Goal: Task Accomplishment & Management: Manage account settings

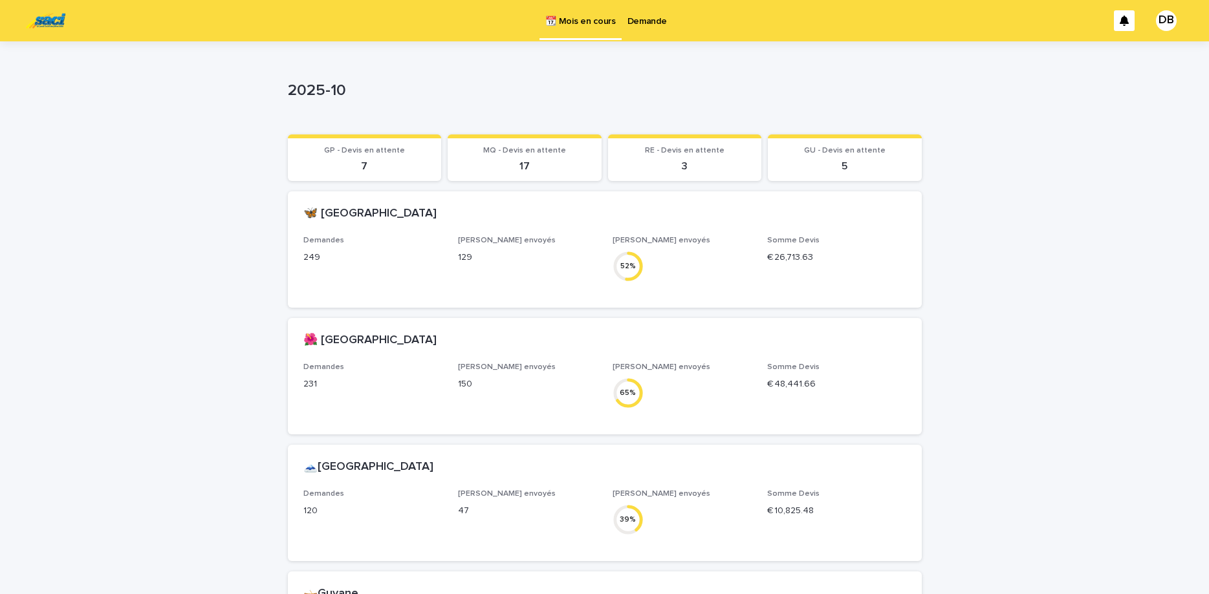
click at [641, 25] on p "Demande" at bounding box center [646, 13] width 39 height 27
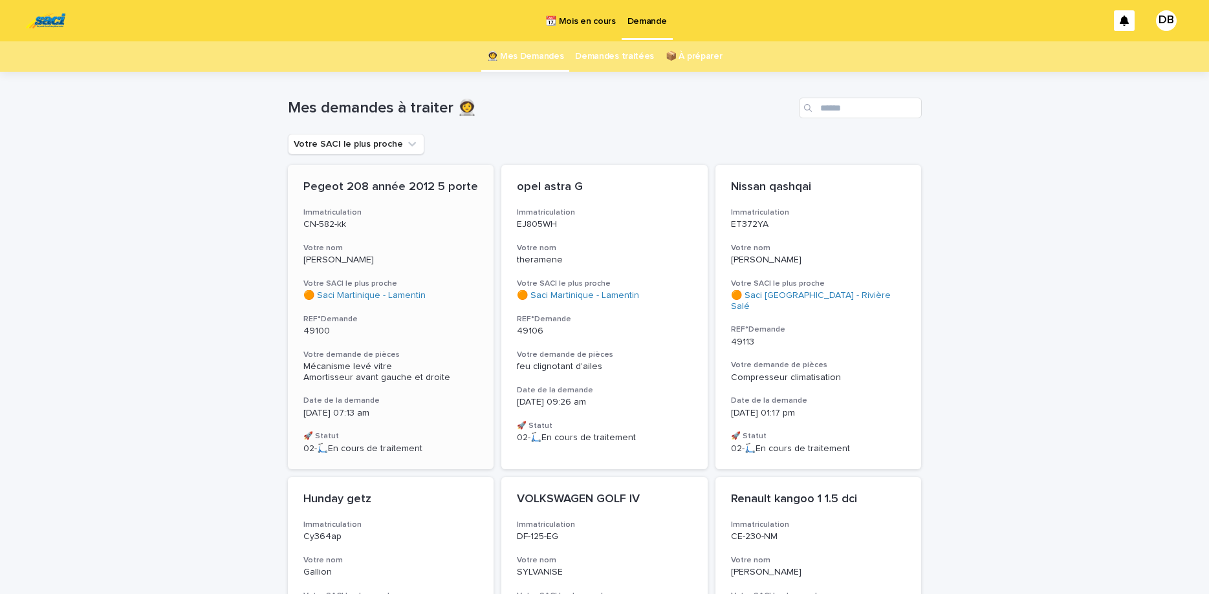
click at [413, 262] on p "[PERSON_NAME]" at bounding box center [390, 260] width 175 height 11
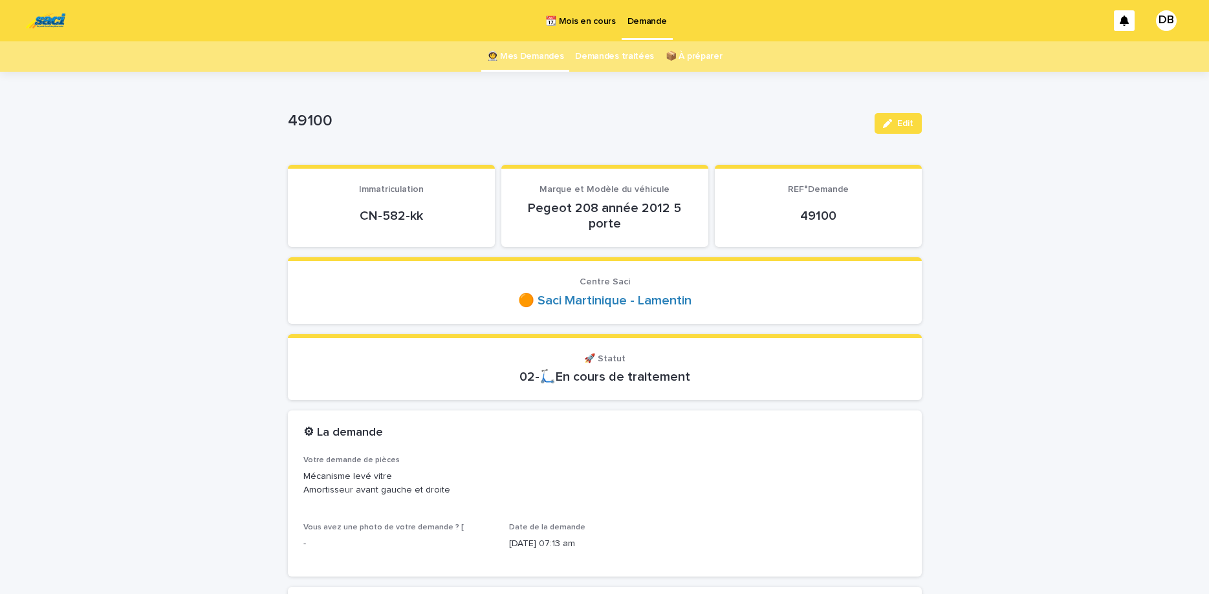
click at [409, 219] on p "CN-582-kk" at bounding box center [391, 216] width 176 height 16
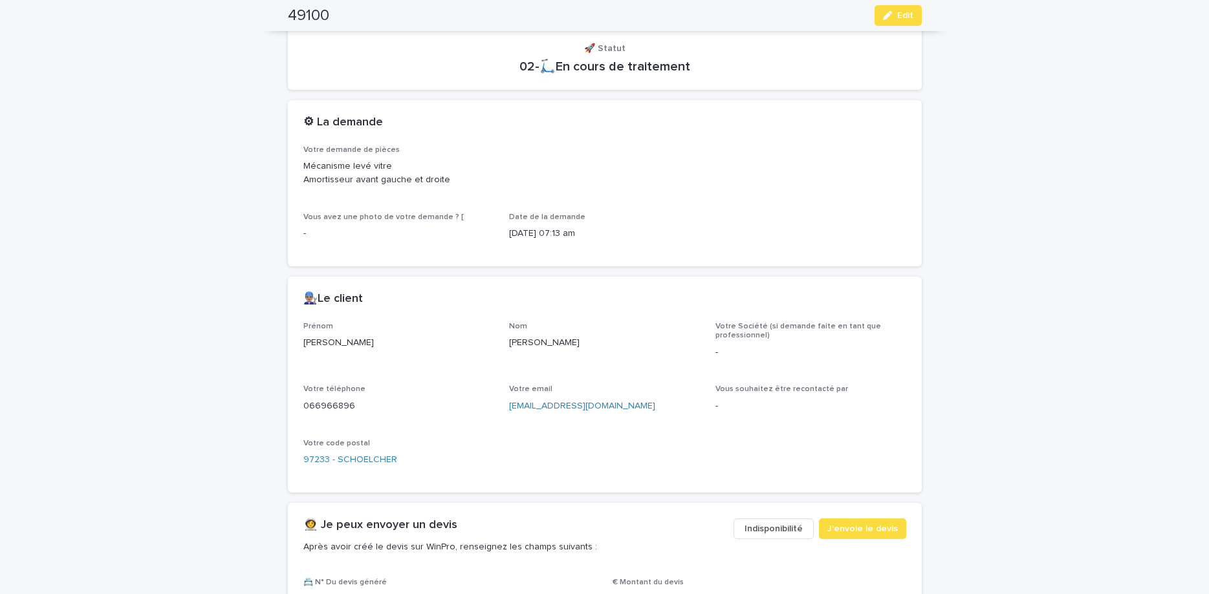
scroll to position [326, 0]
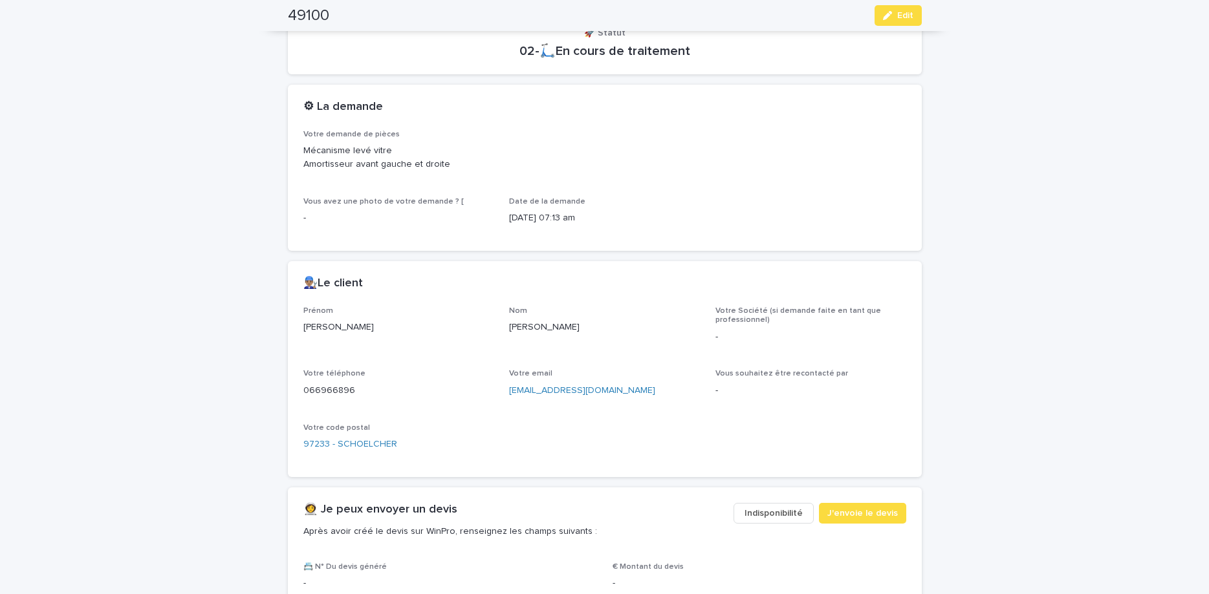
click at [327, 387] on p "066966896" at bounding box center [398, 391] width 191 height 14
copy p "066966896"
click at [918, 17] on button "Edit" at bounding box center [897, 15] width 47 height 21
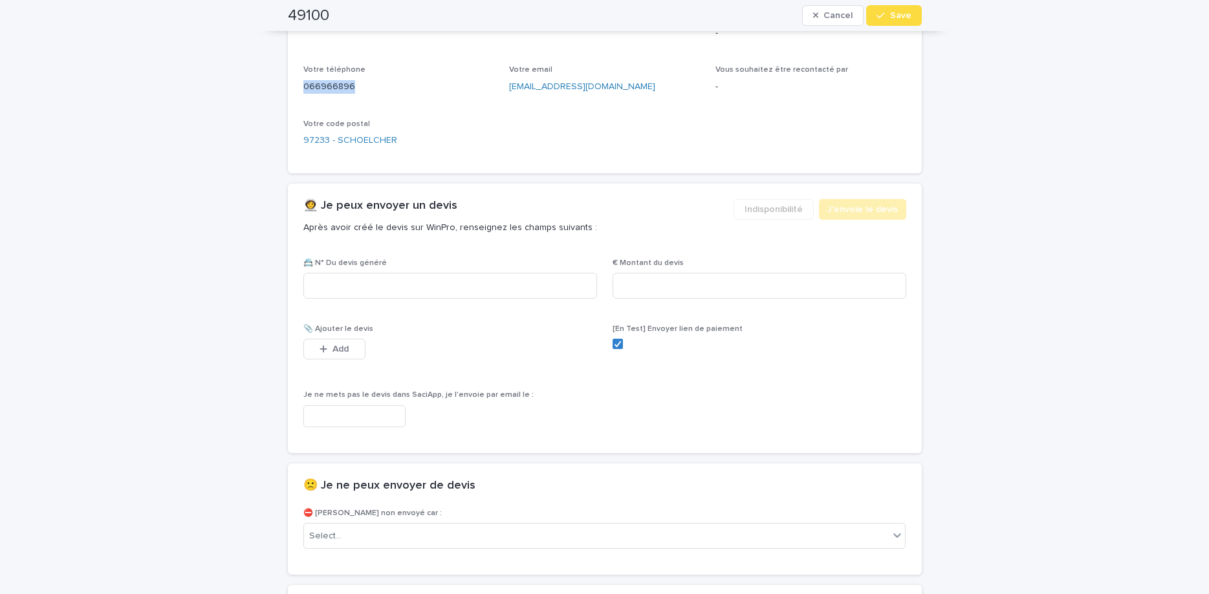
scroll to position [637, 0]
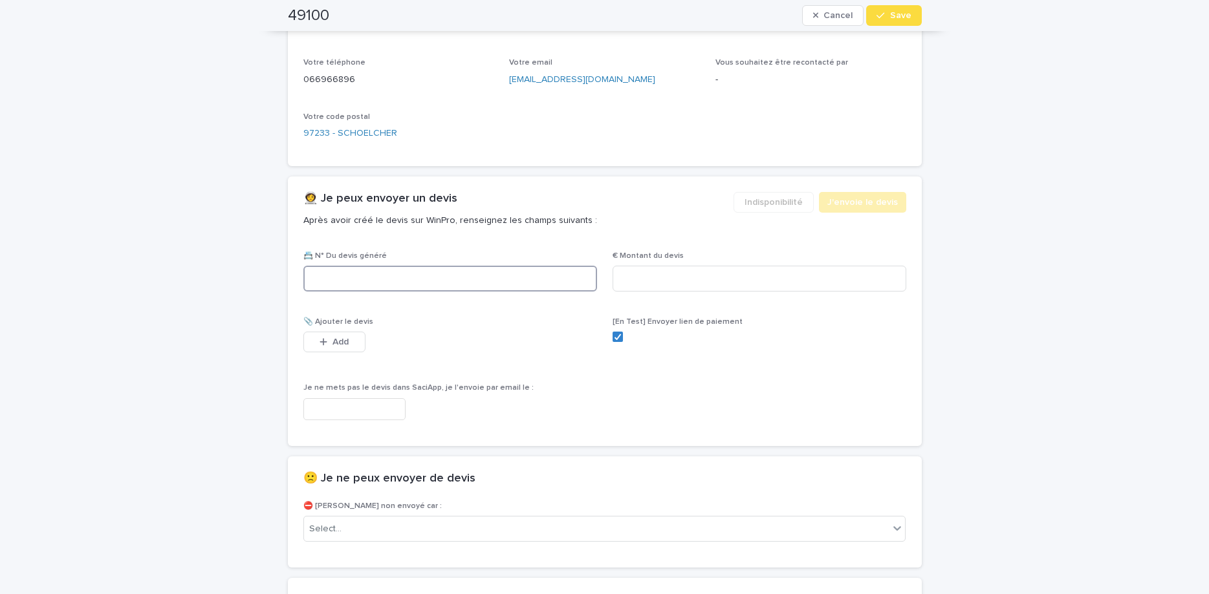
click at [532, 283] on input at bounding box center [450, 279] width 294 height 26
paste input "********"
type input "********"
click at [749, 264] on div "€ Montant du devis" at bounding box center [759, 277] width 294 height 50
click at [766, 275] on input at bounding box center [759, 279] width 294 height 26
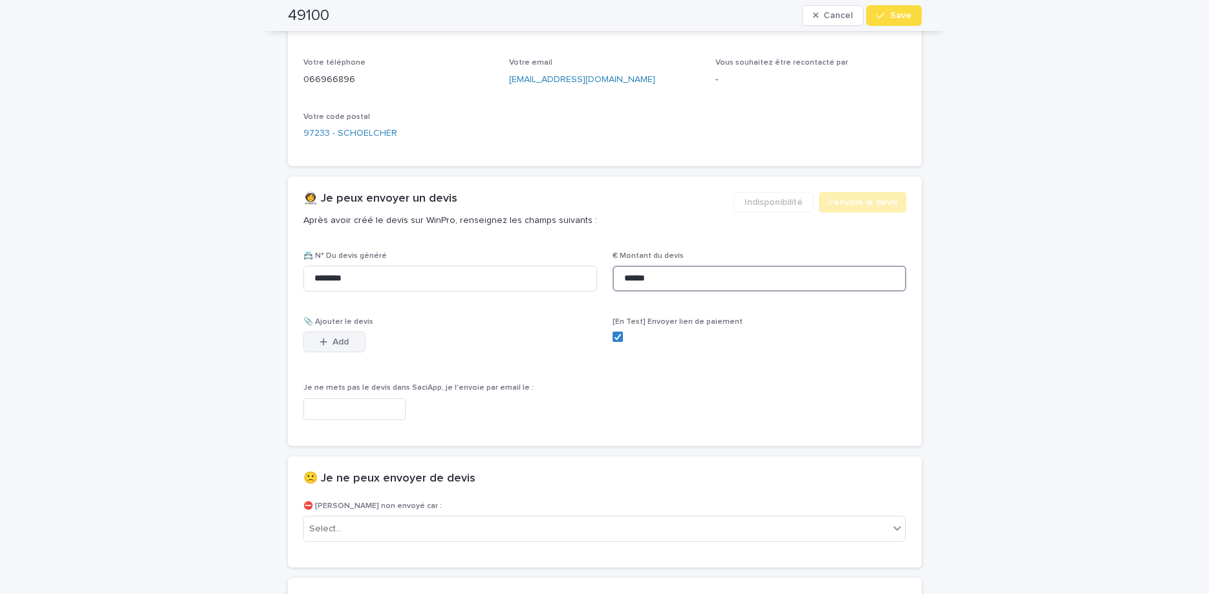
type input "******"
click at [313, 349] on button "Add" at bounding box center [334, 342] width 62 height 21
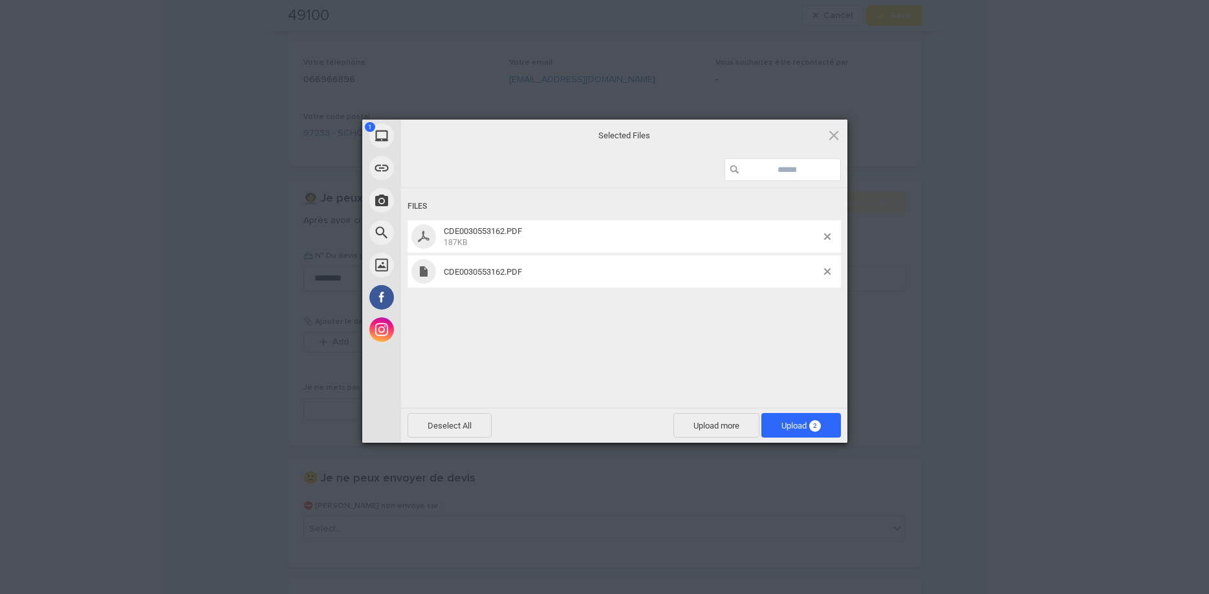
drag, startPoint x: 757, startPoint y: 303, endPoint x: 777, endPoint y: 285, distance: 27.0
click at [760, 305] on div "Files CDE0030553162.PDF 187KB CDE0030553162.PDF" at bounding box center [624, 296] width 446 height 217
click at [828, 274] on span at bounding box center [827, 271] width 6 height 6
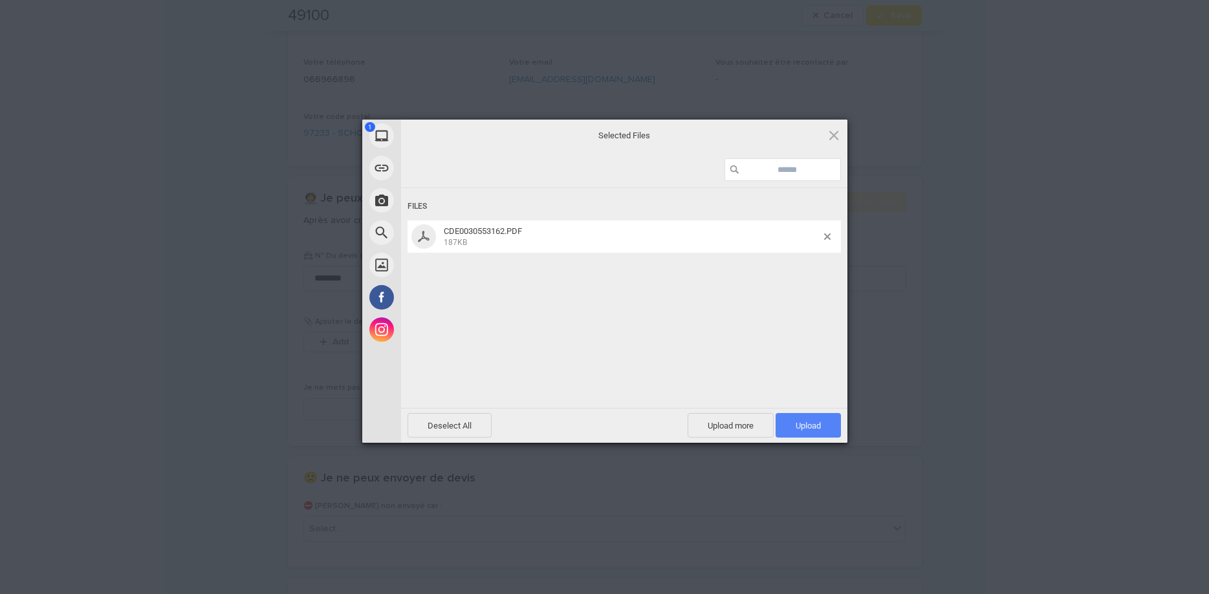
click at [812, 431] on span "Upload 1" at bounding box center [807, 425] width 65 height 25
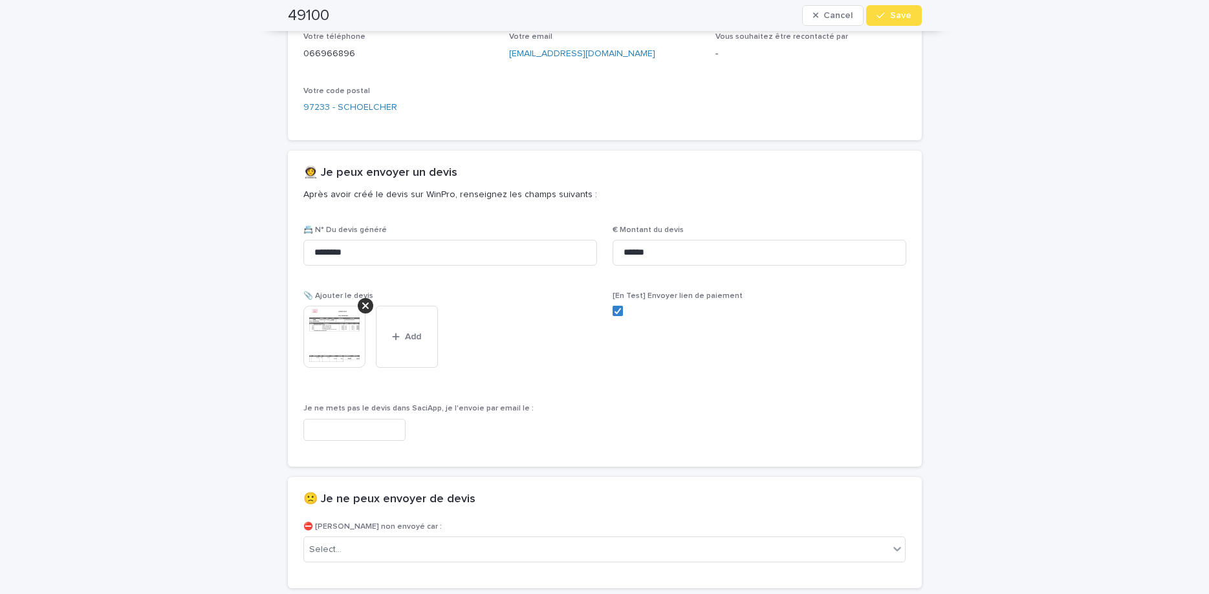
click at [893, 23] on button "Save" at bounding box center [893, 15] width 55 height 21
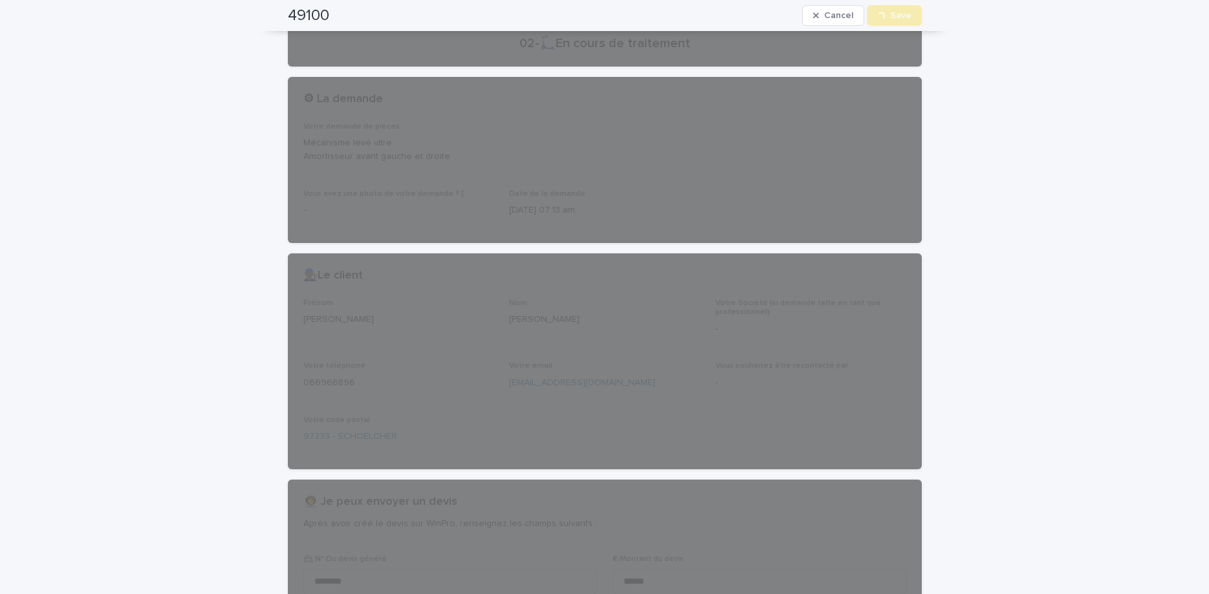
scroll to position [0, 0]
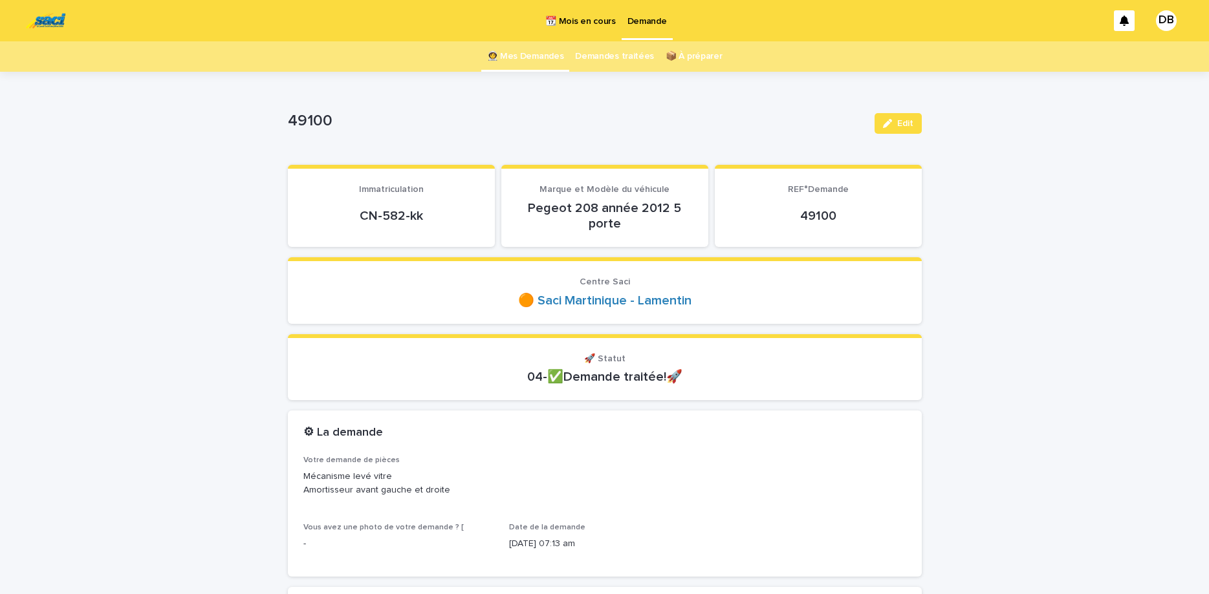
click at [592, 11] on p "📆 Mois en cours" at bounding box center [580, 13] width 70 height 27
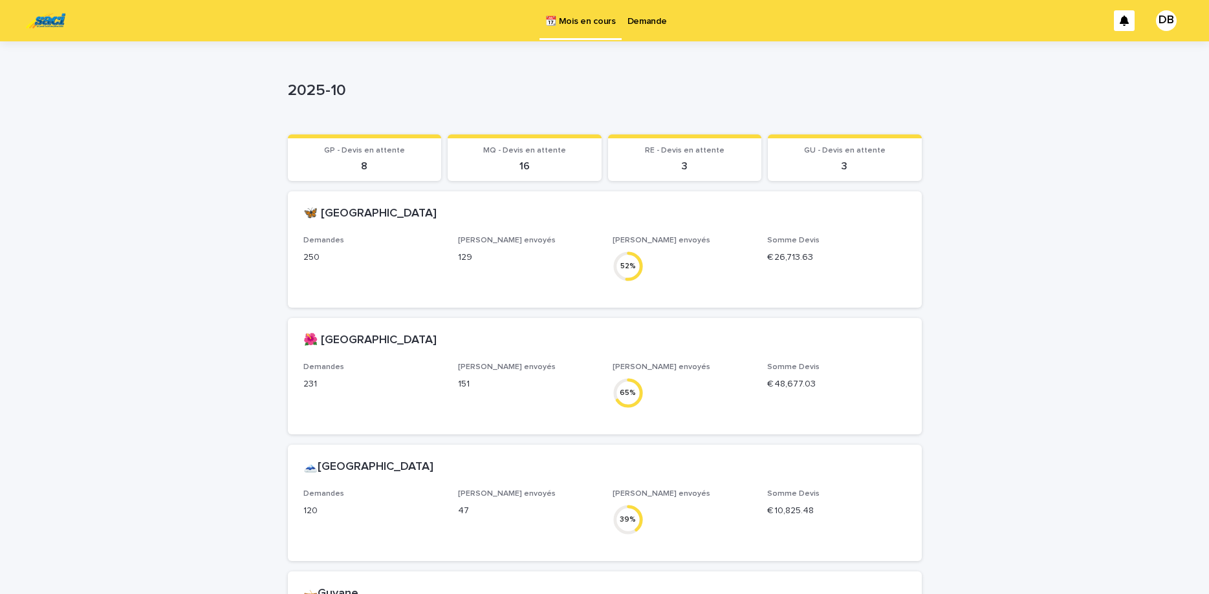
click at [645, 22] on p "Demande" at bounding box center [646, 13] width 39 height 27
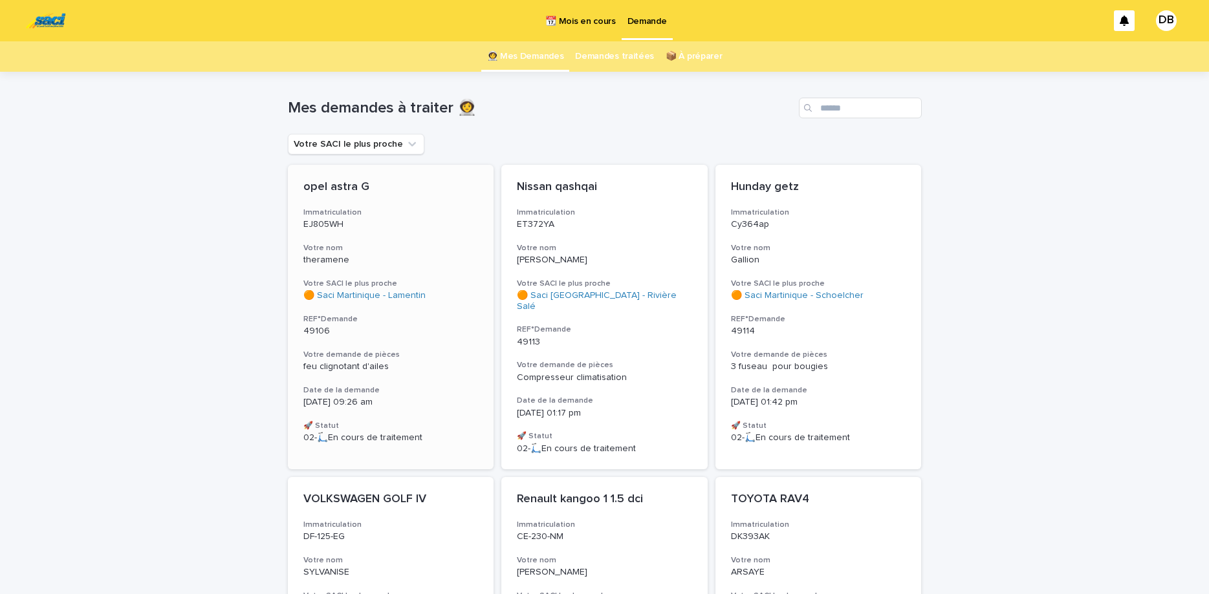
click at [407, 230] on p "EJ805WH" at bounding box center [390, 224] width 175 height 11
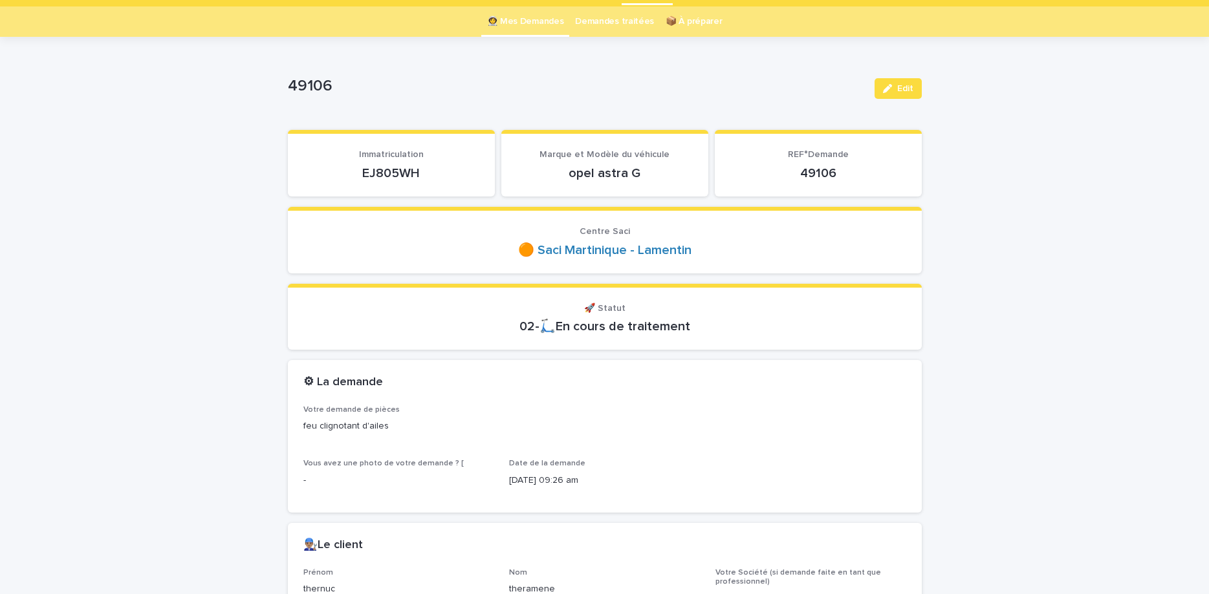
scroll to position [54, 0]
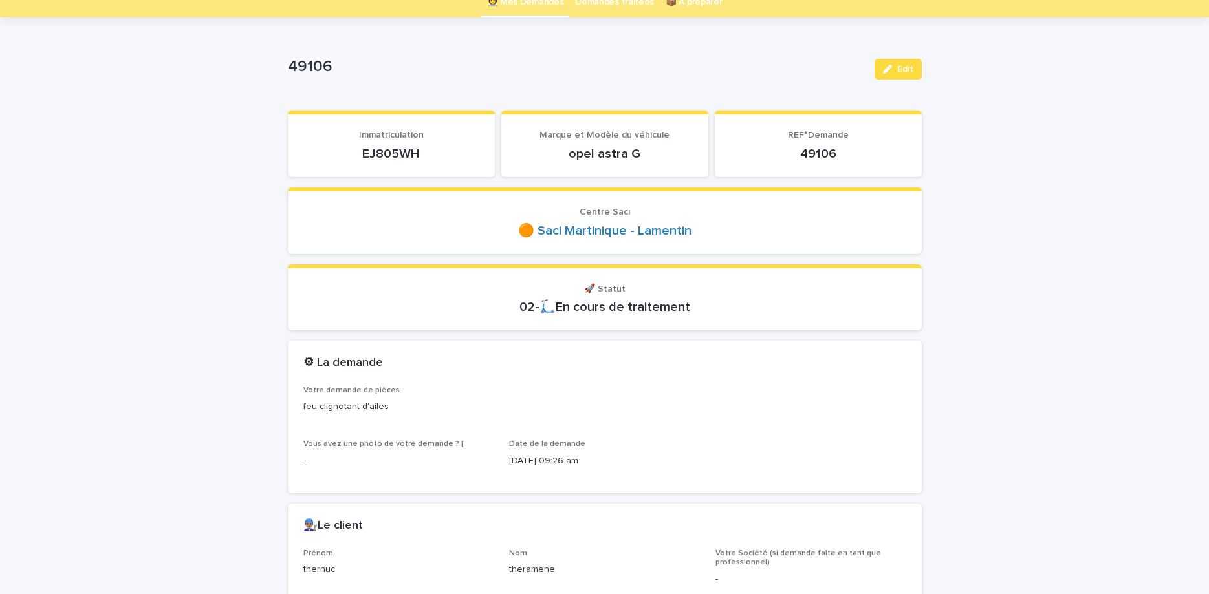
click at [383, 158] on p "EJ805WH" at bounding box center [391, 154] width 176 height 16
copy p "EJ805WH"
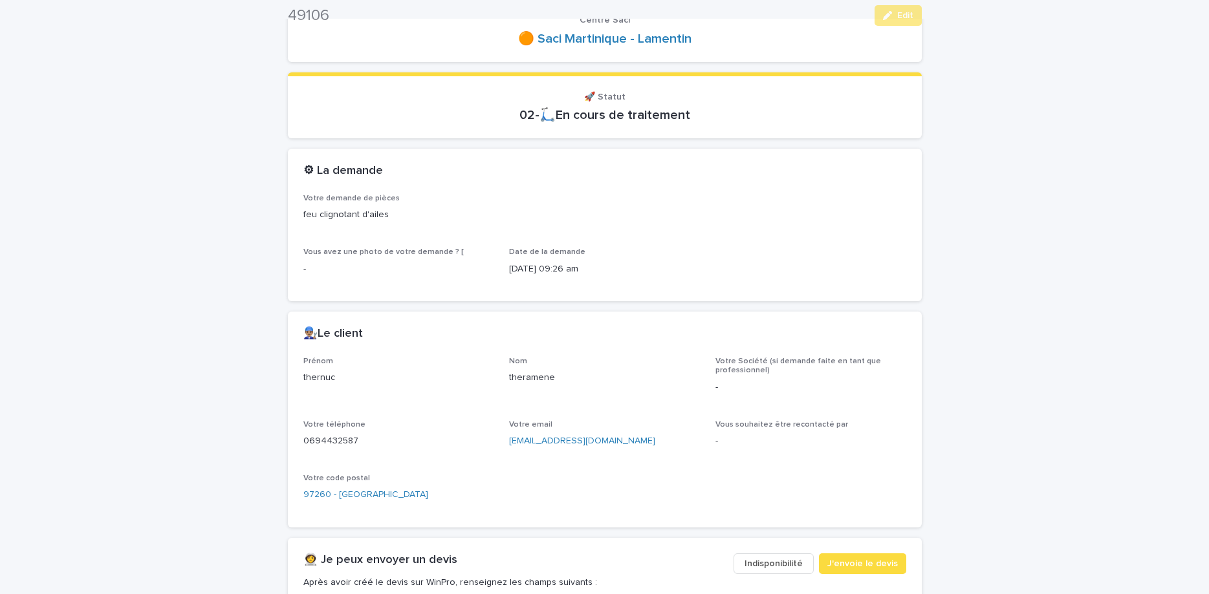
scroll to position [272, 0]
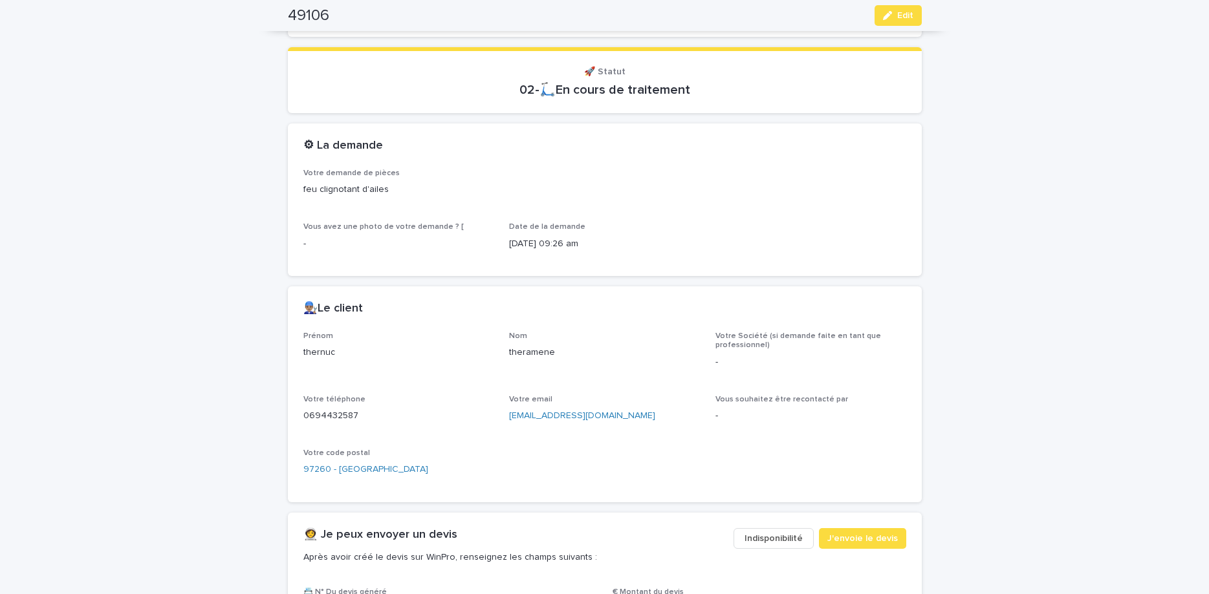
click at [329, 417] on p "0694432587" at bounding box center [398, 416] width 191 height 14
copy p "0694432587"
drag, startPoint x: 865, startPoint y: 19, endPoint x: 882, endPoint y: 14, distance: 17.6
click at [867, 19] on div "49106 Edit" at bounding box center [605, 15] width 634 height 31
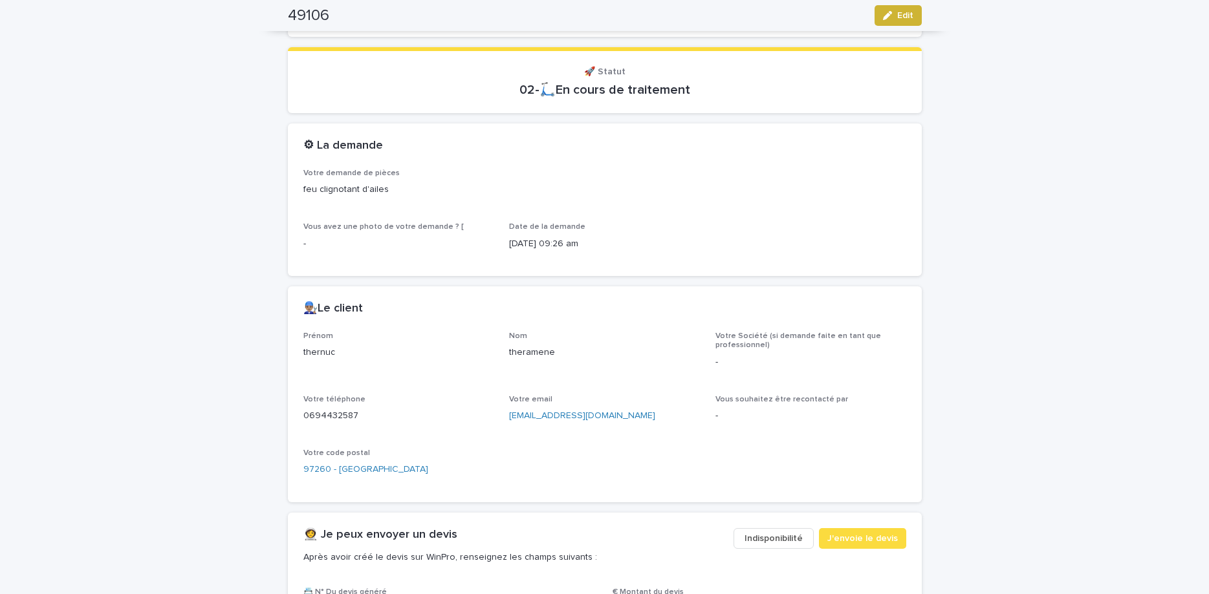
click at [889, 16] on icon "button" at bounding box center [887, 15] width 9 height 9
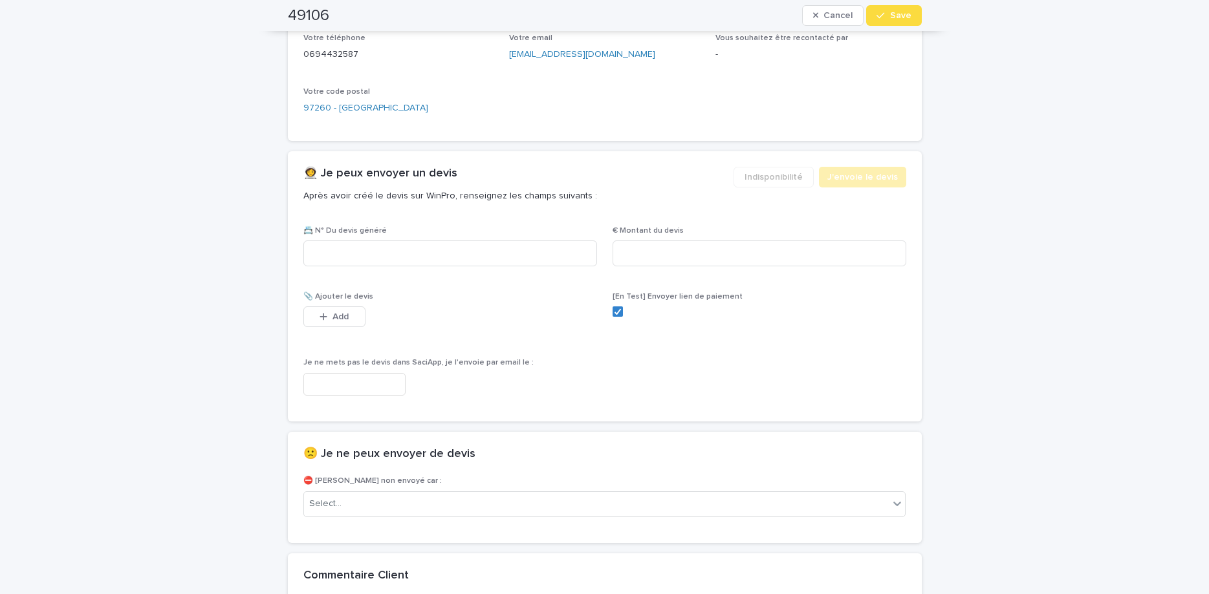
scroll to position [660, 0]
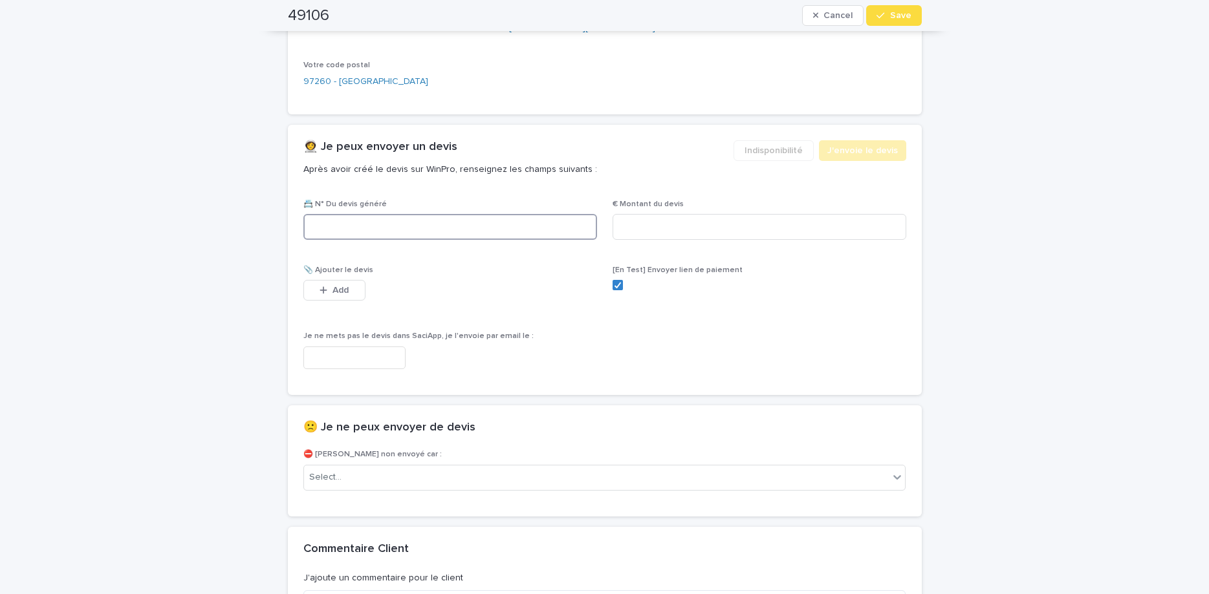
click at [513, 237] on input at bounding box center [450, 227] width 294 height 26
paste input "********"
type input "********"
click at [620, 229] on input at bounding box center [759, 227] width 294 height 26
type input "****"
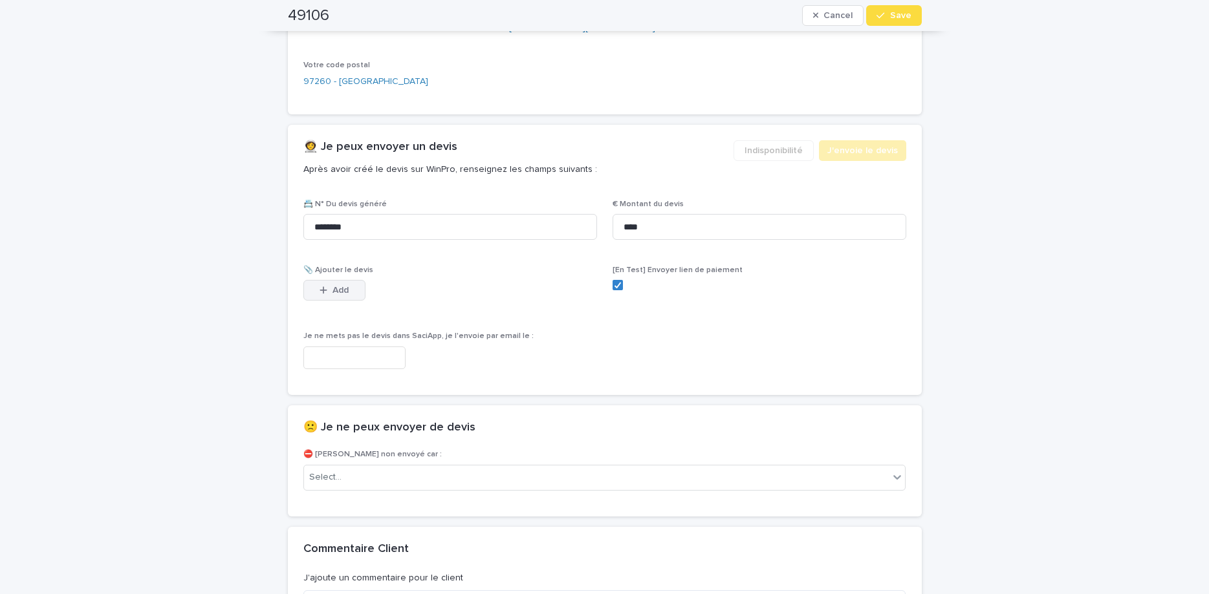
click at [339, 285] on button "Add" at bounding box center [334, 290] width 62 height 21
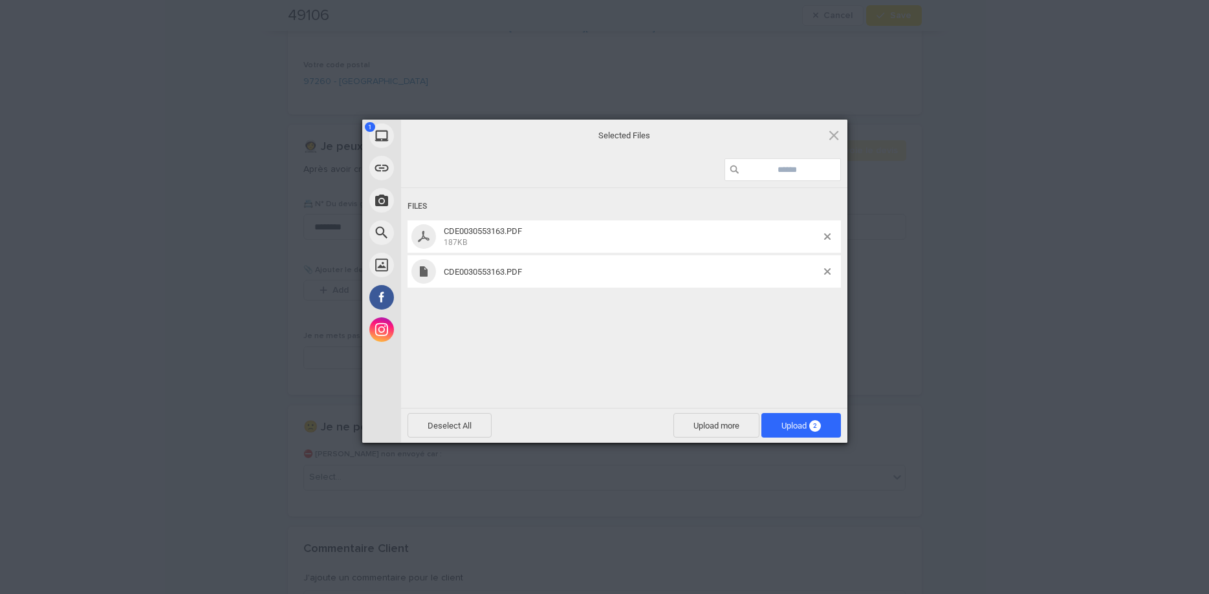
click at [723, 328] on div "Files CDE0030553163.PDF 187KB CDE0030553163.PDF" at bounding box center [624, 296] width 446 height 217
click at [831, 269] on div at bounding box center [832, 271] width 17 height 6
click at [826, 272] on span at bounding box center [827, 271] width 6 height 6
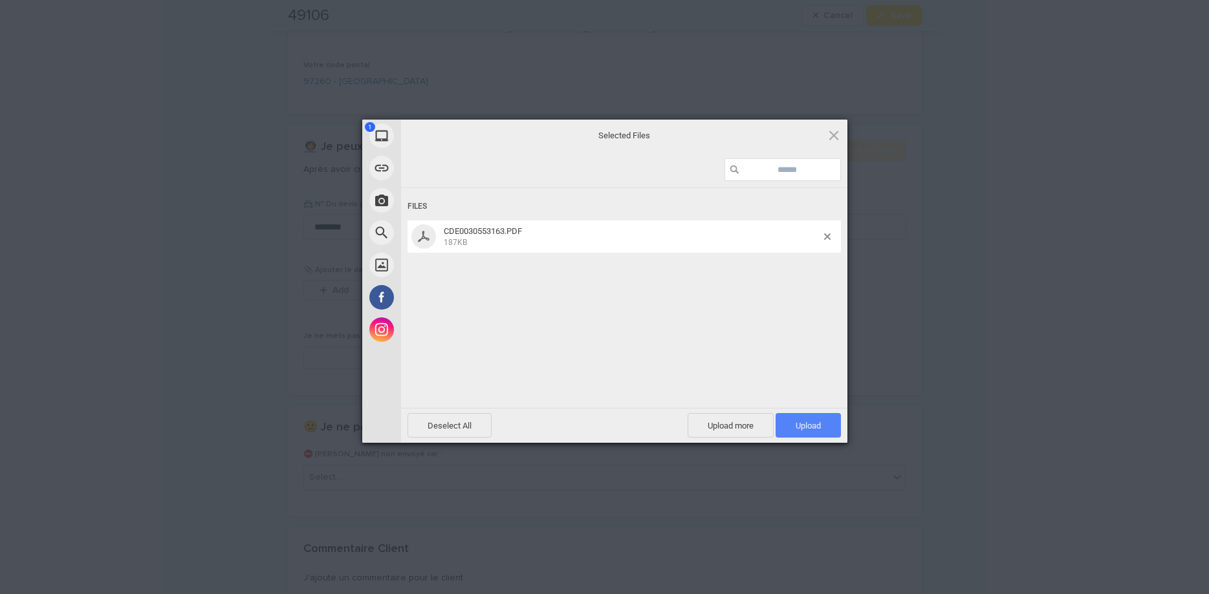
drag, startPoint x: 785, startPoint y: 433, endPoint x: 798, endPoint y: 420, distance: 18.8
click at [786, 433] on span "Upload 1" at bounding box center [807, 425] width 65 height 25
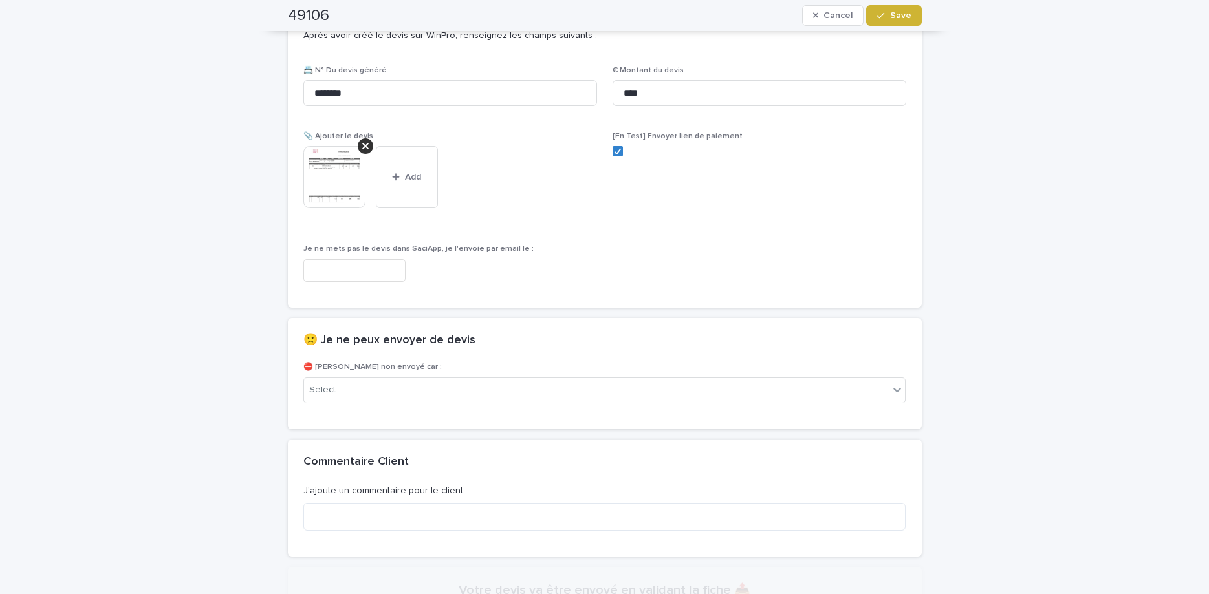
click at [883, 16] on icon "button" at bounding box center [880, 16] width 8 height 6
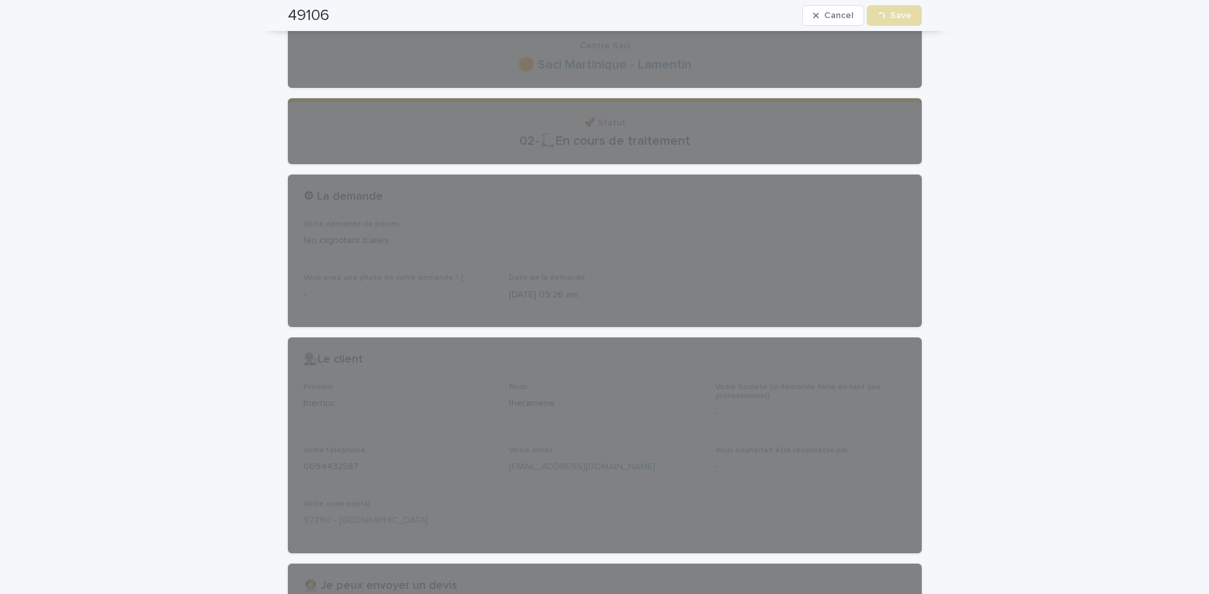
scroll to position [0, 0]
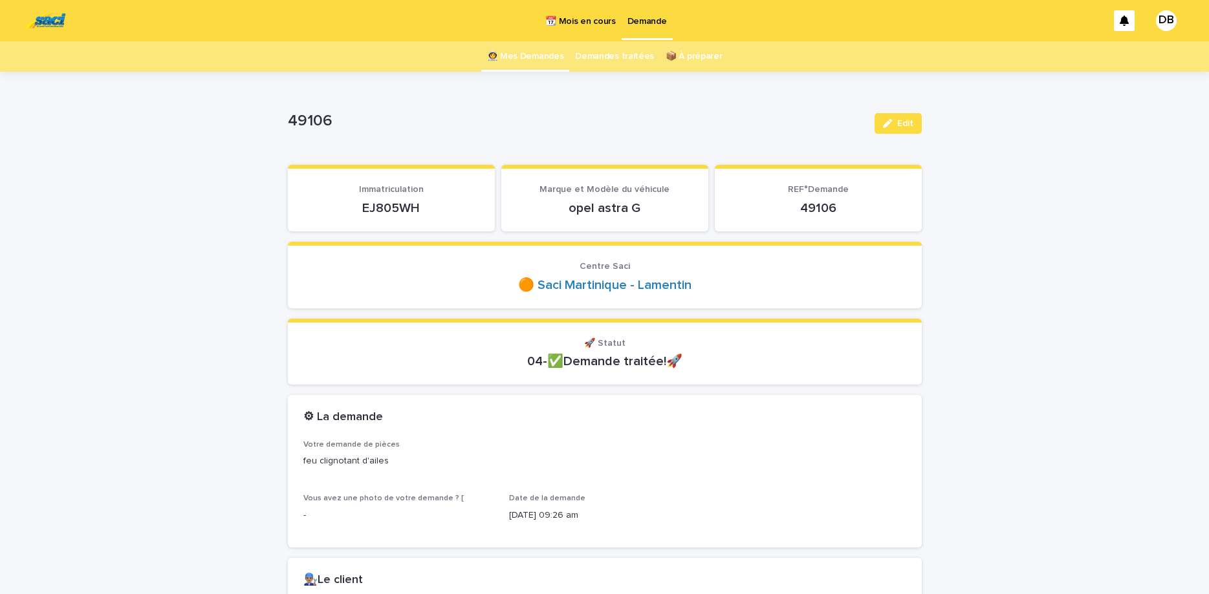
click at [521, 65] on link "👩‍🚀 Mes Demandes" at bounding box center [525, 56] width 77 height 30
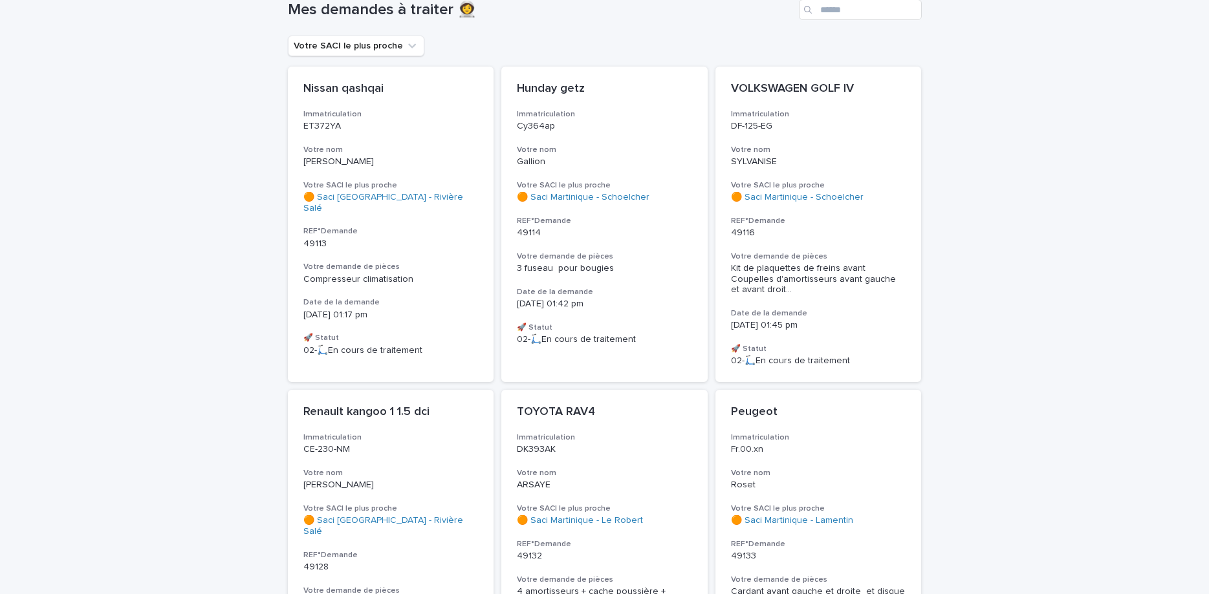
scroll to position [109, 0]
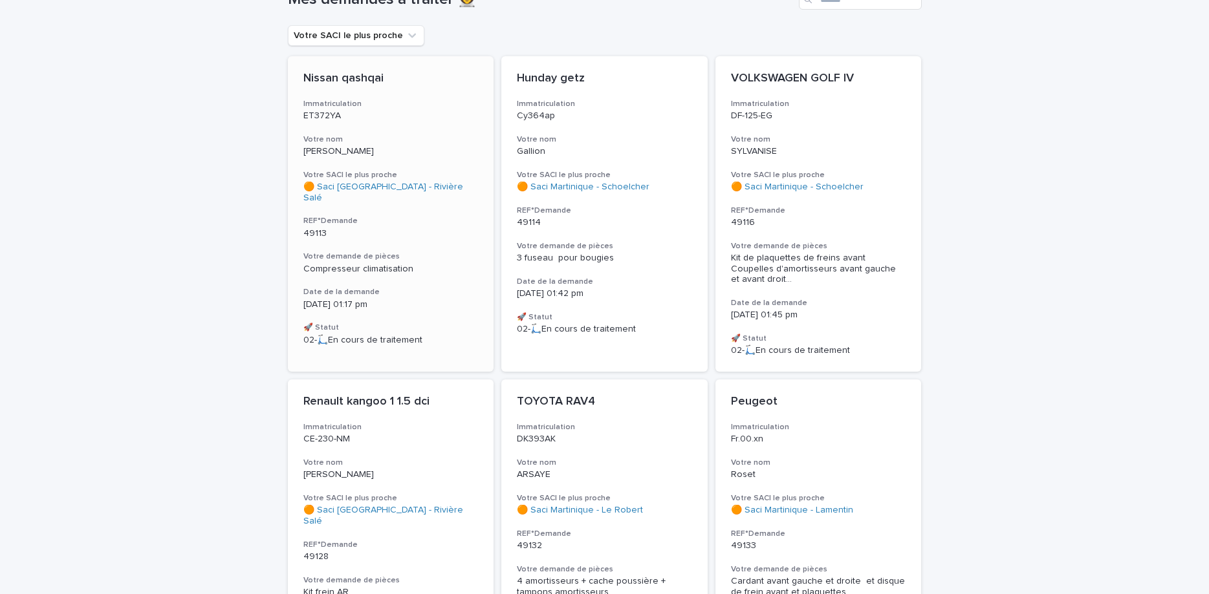
click at [374, 154] on p "[PERSON_NAME]" at bounding box center [390, 151] width 175 height 11
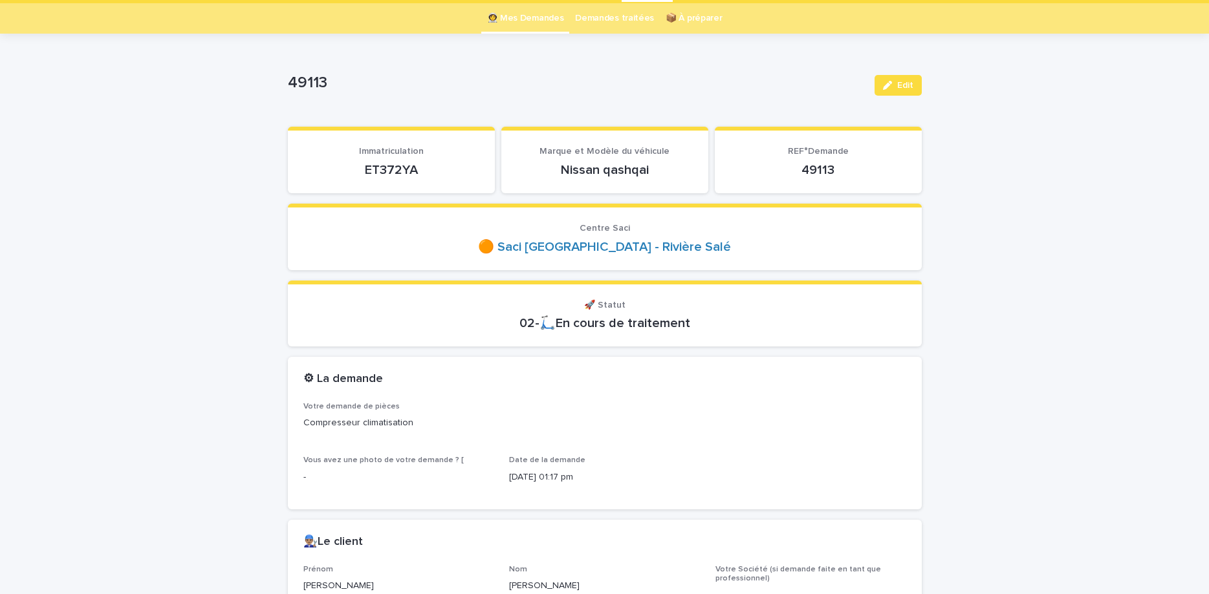
scroll to position [54, 0]
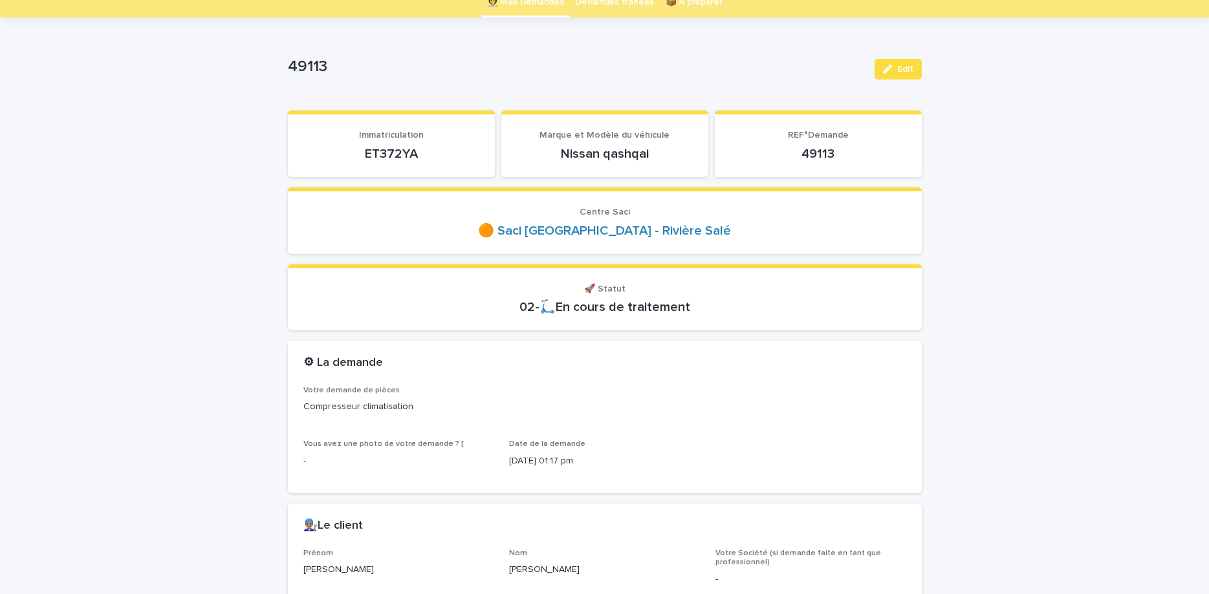
click at [389, 149] on p "ET372YA" at bounding box center [391, 154] width 176 height 16
copy p "ET372YA"
drag, startPoint x: 884, startPoint y: 75, endPoint x: 777, endPoint y: 114, distance: 113.8
click at [885, 75] on button "Edit" at bounding box center [897, 69] width 47 height 21
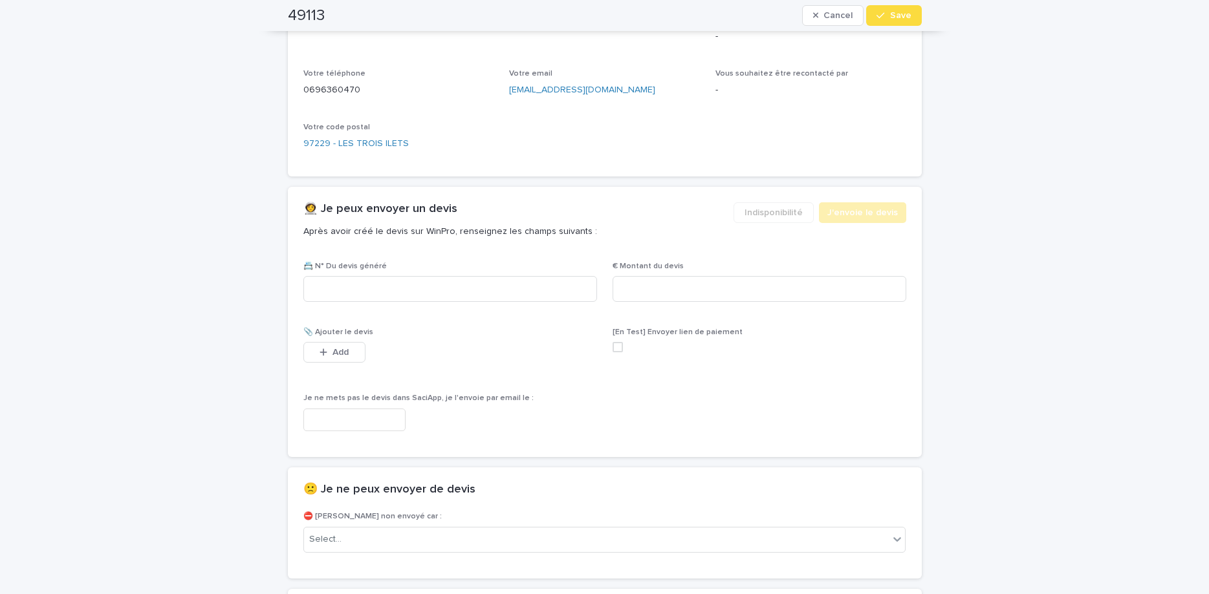
scroll to position [815, 0]
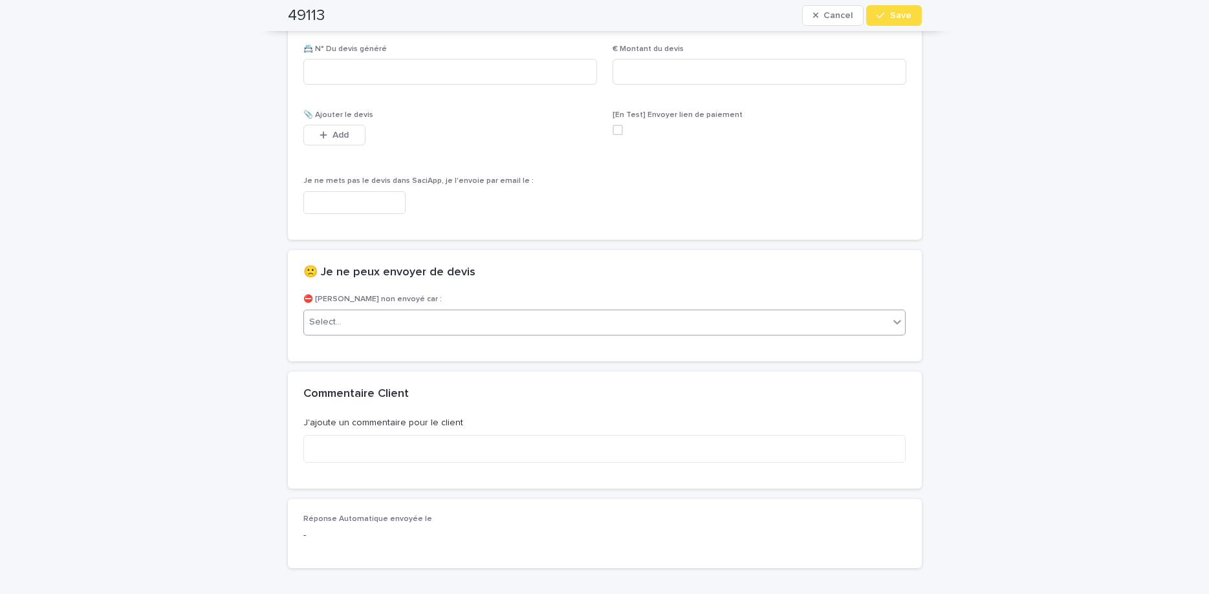
click at [657, 325] on div "Select..." at bounding box center [596, 322] width 585 height 21
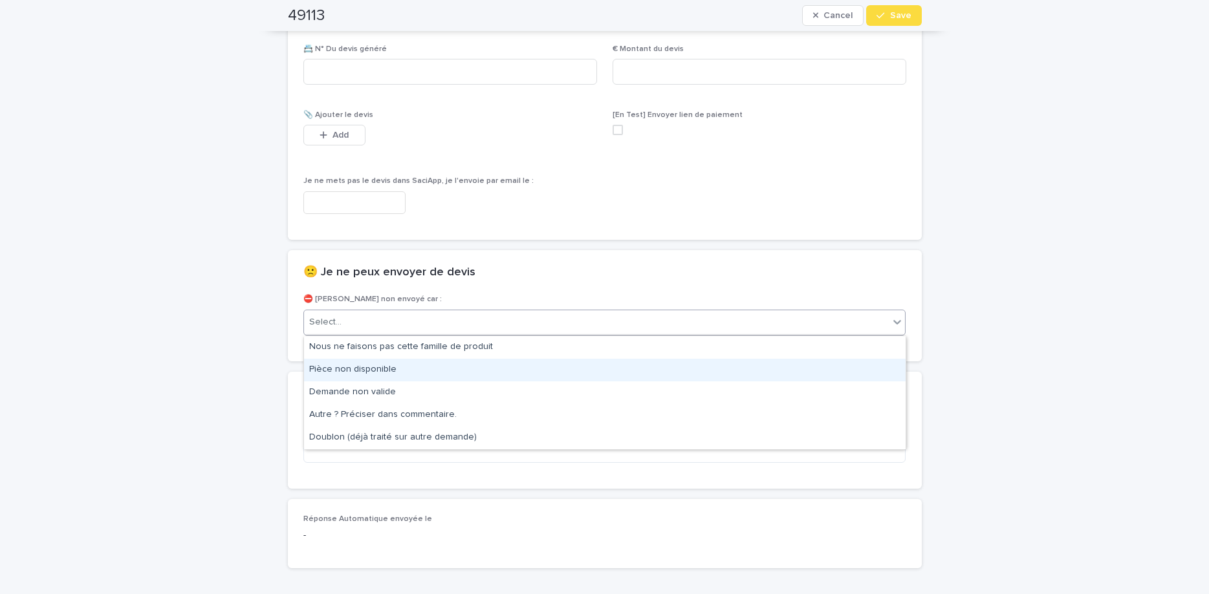
drag, startPoint x: 620, startPoint y: 360, endPoint x: 729, endPoint y: 289, distance: 129.9
click at [621, 370] on div "Pièce non disponible" at bounding box center [604, 370] width 601 height 23
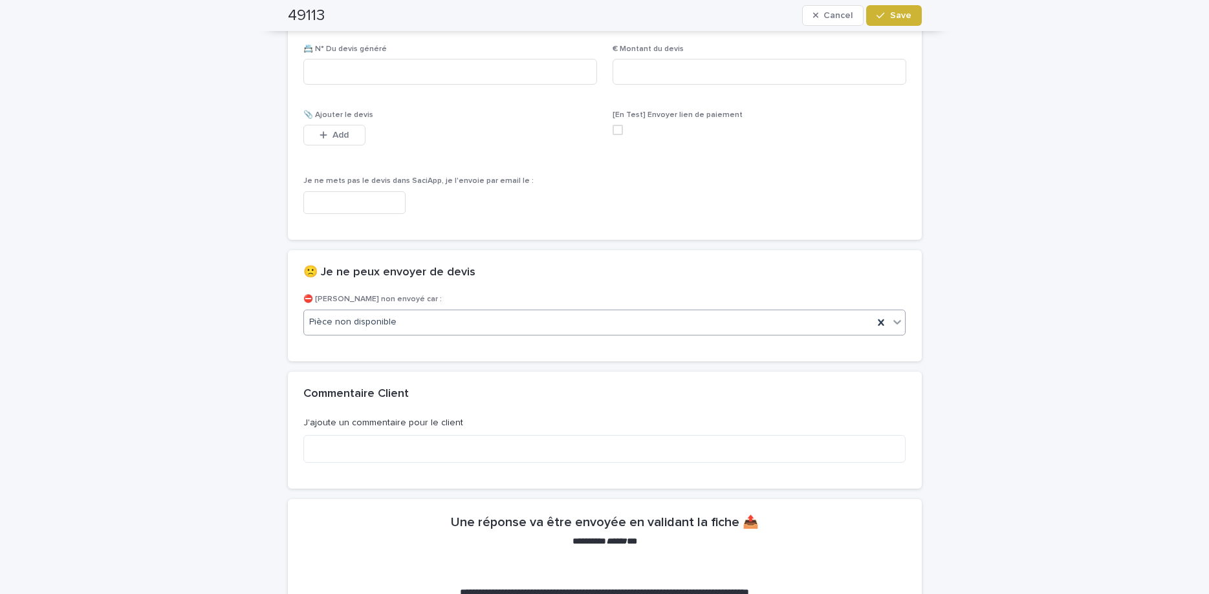
click at [907, 24] on button "Save" at bounding box center [893, 15] width 55 height 21
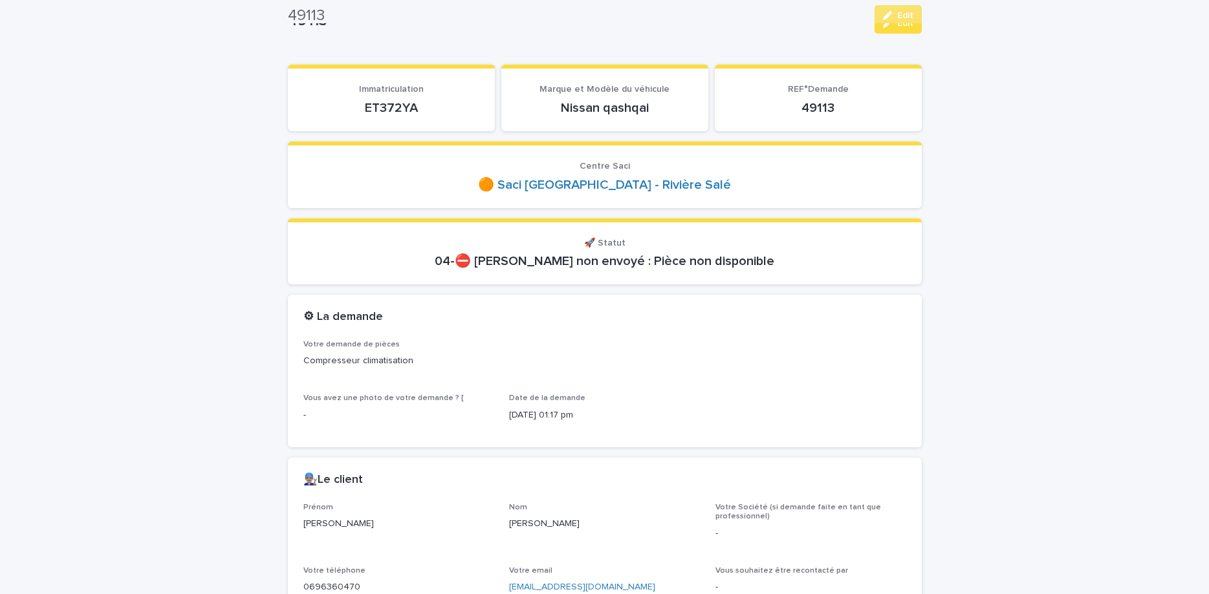
scroll to position [0, 0]
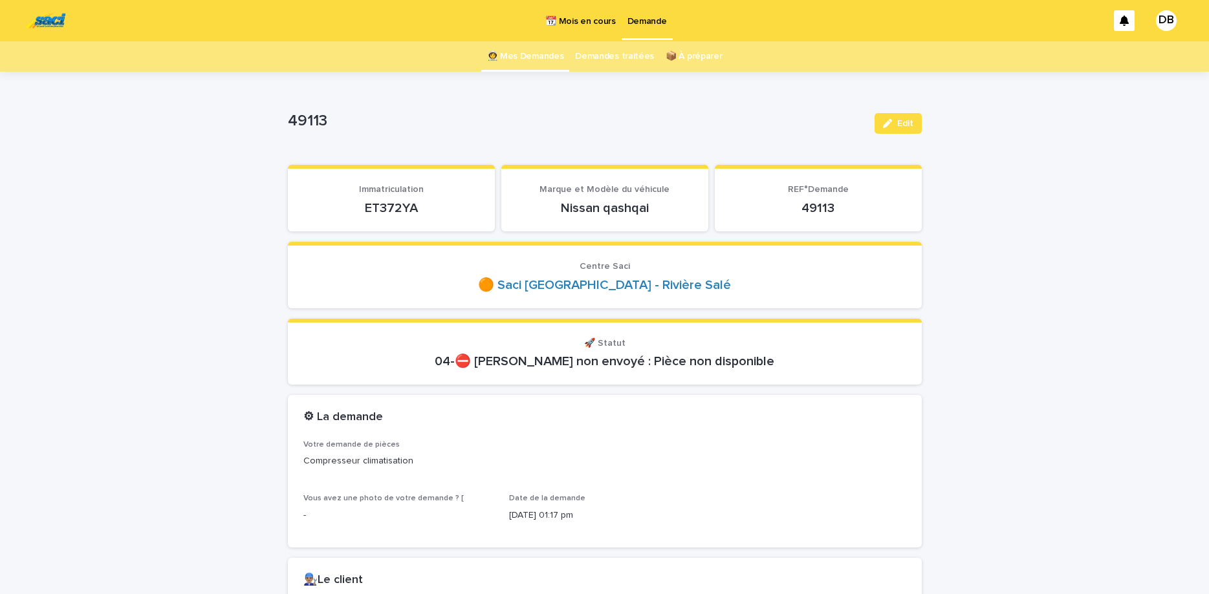
click at [522, 43] on link "👩‍🚀 Mes Demandes" at bounding box center [525, 56] width 77 height 30
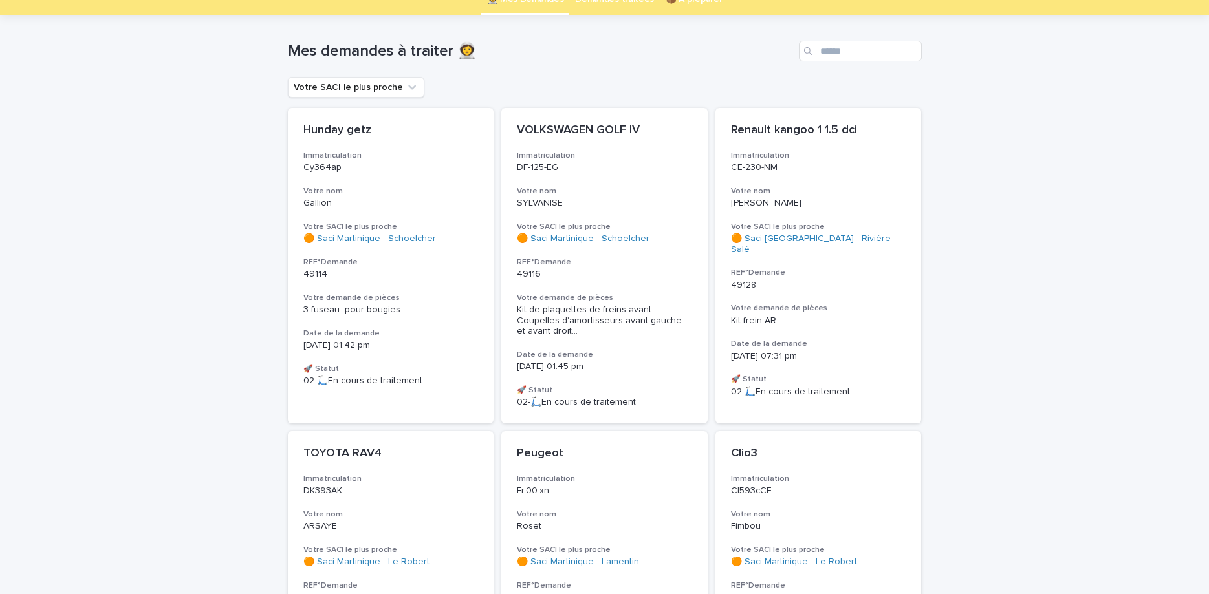
scroll to position [109, 0]
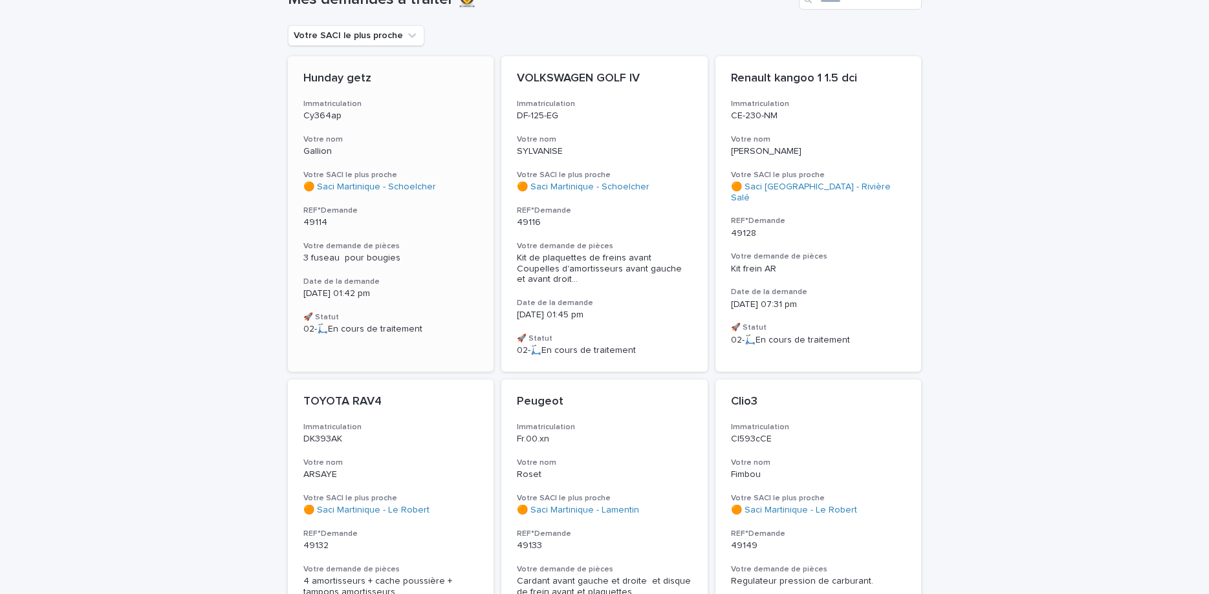
click at [450, 140] on h3 "Votre nom" at bounding box center [390, 140] width 175 height 10
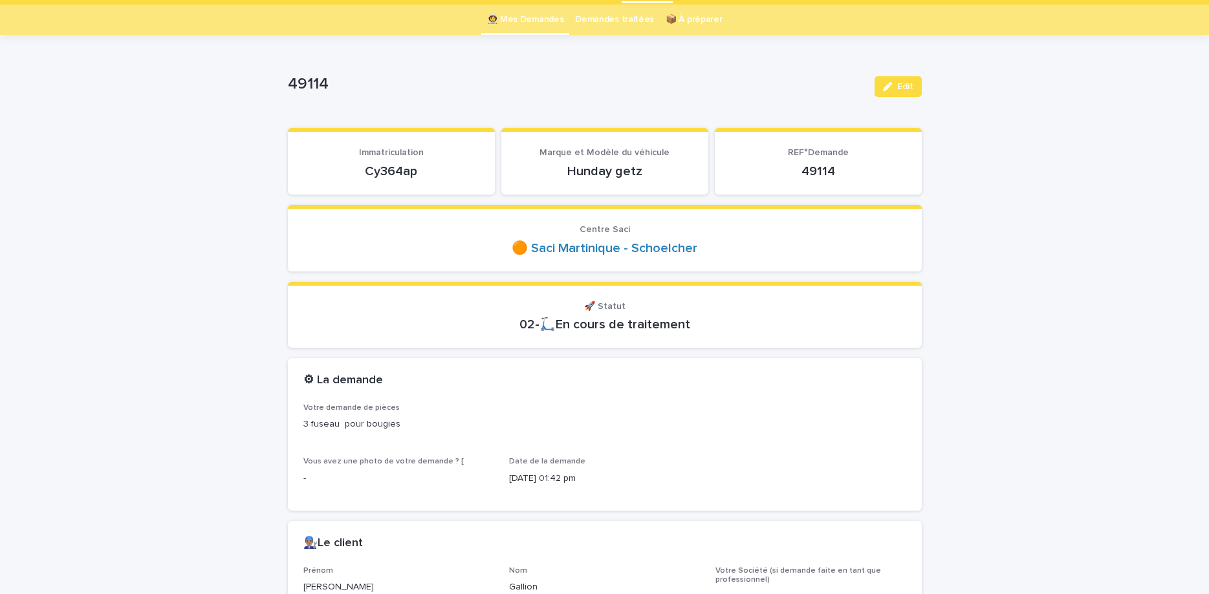
scroll to position [54, 0]
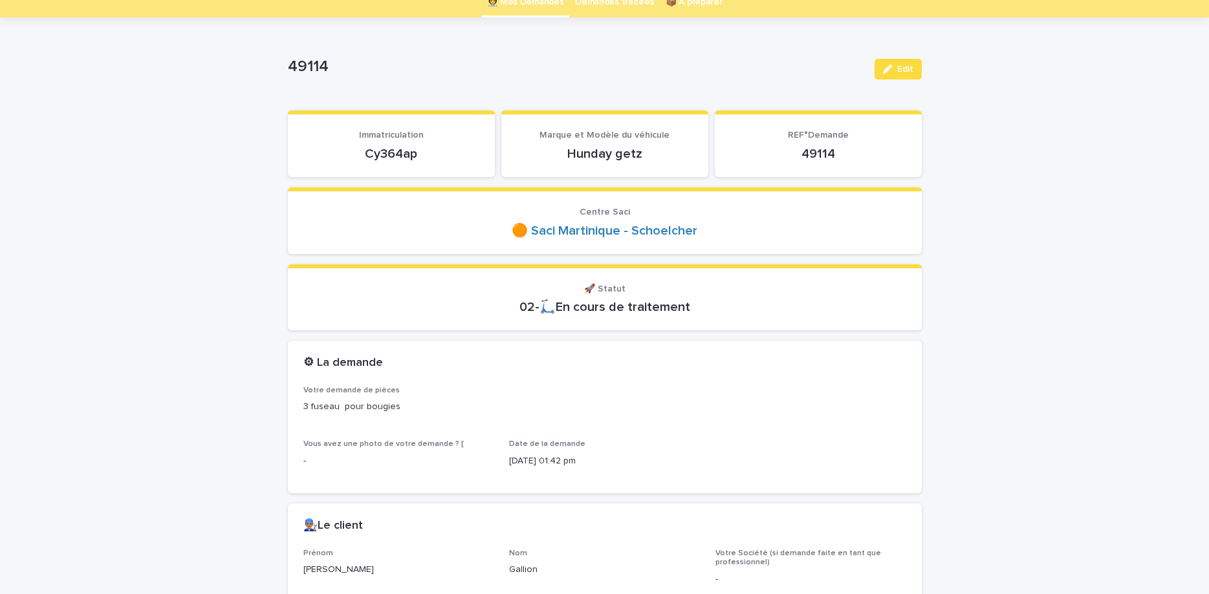
click at [391, 153] on p "Cy364ap" at bounding box center [391, 154] width 176 height 16
click at [405, 156] on p "Cy364ap" at bounding box center [391, 154] width 176 height 16
copy p "Cy364ap"
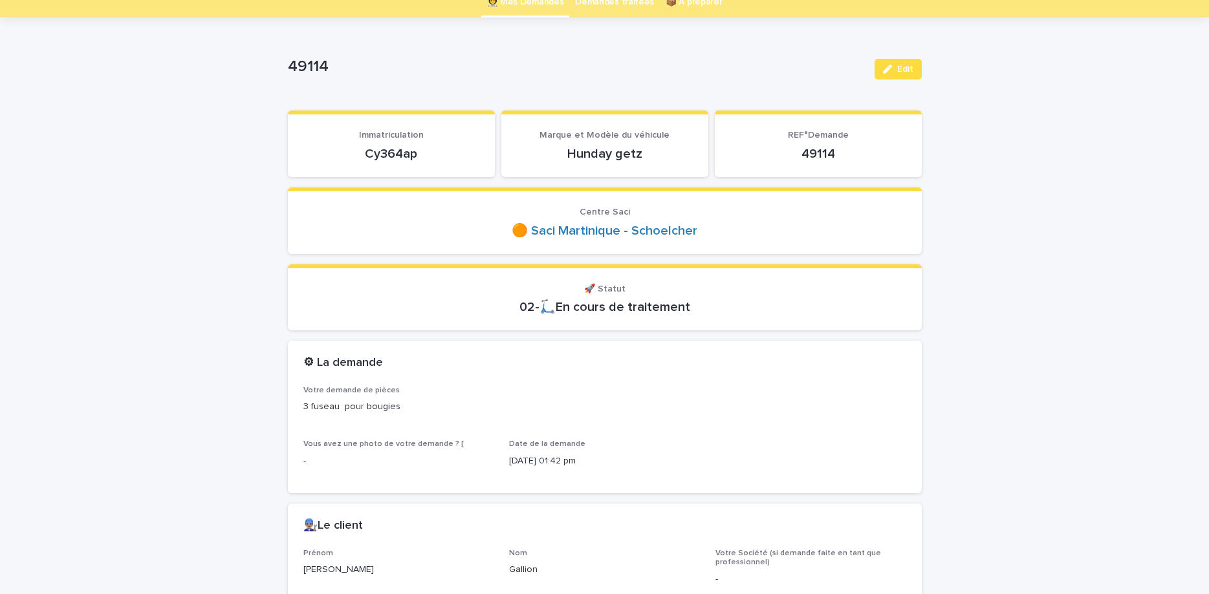
drag, startPoint x: 921, startPoint y: 59, endPoint x: 909, endPoint y: 69, distance: 15.2
click at [920, 59] on div "Edit" at bounding box center [895, 69] width 52 height 21
drag, startPoint x: 909, startPoint y: 69, endPoint x: 782, endPoint y: 98, distance: 130.2
click at [907, 70] on span "Edit" at bounding box center [905, 69] width 16 height 9
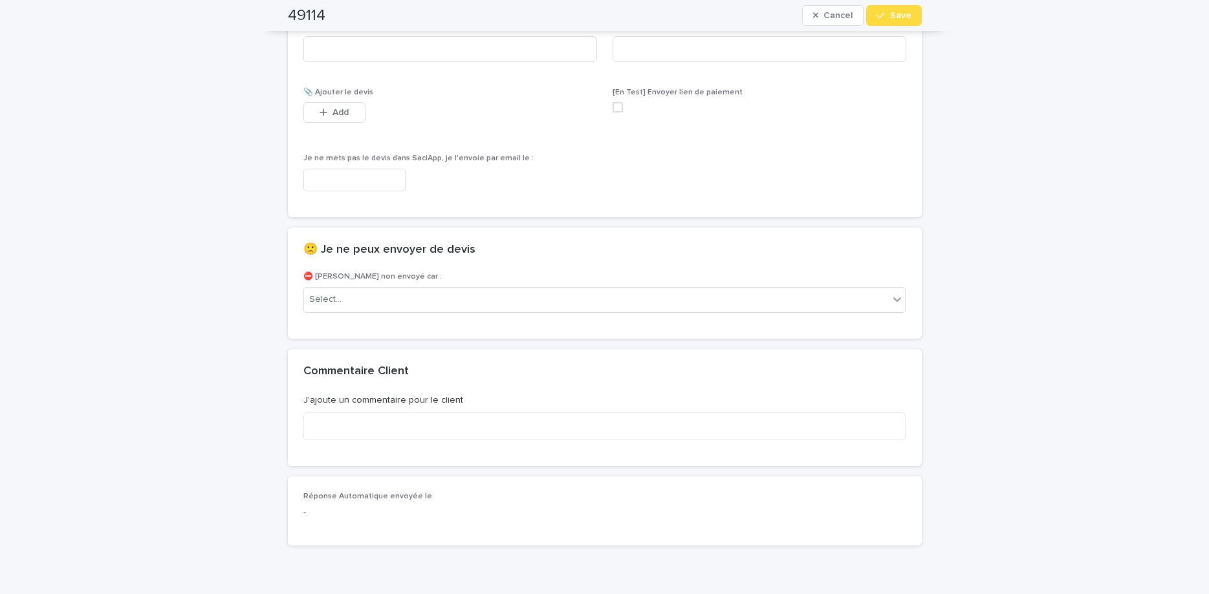
scroll to position [865, 0]
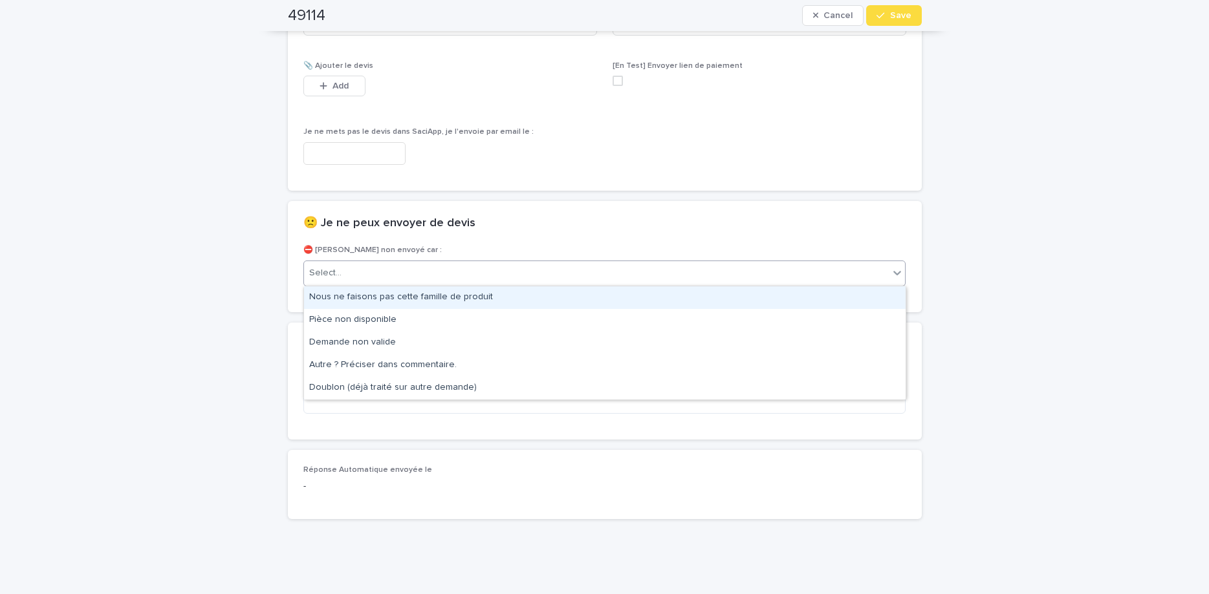
click at [680, 275] on div "Select..." at bounding box center [596, 273] width 585 height 21
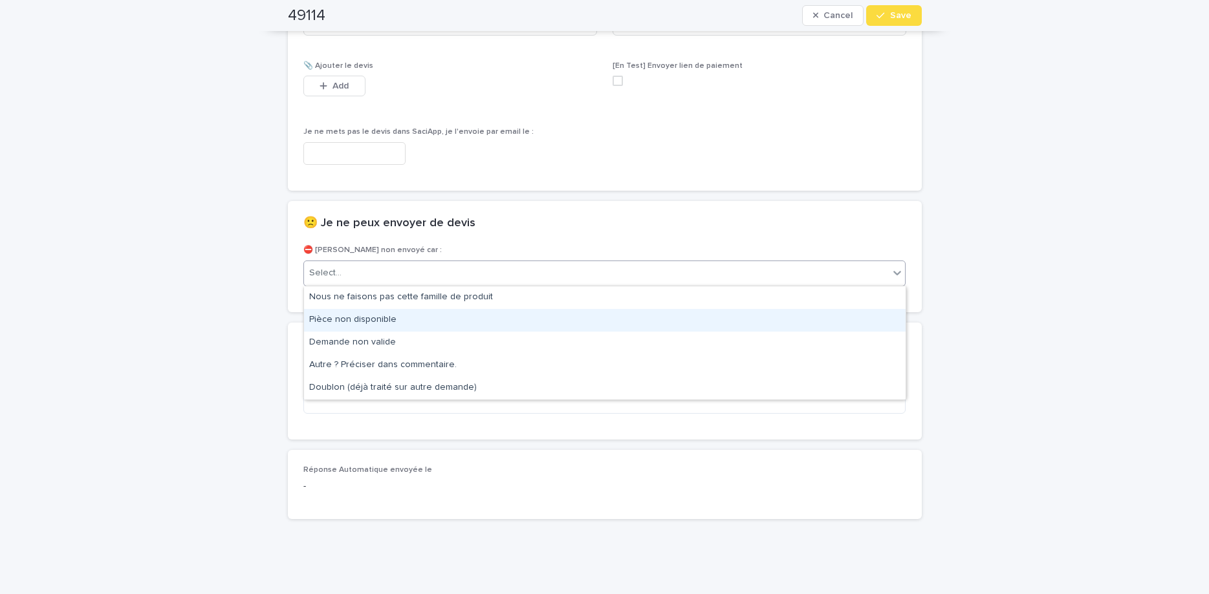
click at [671, 312] on div "Pièce non disponible" at bounding box center [604, 320] width 601 height 23
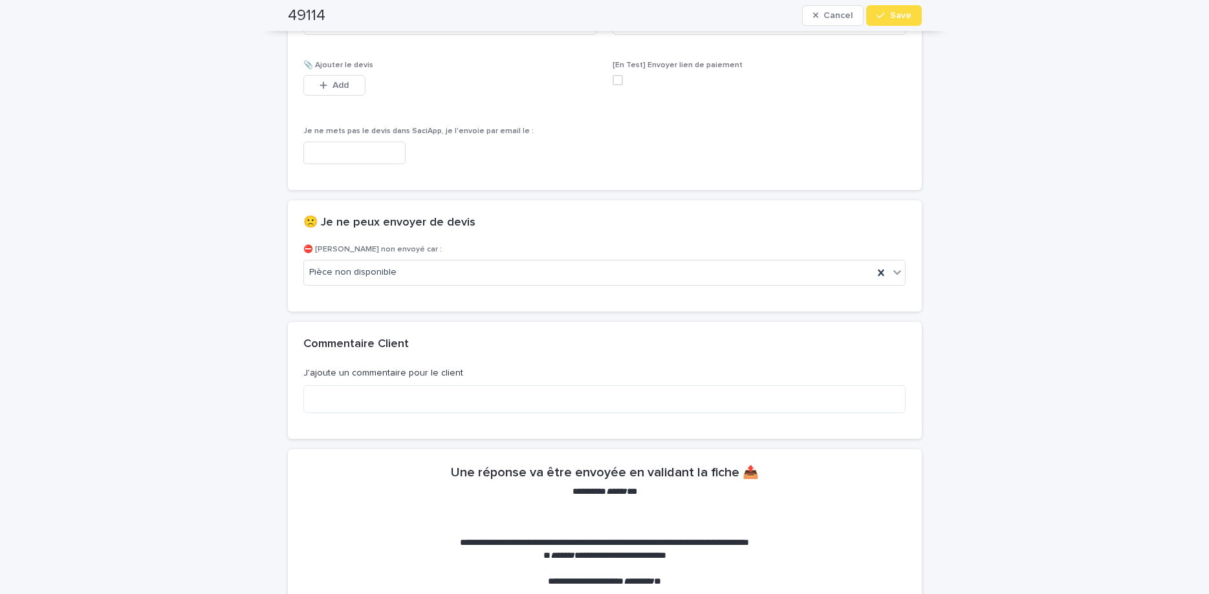
click at [898, 27] on div "49114 Cancel Save" at bounding box center [605, 15] width 634 height 31
click at [896, 21] on button "Save" at bounding box center [893, 15] width 55 height 21
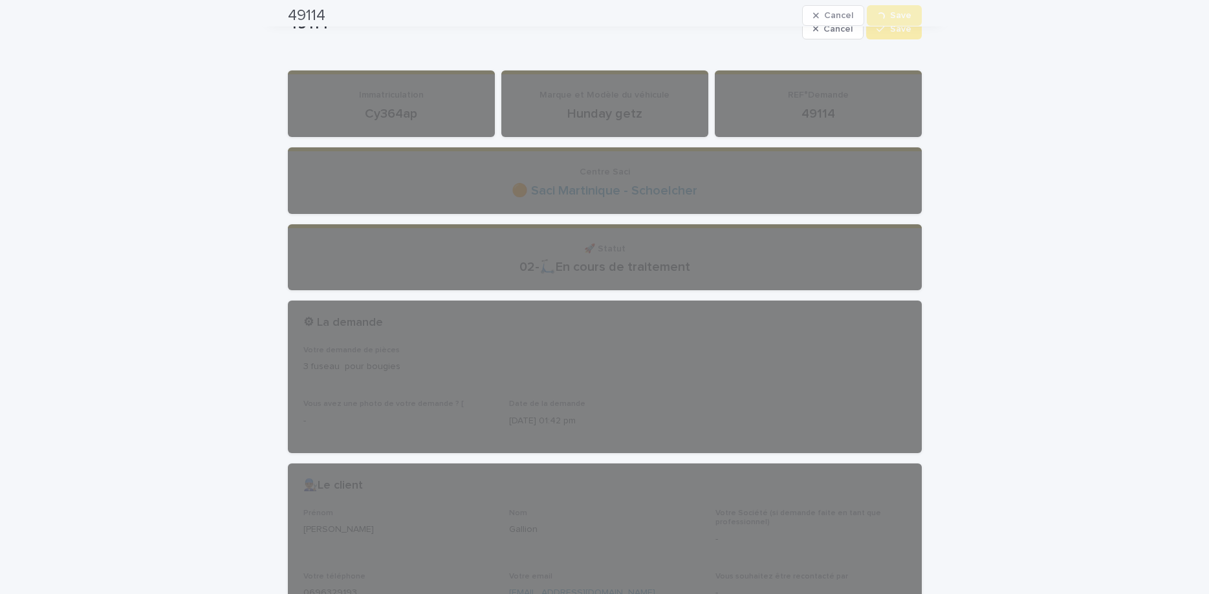
scroll to position [0, 0]
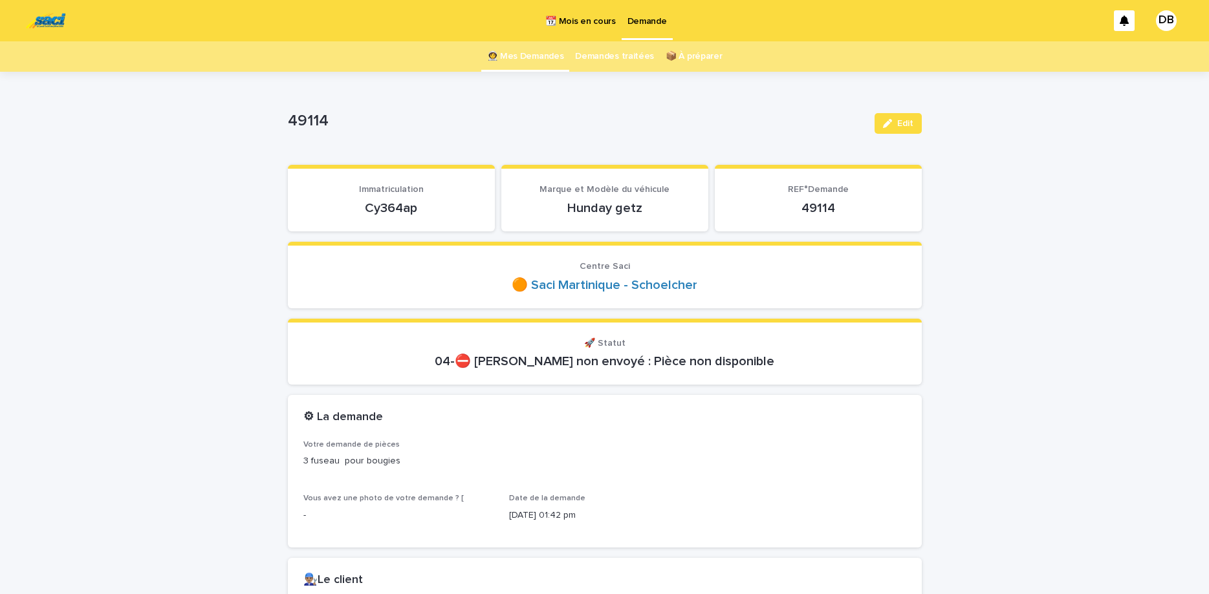
click at [524, 63] on link "👩‍🚀 Mes Demandes" at bounding box center [525, 56] width 77 height 30
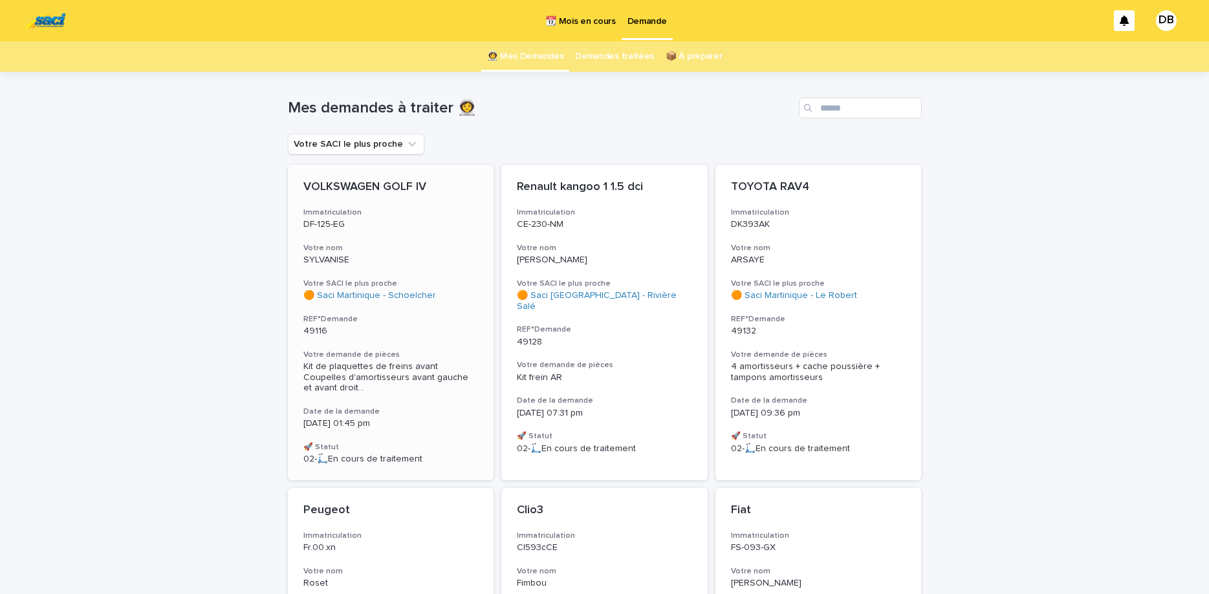
click at [461, 236] on div "VOLKSWAGEN GOLF IV Immatriculation DF-125-EG Votre nom SYLVANISE Votre SACI le …" at bounding box center [391, 323] width 206 height 316
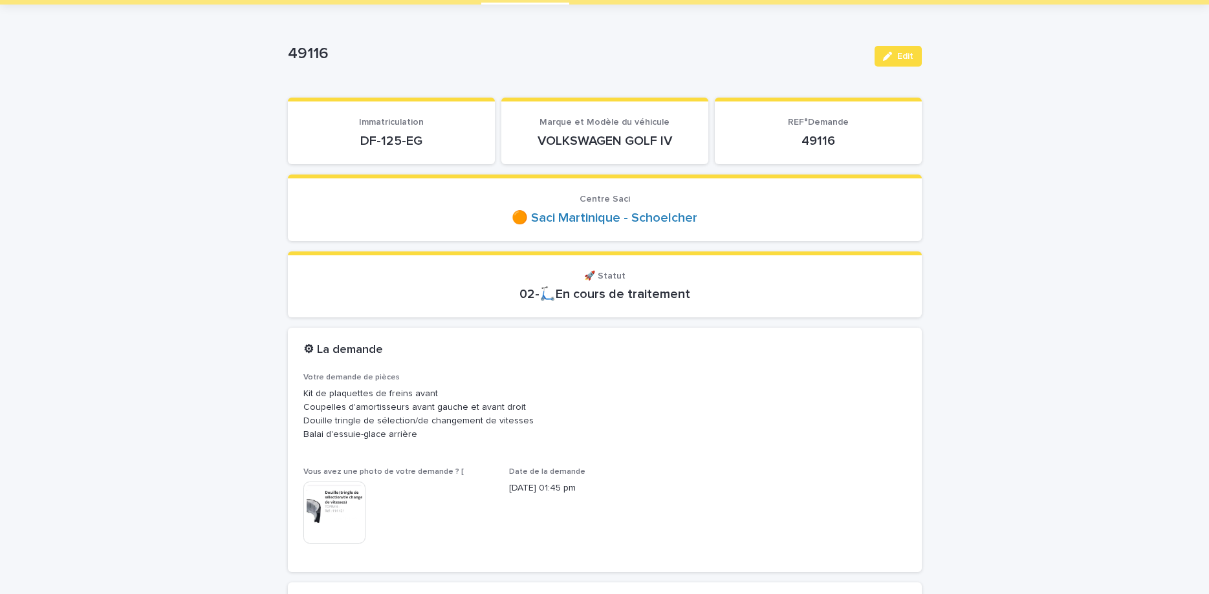
scroll to position [109, 0]
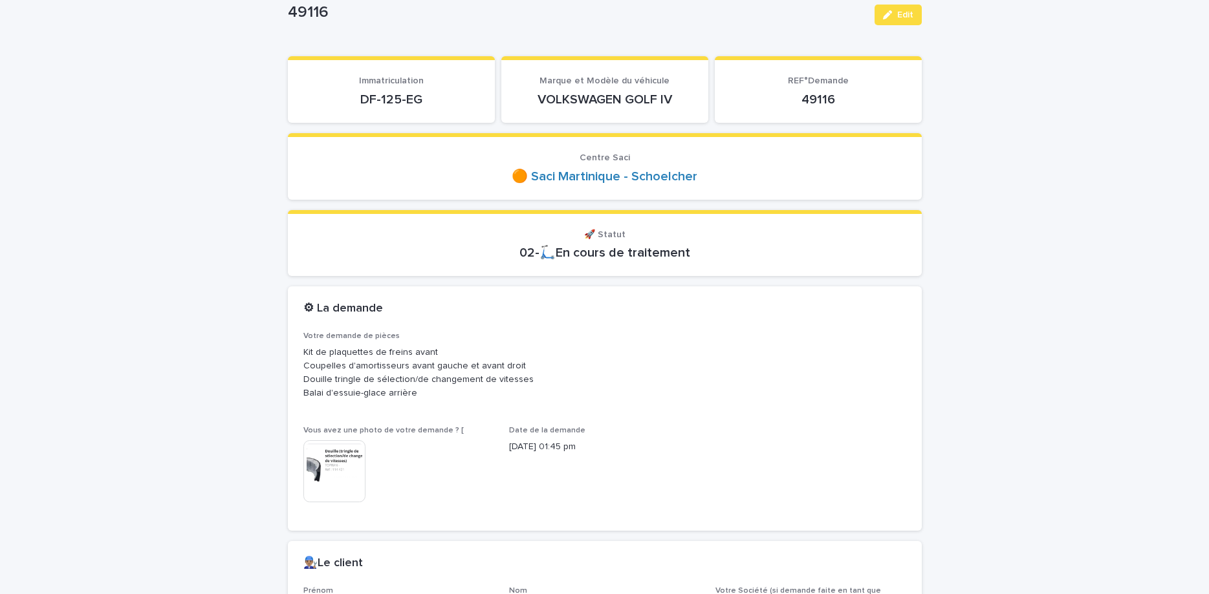
click at [374, 102] on p "DF-125-EG" at bounding box center [391, 100] width 176 height 16
click at [374, 101] on p "DF-125-EG" at bounding box center [391, 100] width 176 height 16
click at [331, 482] on img at bounding box center [334, 471] width 62 height 62
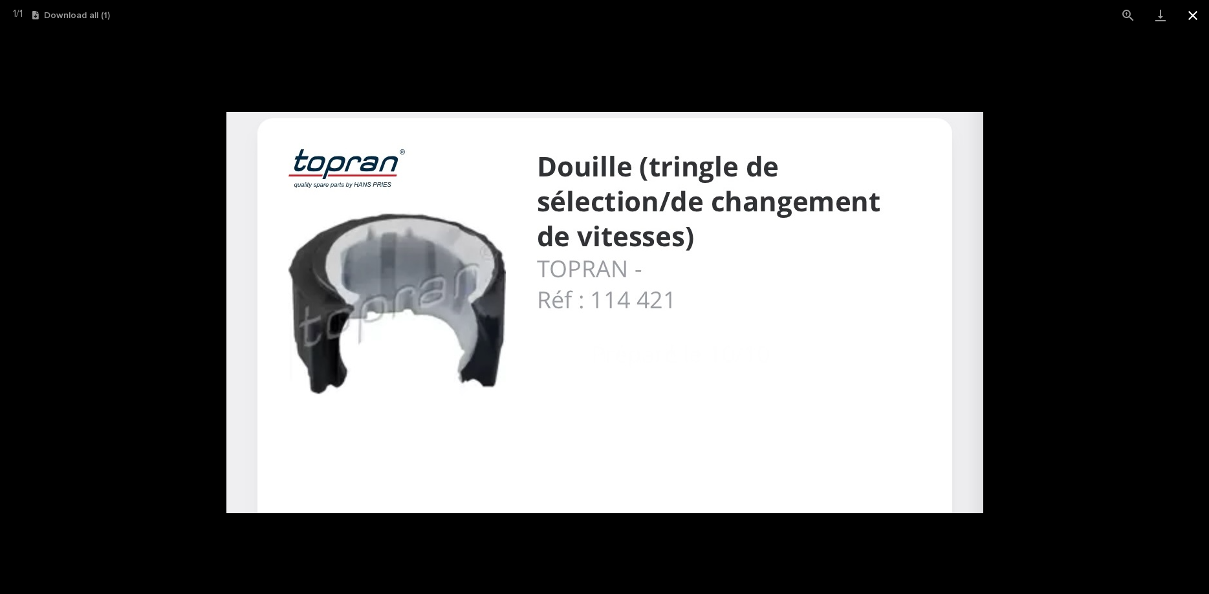
click at [1185, 18] on button "Close gallery" at bounding box center [1192, 15] width 32 height 30
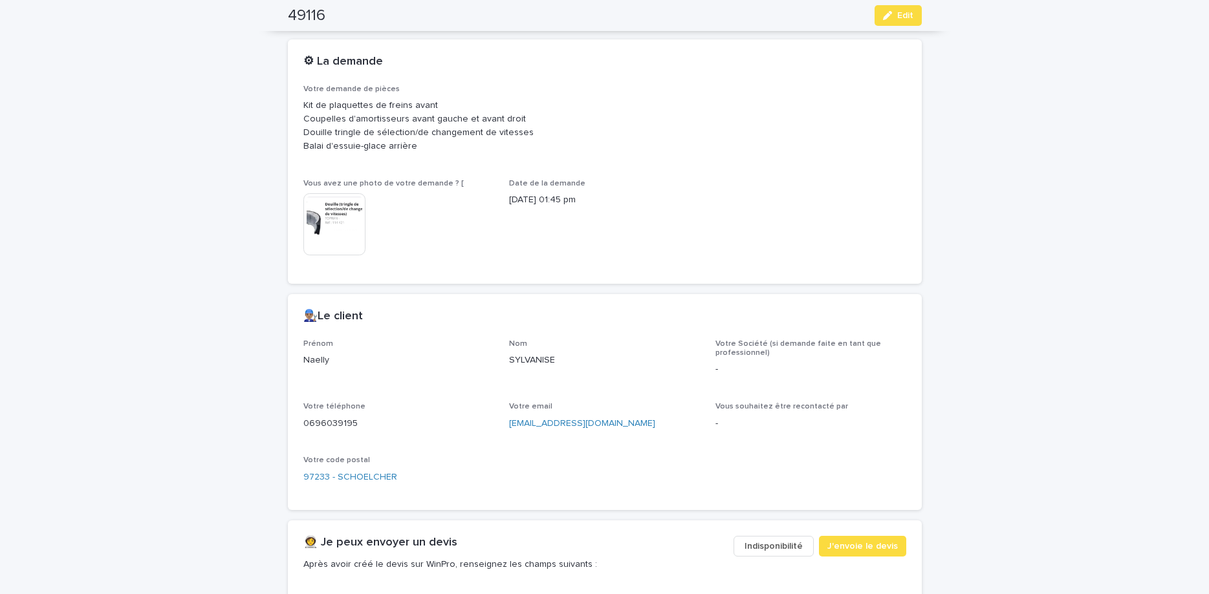
scroll to position [435, 0]
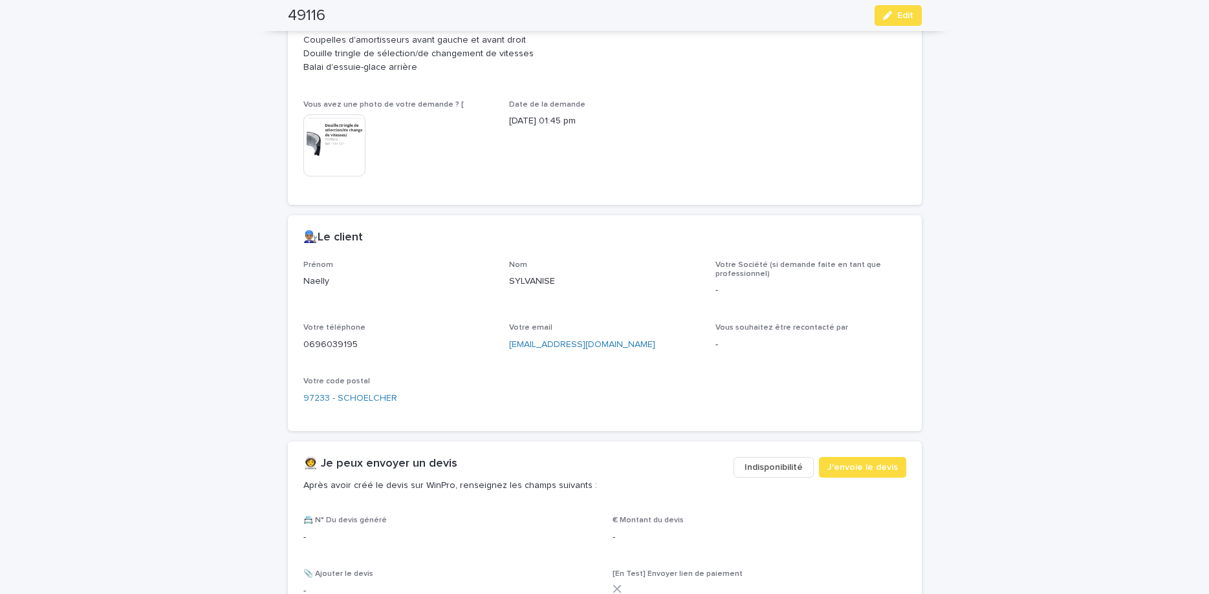
click at [345, 344] on p "0696039195" at bounding box center [398, 345] width 191 height 14
copy p "0696039195"
click at [919, 15] on button "Edit" at bounding box center [897, 15] width 47 height 21
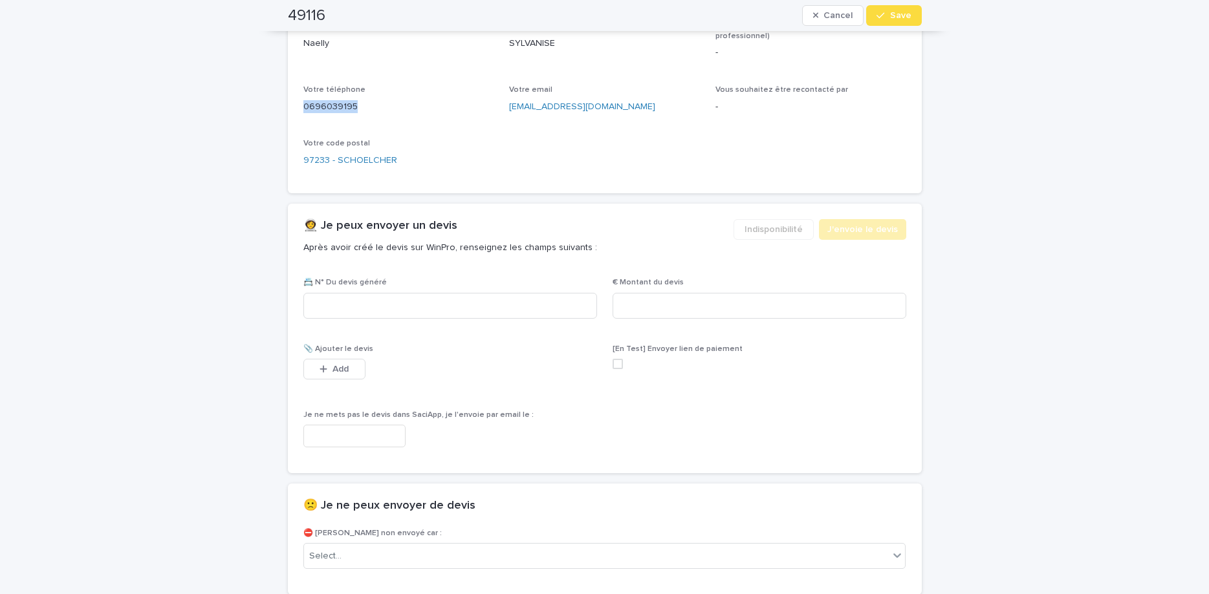
scroll to position [714, 0]
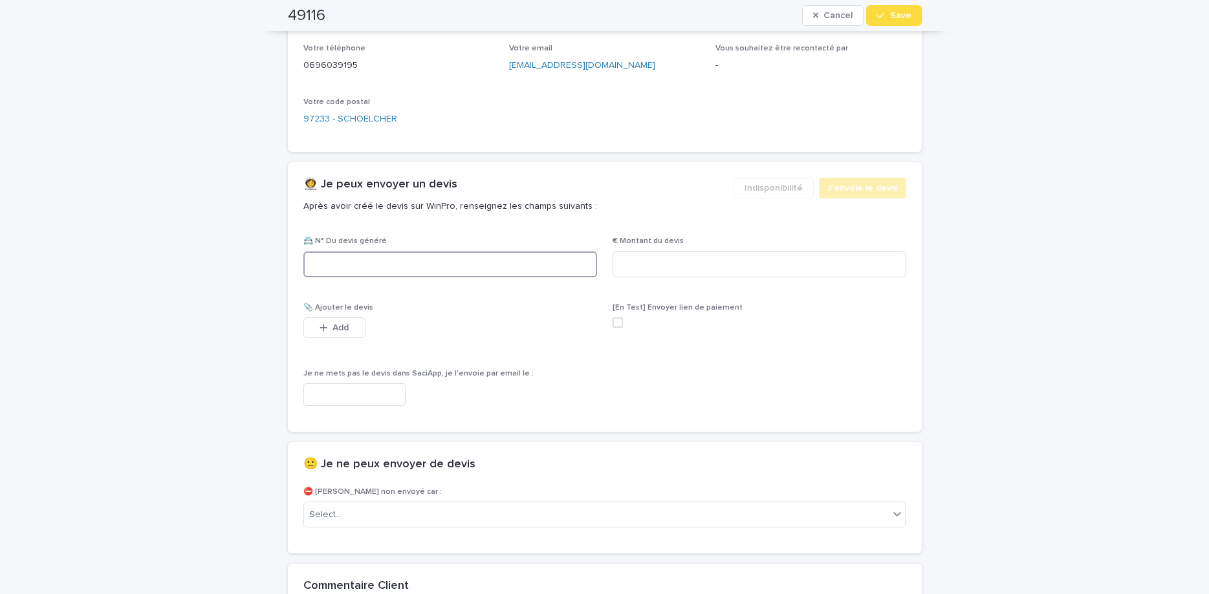
click at [498, 274] on input at bounding box center [450, 265] width 294 height 26
paste input "********"
type input "********"
click at [628, 269] on input at bounding box center [759, 265] width 294 height 26
type input "*****"
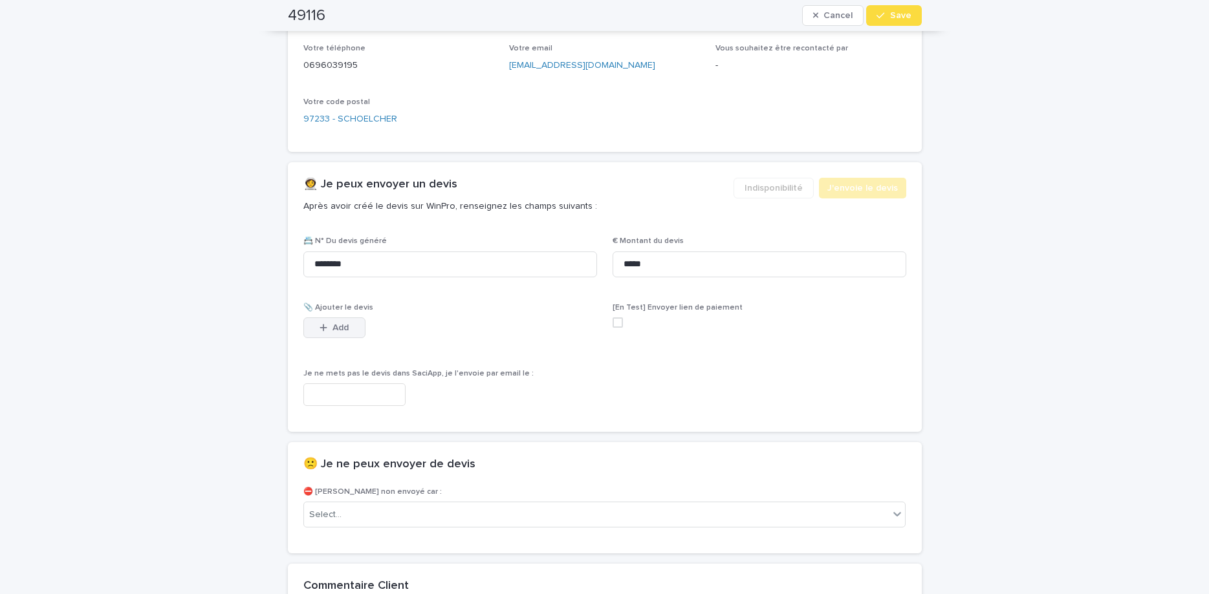
click at [333, 330] on span "Add" at bounding box center [340, 327] width 16 height 9
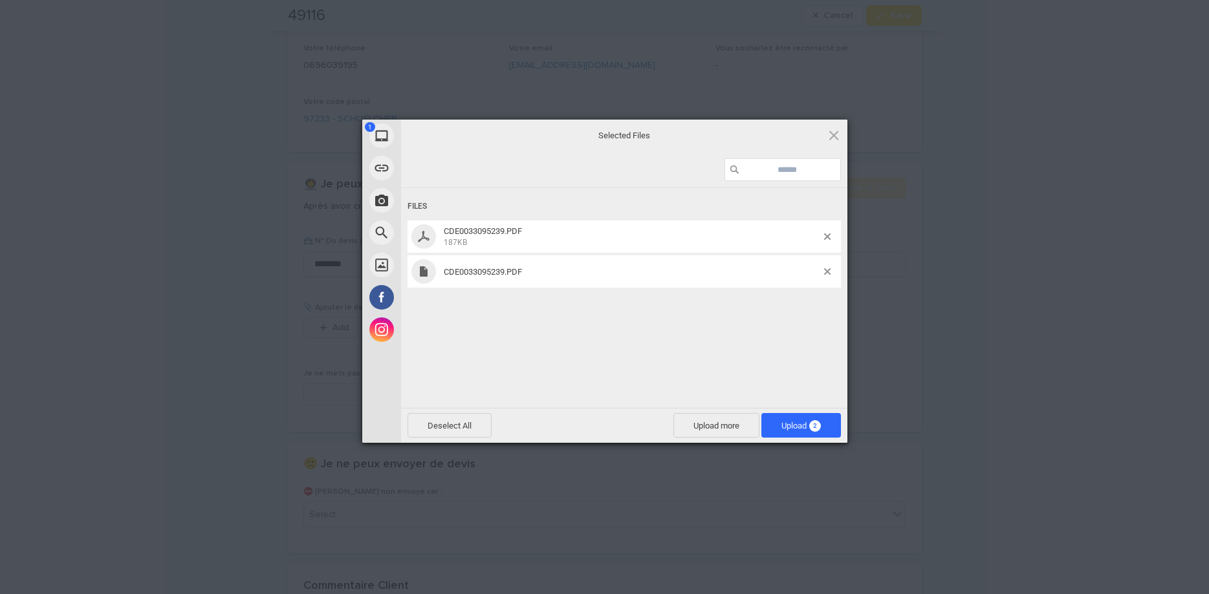
click at [716, 309] on div "Files CDE0033095239.PDF 187KB CDE0033095239.PDF" at bounding box center [624, 296] width 446 height 217
click at [826, 271] on span at bounding box center [827, 271] width 6 height 6
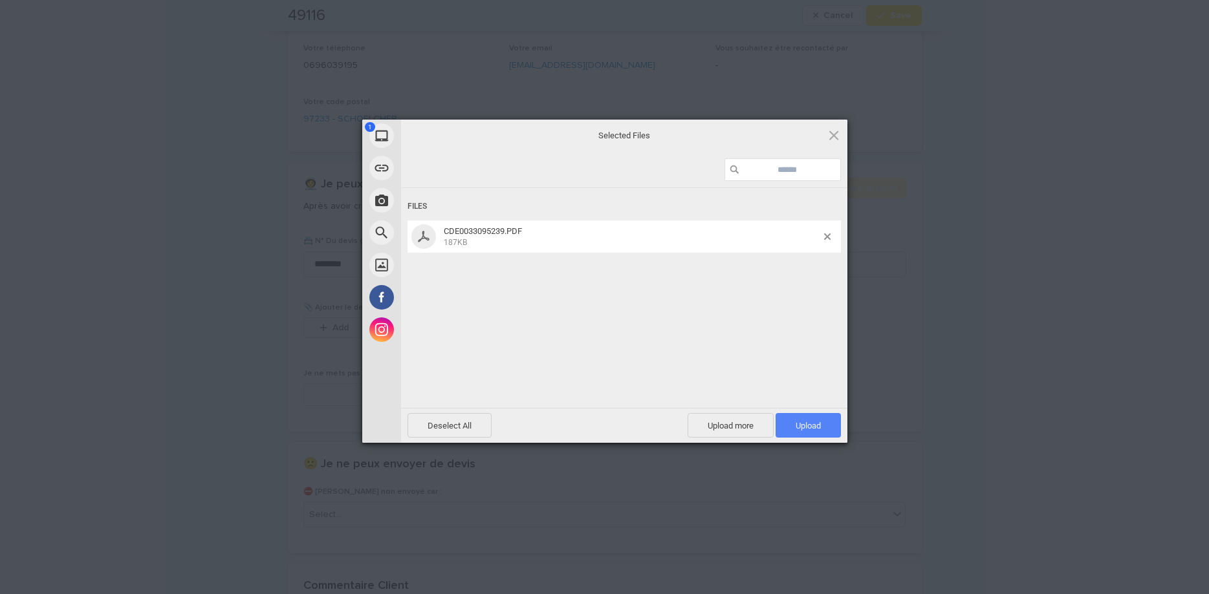
click at [826, 420] on span "Upload 1" at bounding box center [807, 425] width 65 height 25
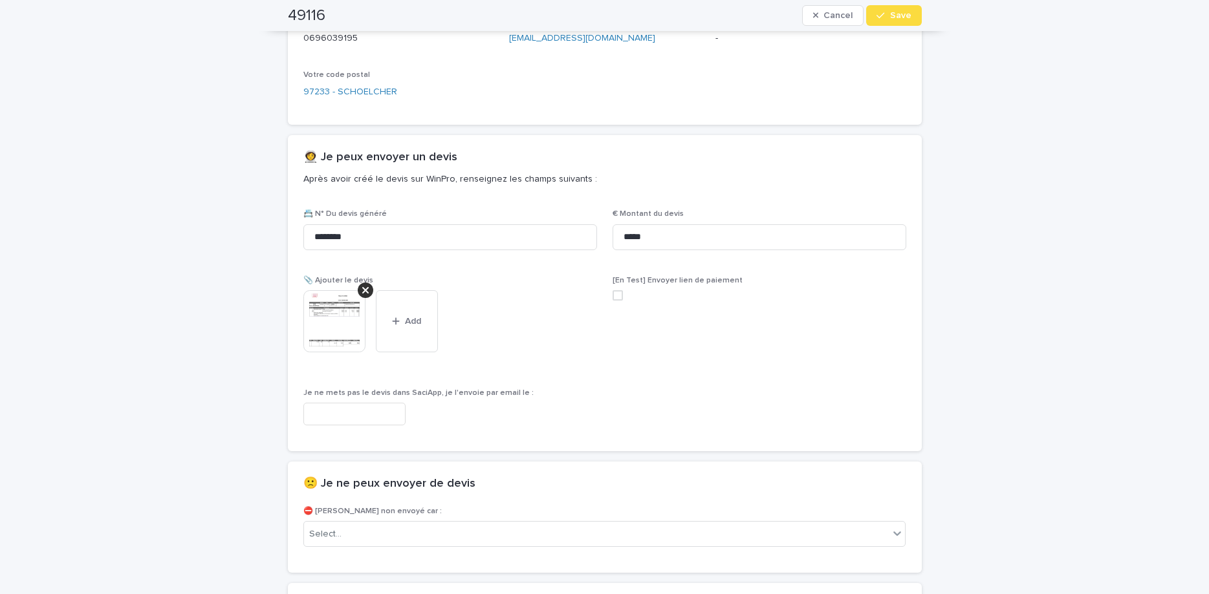
click at [891, 20] on button "Save" at bounding box center [893, 15] width 55 height 21
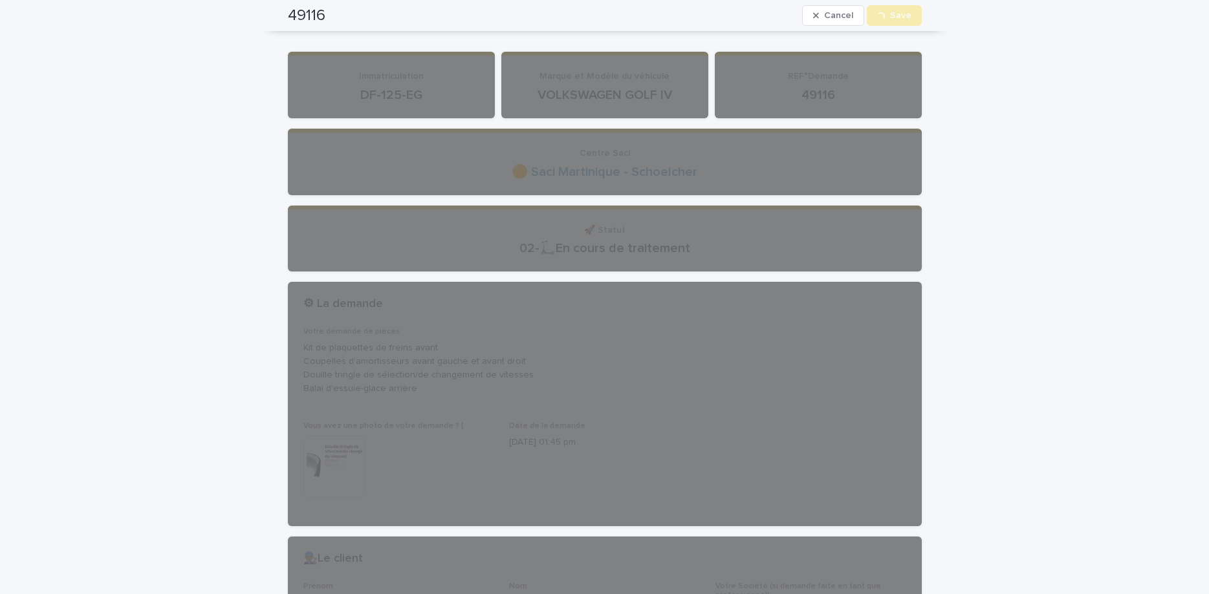
scroll to position [0, 0]
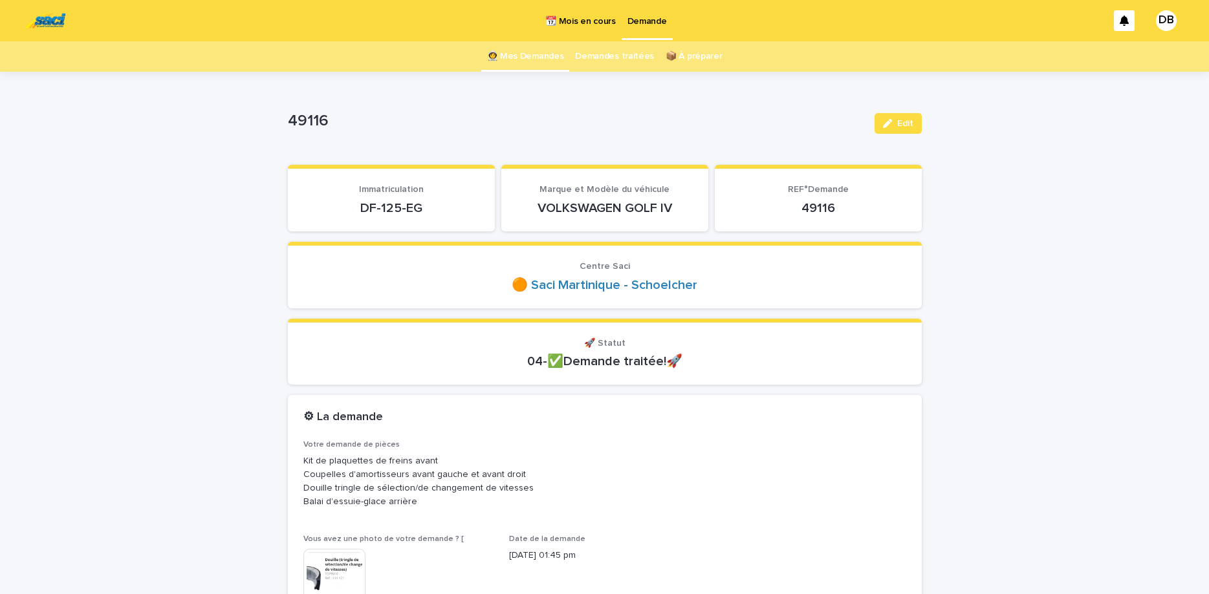
click at [535, 59] on link "👩‍🚀 Mes Demandes" at bounding box center [525, 56] width 77 height 30
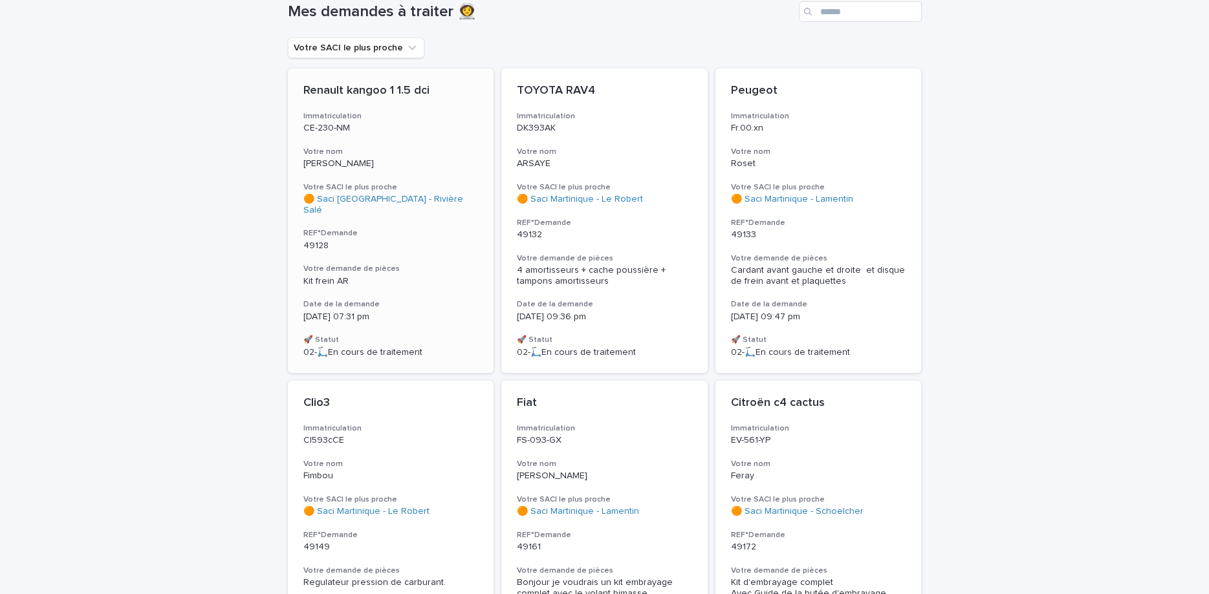
scroll to position [109, 0]
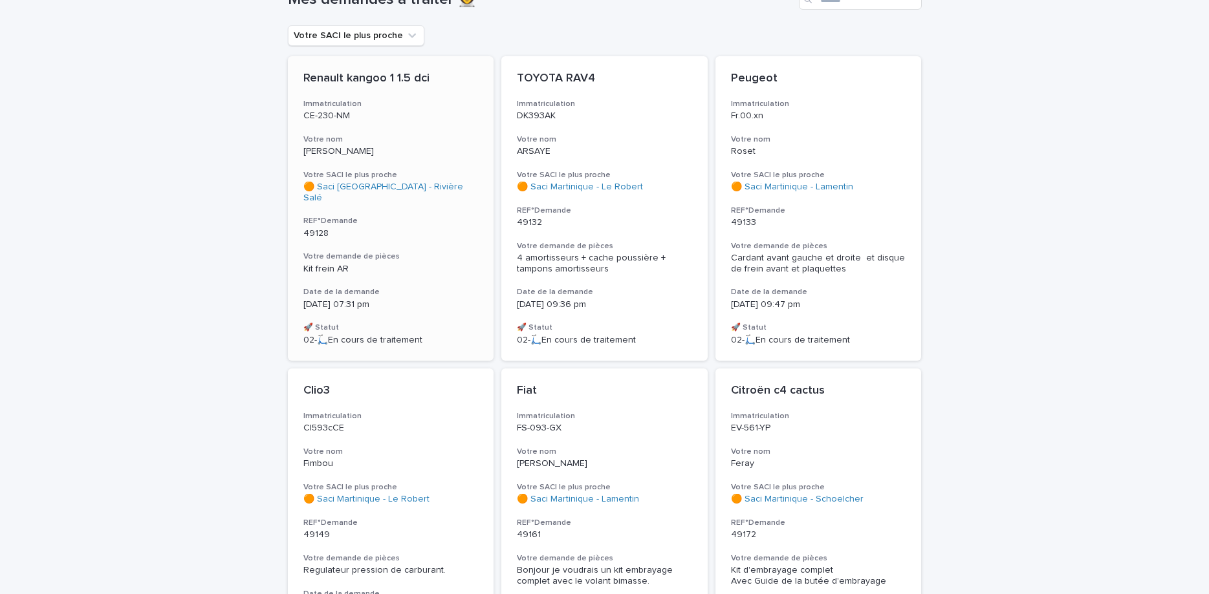
click at [361, 138] on h3 "Votre nom" at bounding box center [390, 140] width 175 height 10
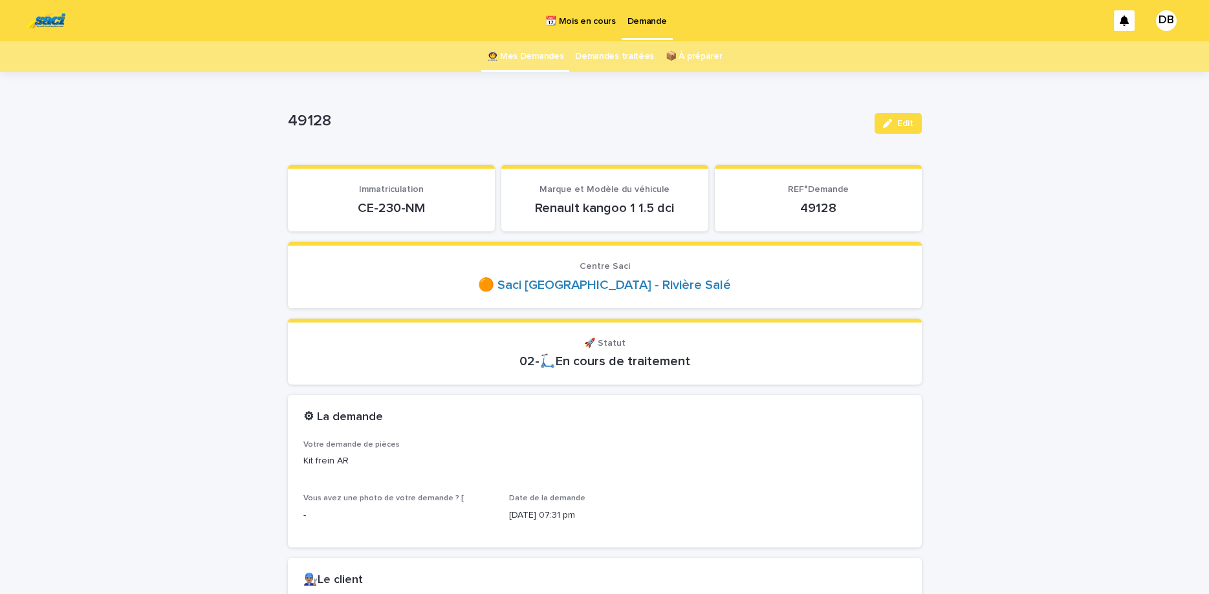
click at [383, 215] on p "CE-230-NM" at bounding box center [391, 208] width 176 height 16
click at [383, 211] on p "CE-230-NM" at bounding box center [391, 208] width 176 height 16
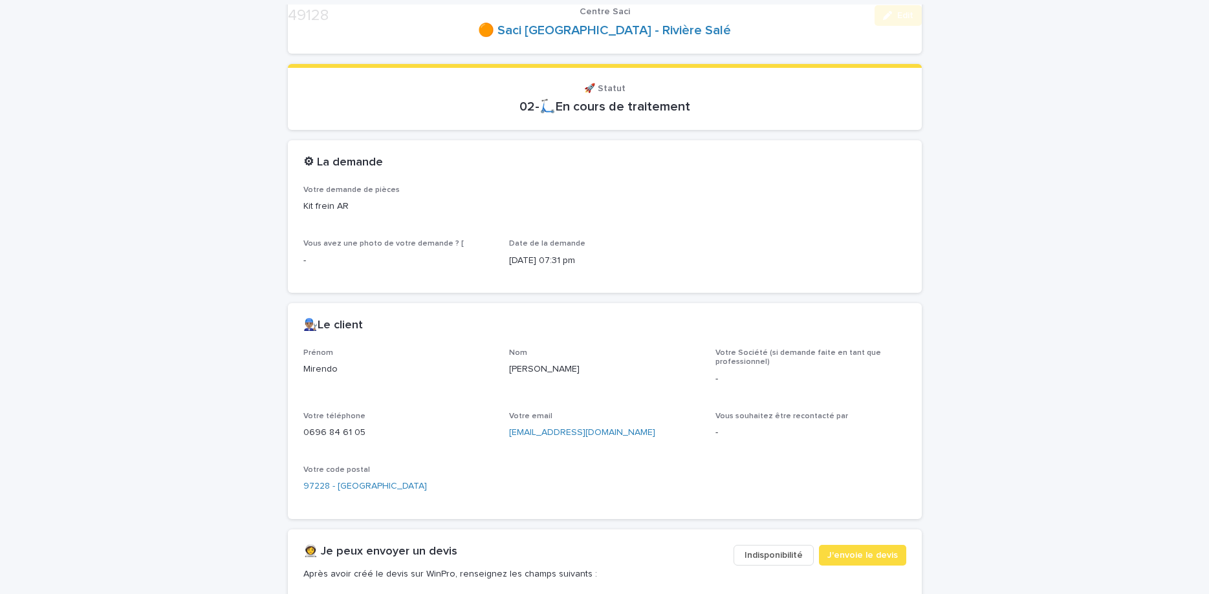
scroll to position [380, 0]
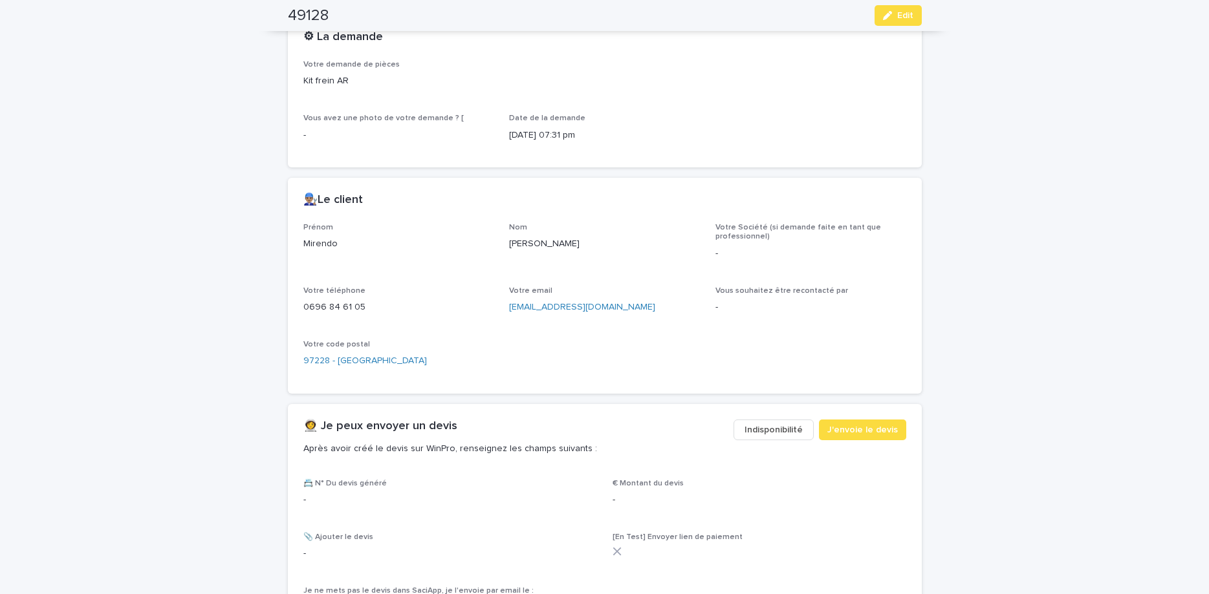
click at [321, 307] on p "0696 84 61 05" at bounding box center [398, 308] width 191 height 14
click at [903, 19] on span "Edit" at bounding box center [905, 15] width 16 height 9
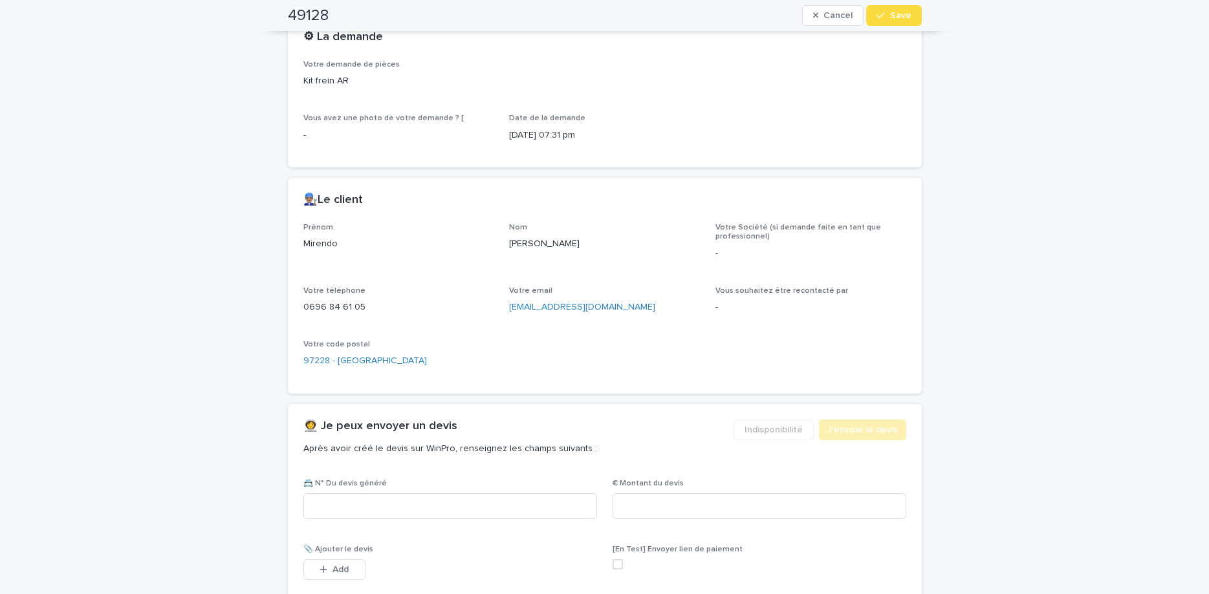
scroll to position [420, 0]
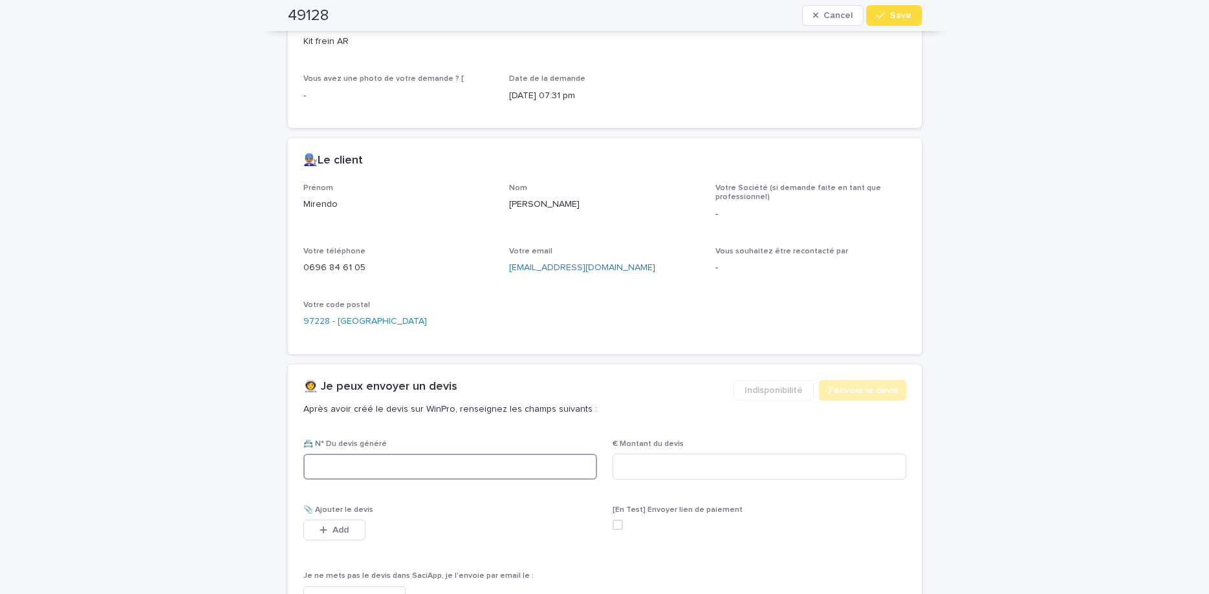
click at [420, 471] on input at bounding box center [450, 467] width 294 height 26
paste input "********"
type input "********"
click at [663, 477] on input at bounding box center [759, 467] width 294 height 26
type input "******"
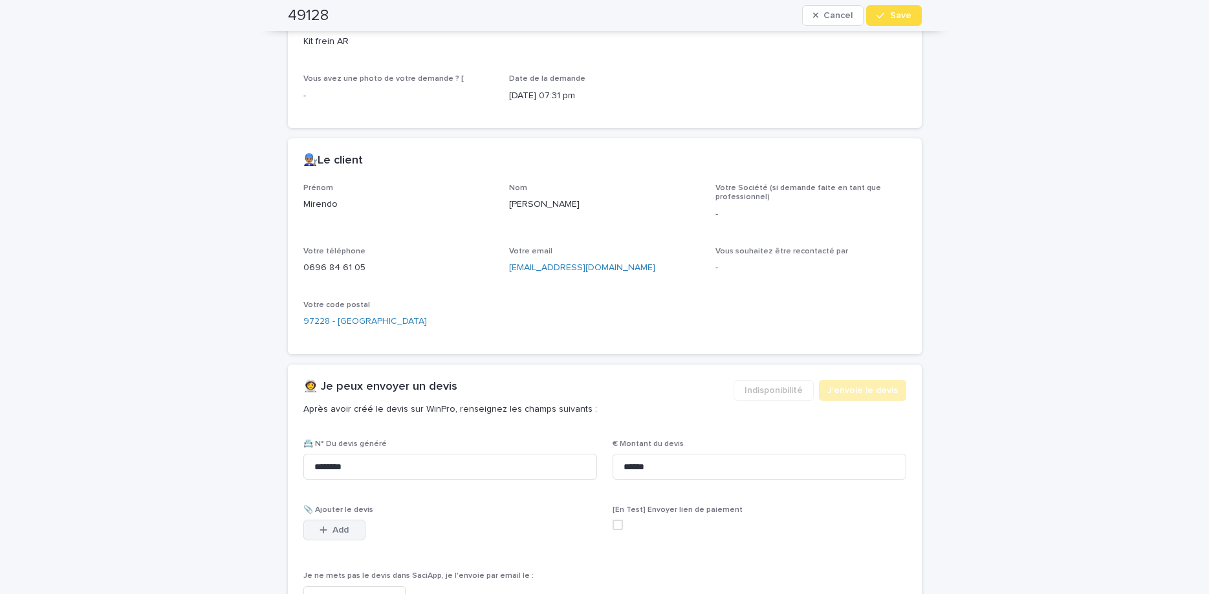
click at [317, 539] on button "Add" at bounding box center [334, 530] width 62 height 21
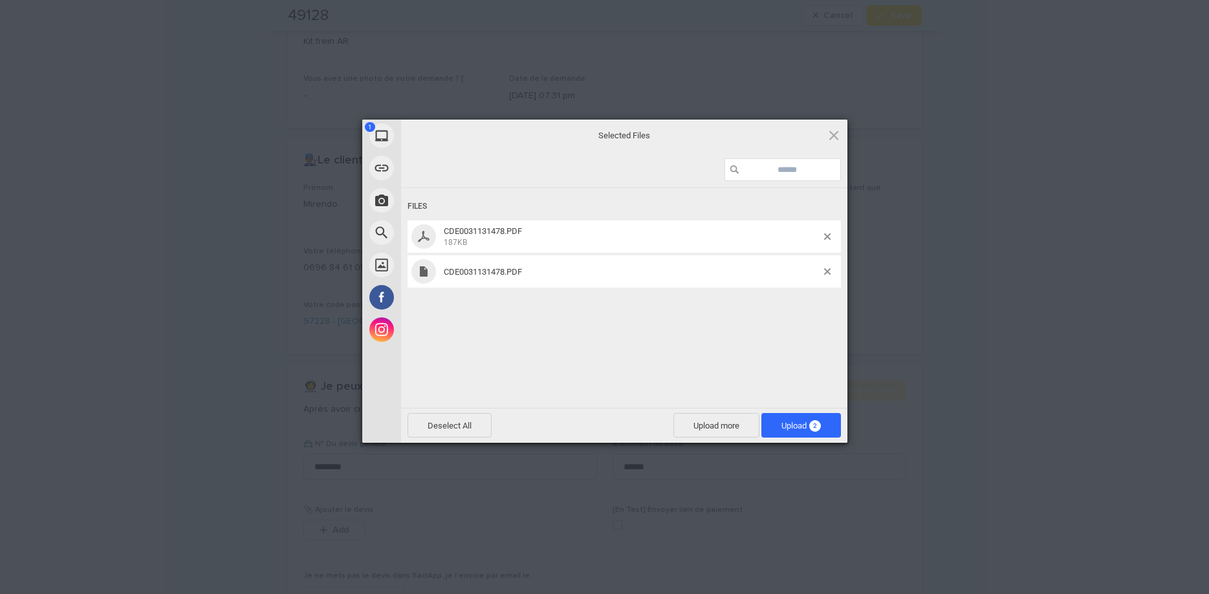
drag, startPoint x: 669, startPoint y: 321, endPoint x: 685, endPoint y: 329, distance: 17.9
click at [685, 329] on div "Files CDE0031131478.PDF 187KB CDE0031131478.PDF" at bounding box center [624, 296] width 446 height 217
click at [826, 269] on span at bounding box center [827, 271] width 6 height 6
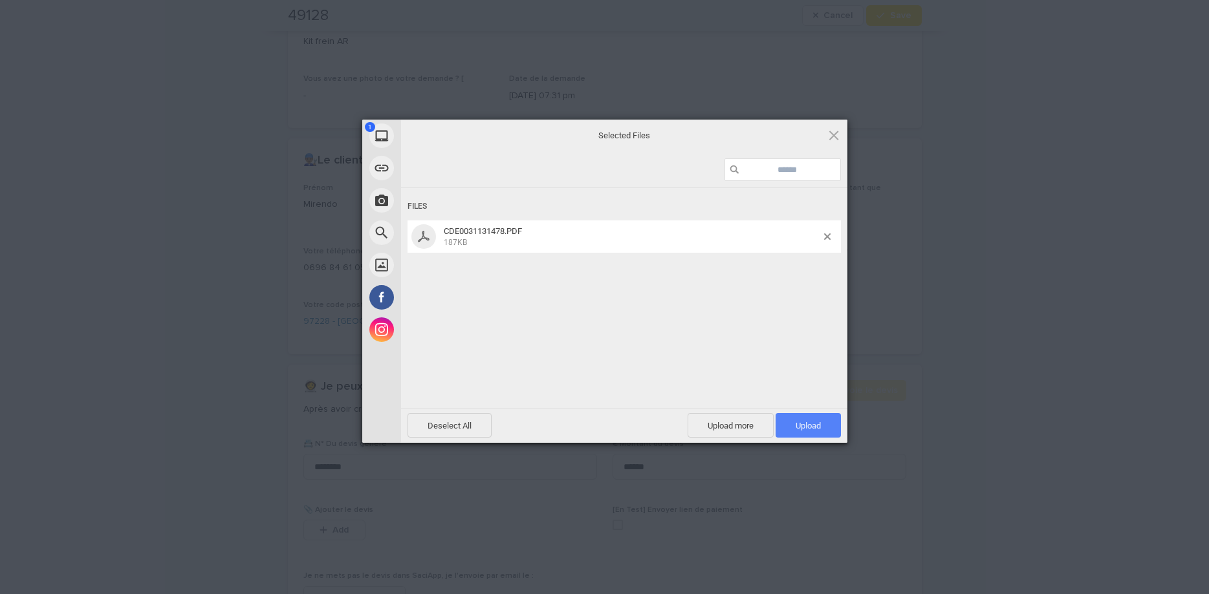
click at [835, 427] on span "Upload 1" at bounding box center [807, 425] width 65 height 25
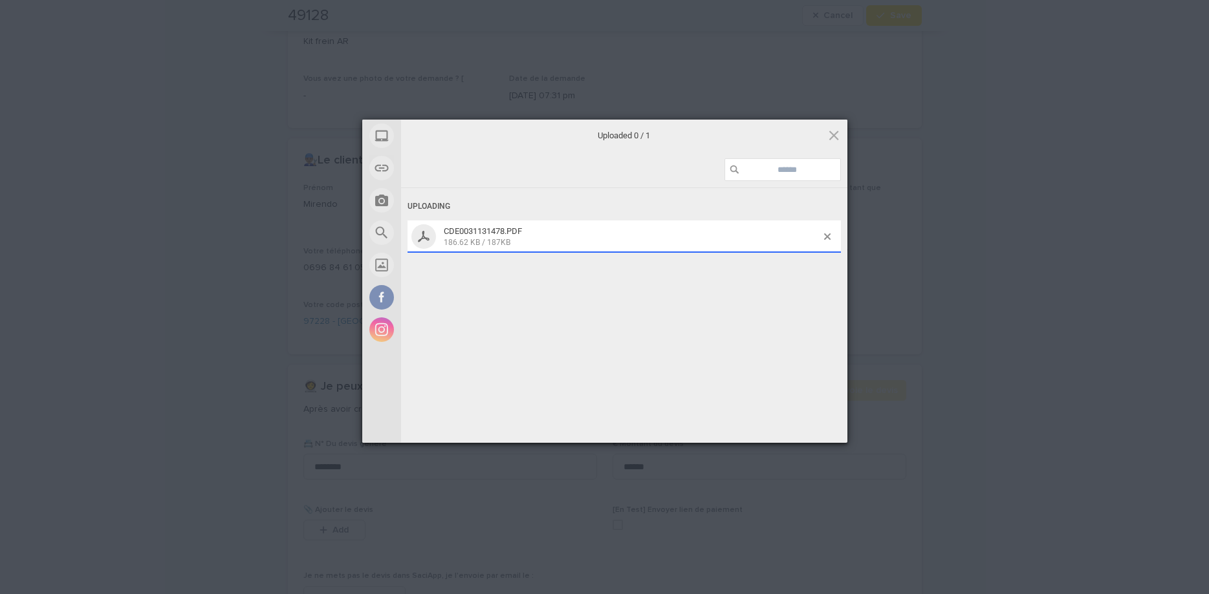
click at [883, 18] on div "My Device Link (URL) Take Photo Web Search Unsplash Facebook Instagram Uploaded…" at bounding box center [604, 297] width 1209 height 594
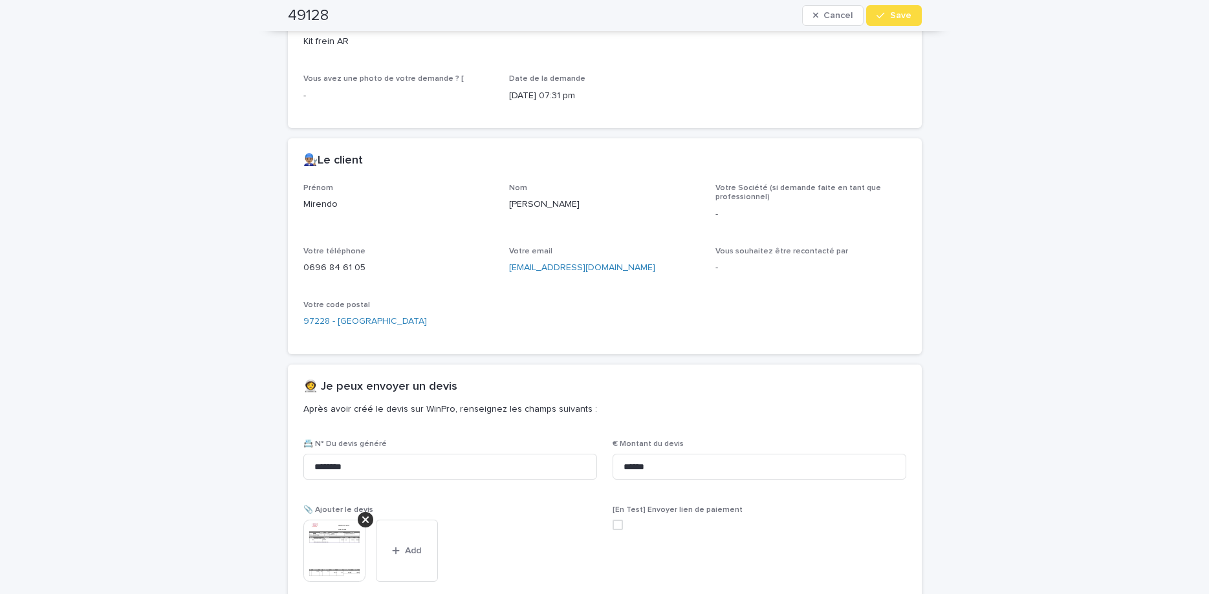
click at [883, 18] on icon "button" at bounding box center [880, 15] width 8 height 9
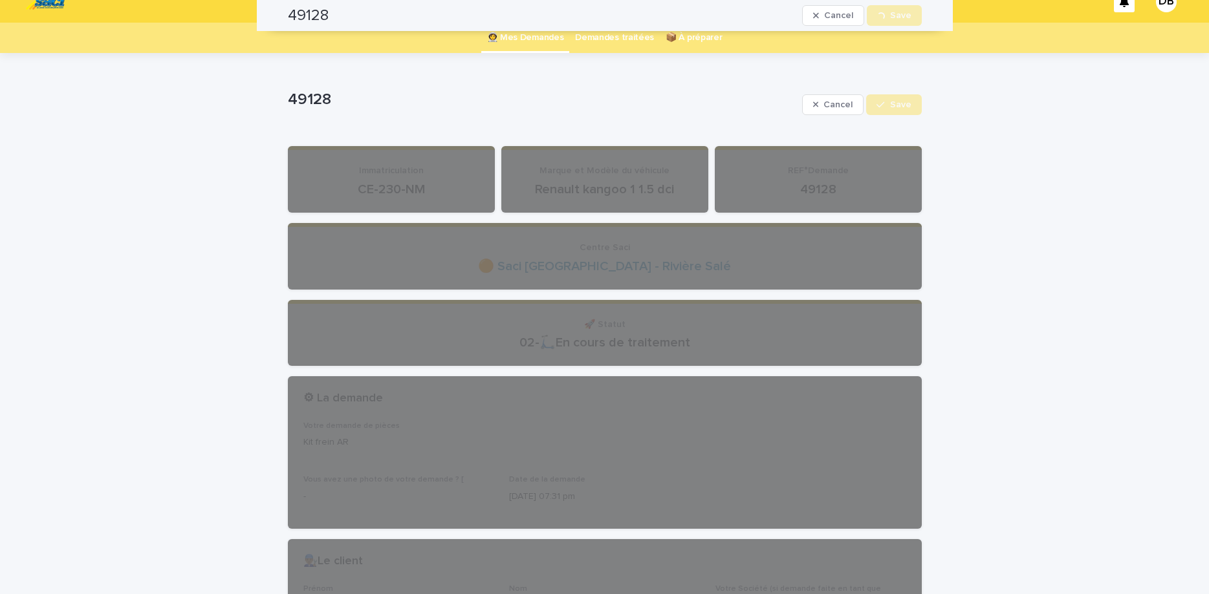
scroll to position [0, 0]
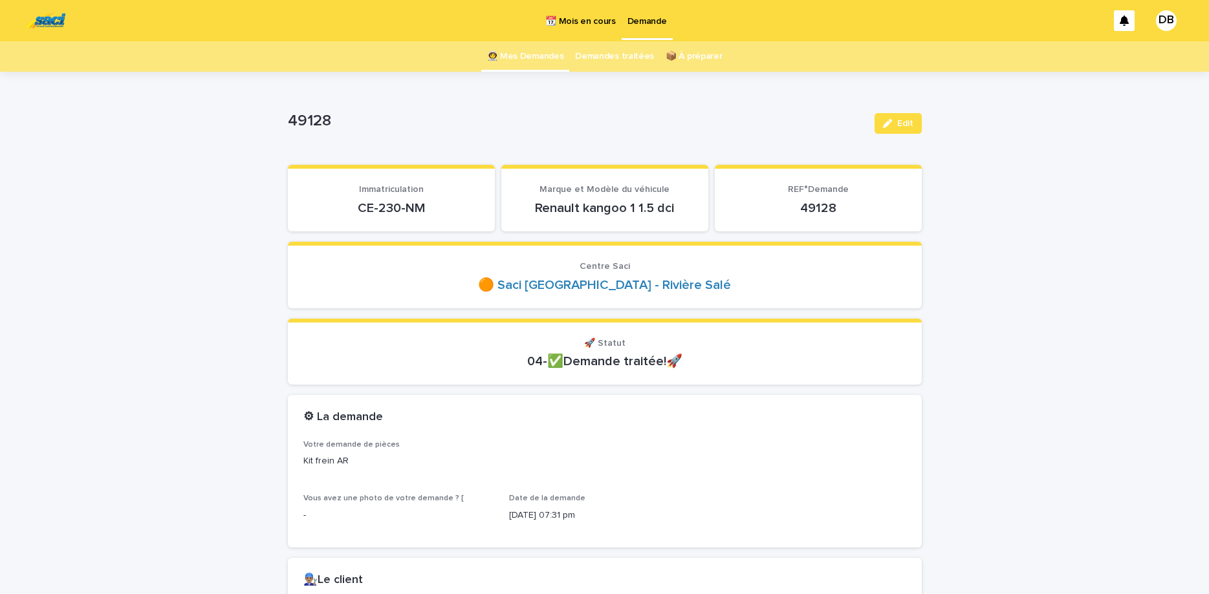
click at [540, 64] on link "👩‍🚀 Mes Demandes" at bounding box center [525, 56] width 77 height 30
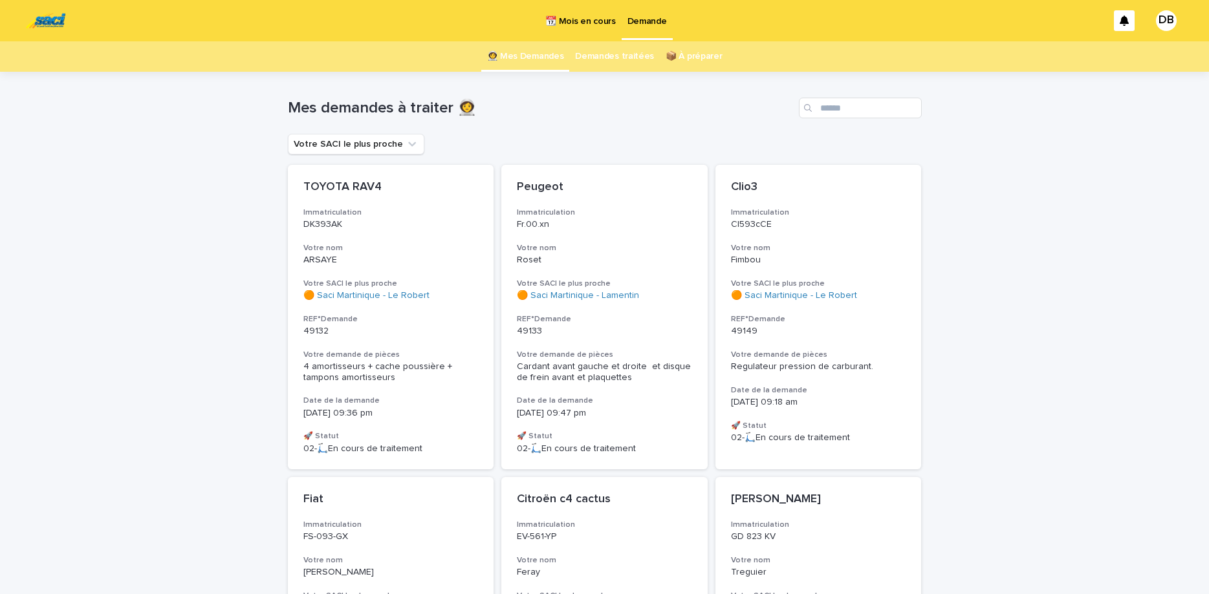
scroll to position [54, 0]
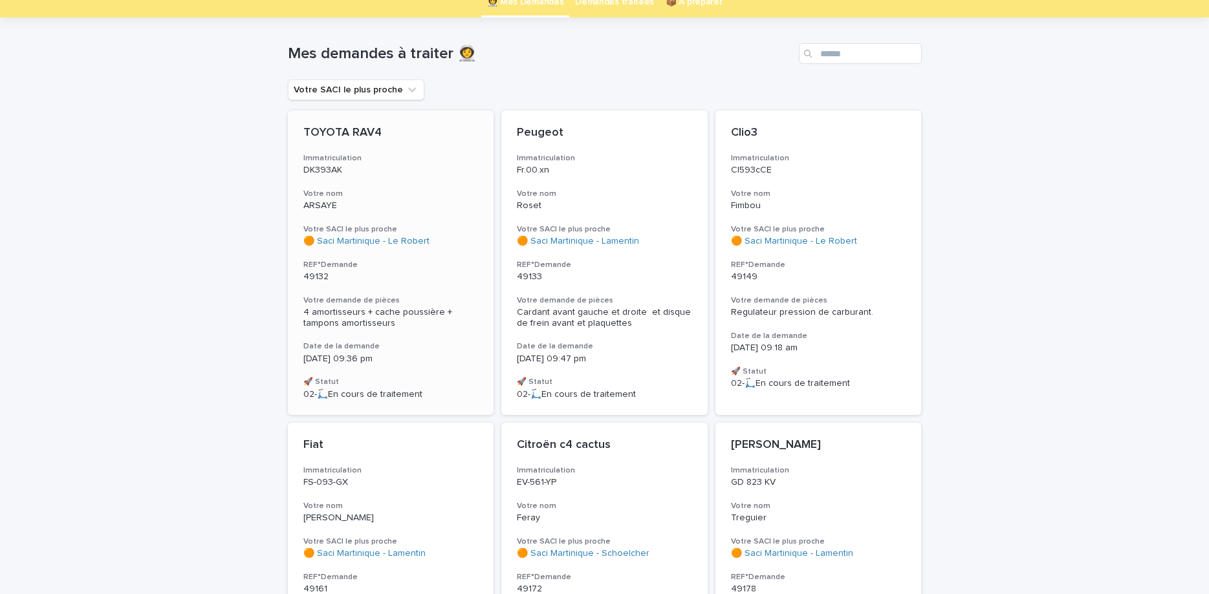
click at [446, 193] on h3 "Votre nom" at bounding box center [390, 194] width 175 height 10
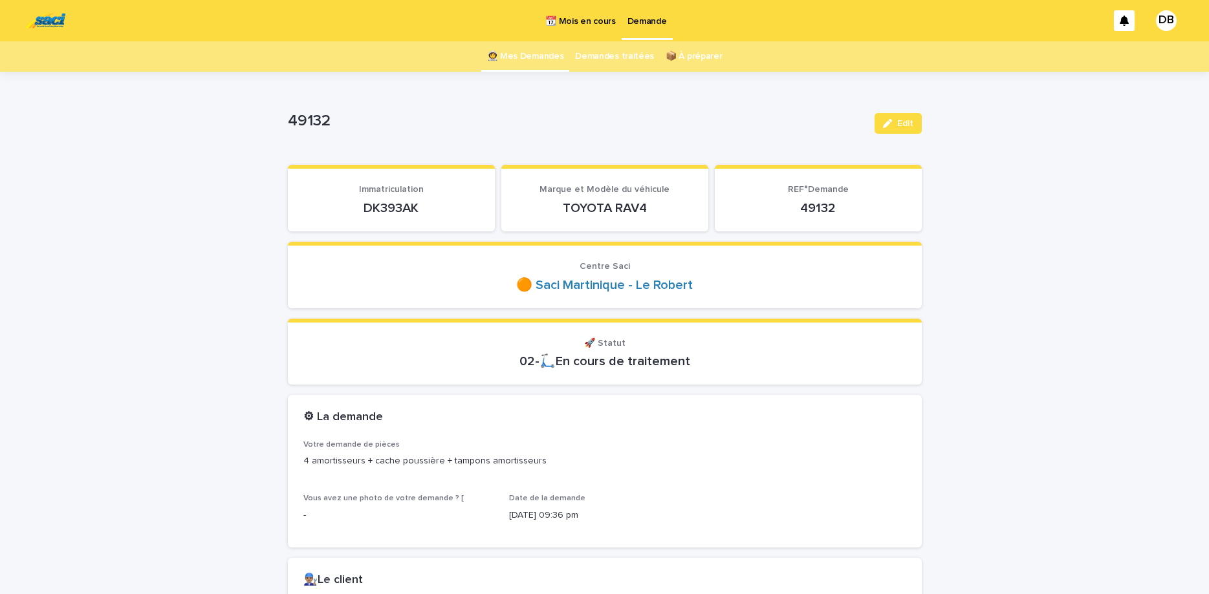
click at [409, 209] on p "DK393AK" at bounding box center [391, 208] width 176 height 16
copy p "DK393AK"
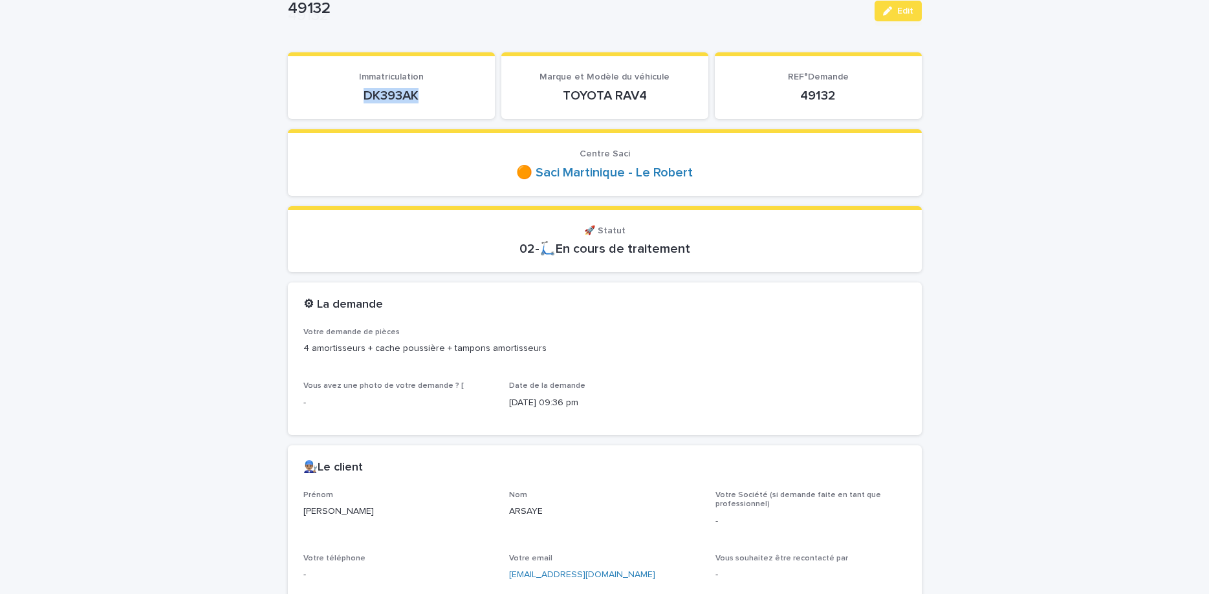
scroll to position [217, 0]
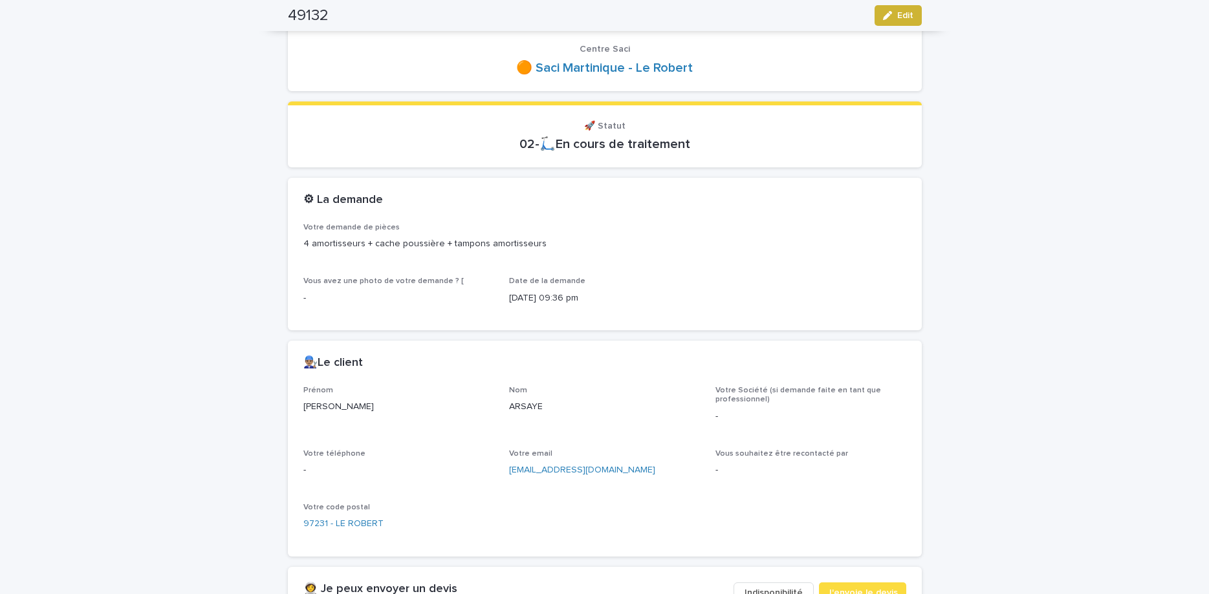
click at [917, 18] on button "Edit" at bounding box center [897, 15] width 47 height 21
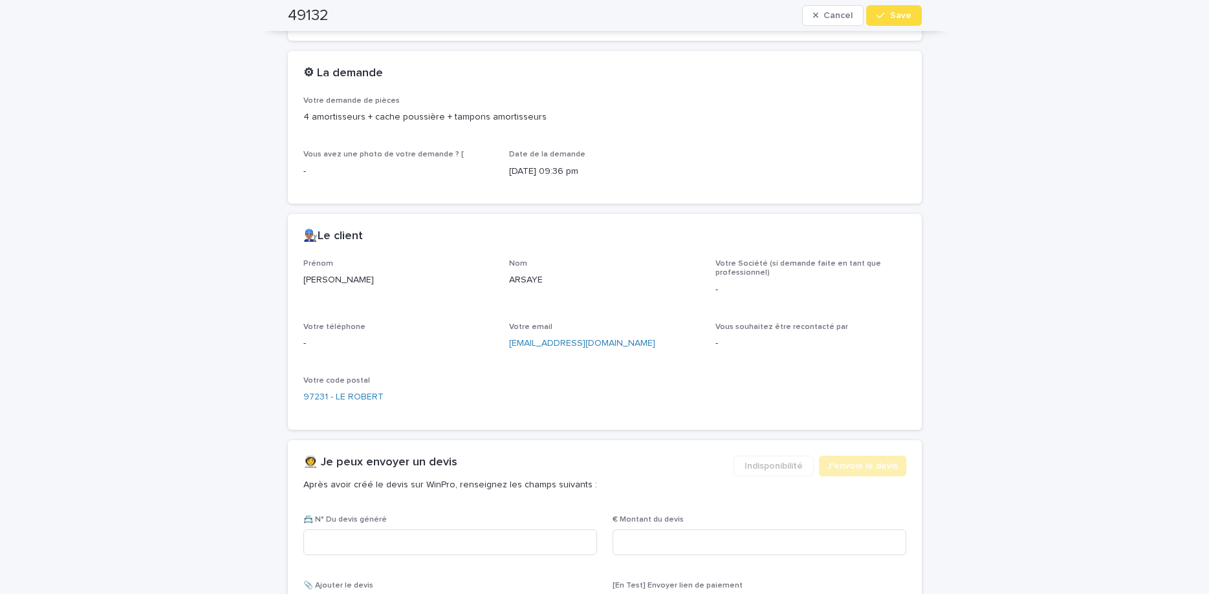
scroll to position [497, 0]
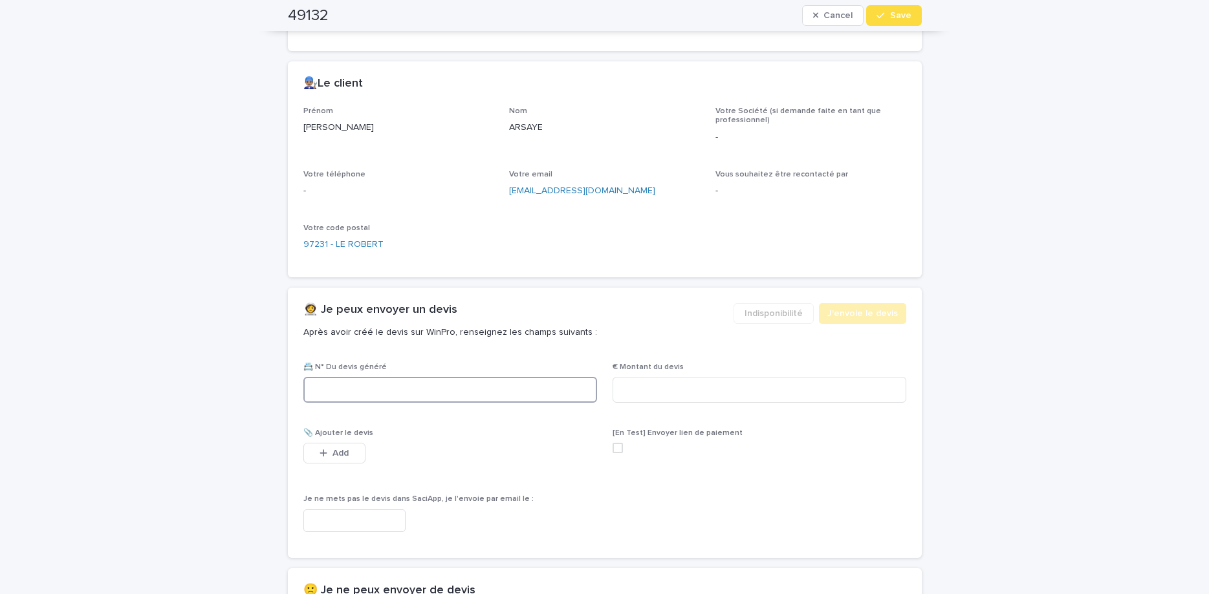
click at [420, 397] on input at bounding box center [450, 390] width 294 height 26
paste input "********"
type input "********"
click at [824, 379] on input at bounding box center [759, 390] width 294 height 26
type input "******"
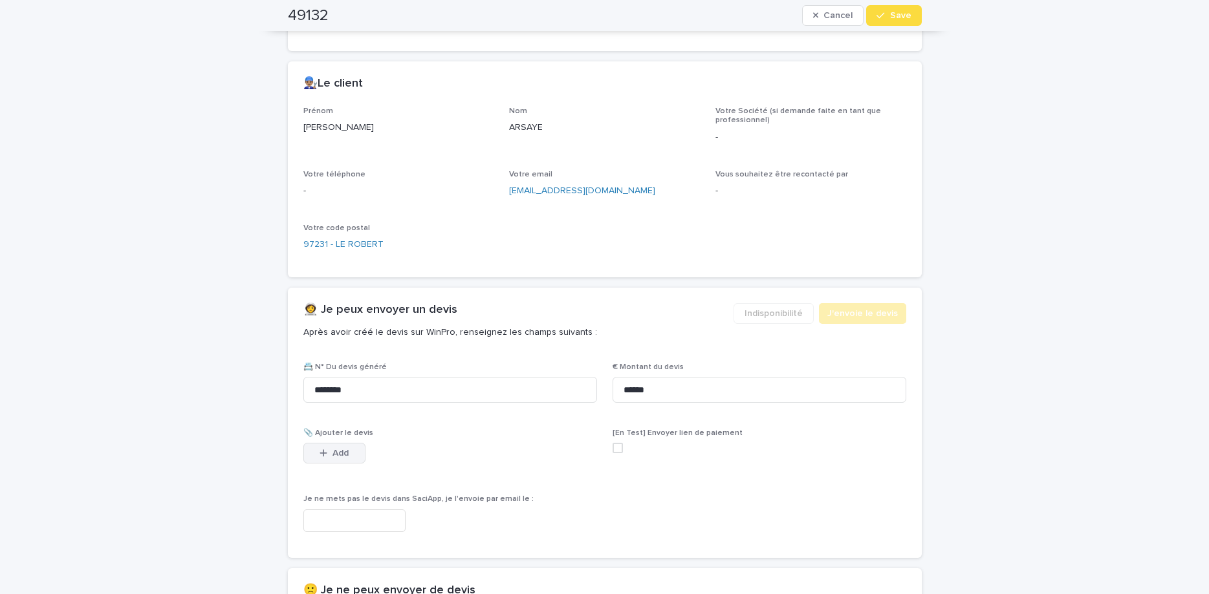
click at [355, 456] on button "Add" at bounding box center [334, 453] width 62 height 21
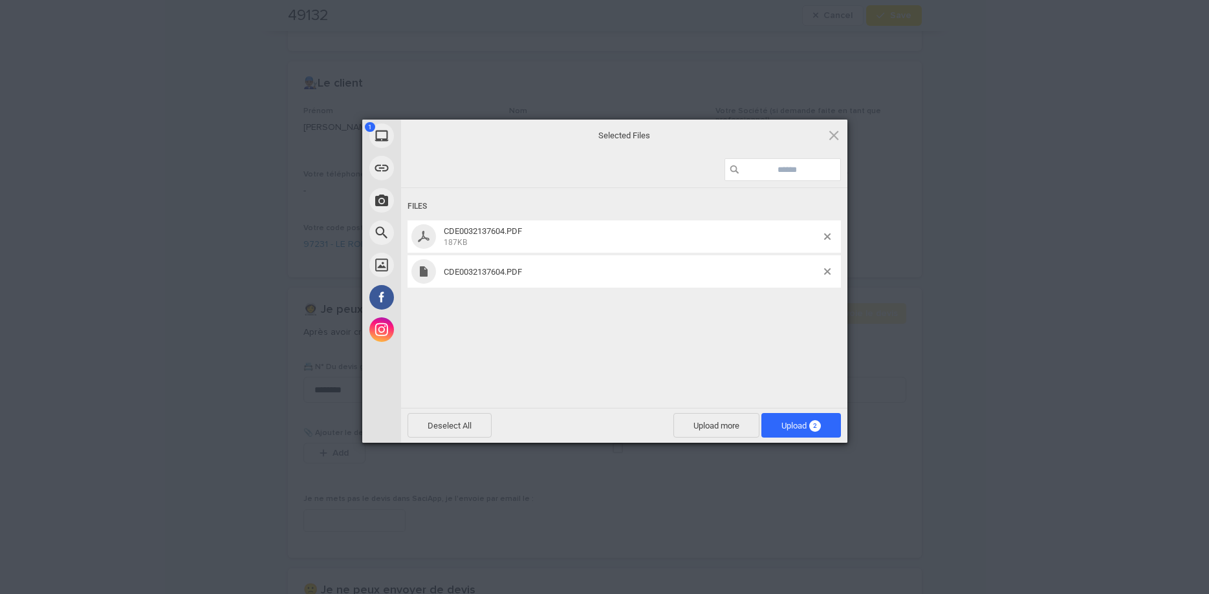
click at [677, 345] on div "Files CDE0032137604.PDF 187KB CDE0032137604.PDF" at bounding box center [624, 296] width 446 height 217
click at [824, 270] on span at bounding box center [827, 271] width 6 height 6
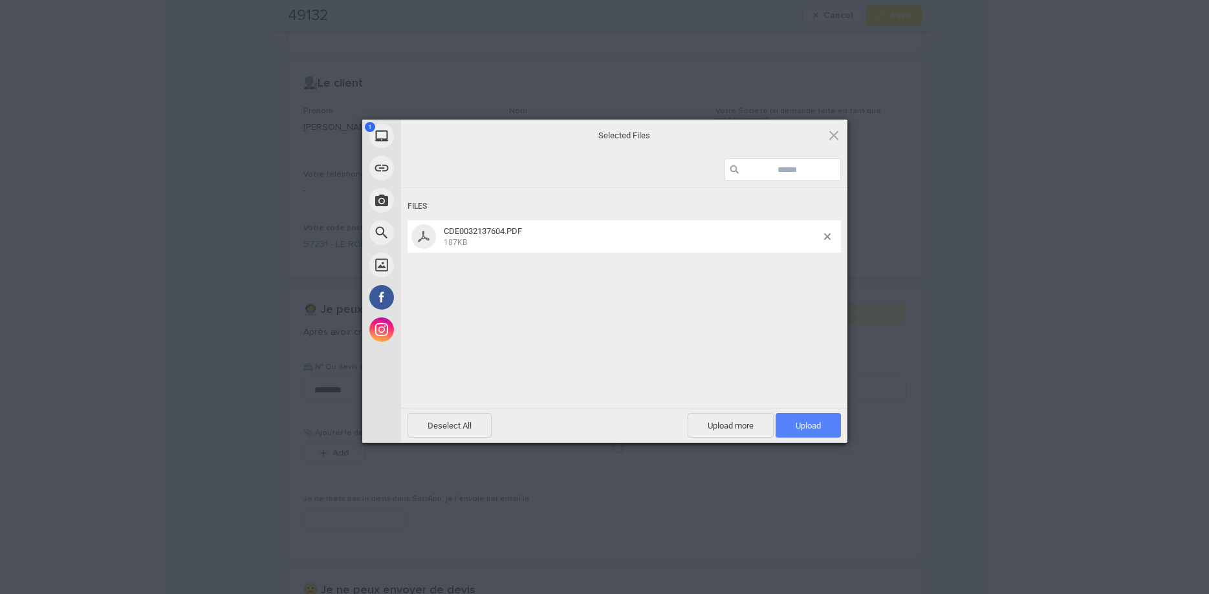
click at [804, 437] on span "Upload 1" at bounding box center [807, 425] width 65 height 25
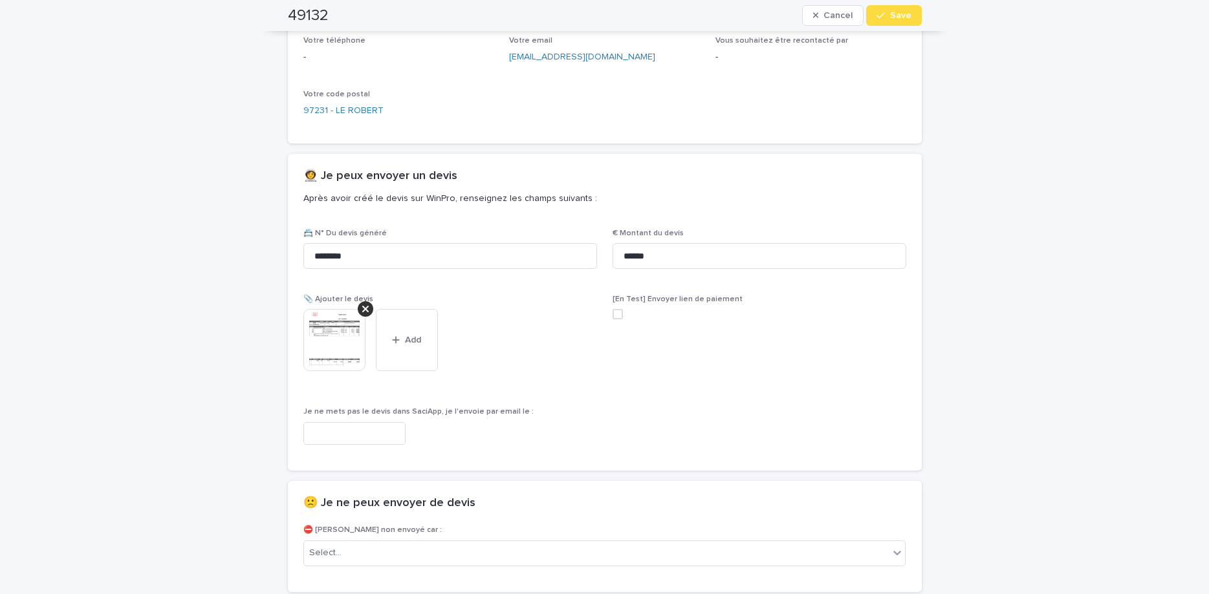
click at [909, 16] on span "Save" at bounding box center [900, 15] width 21 height 9
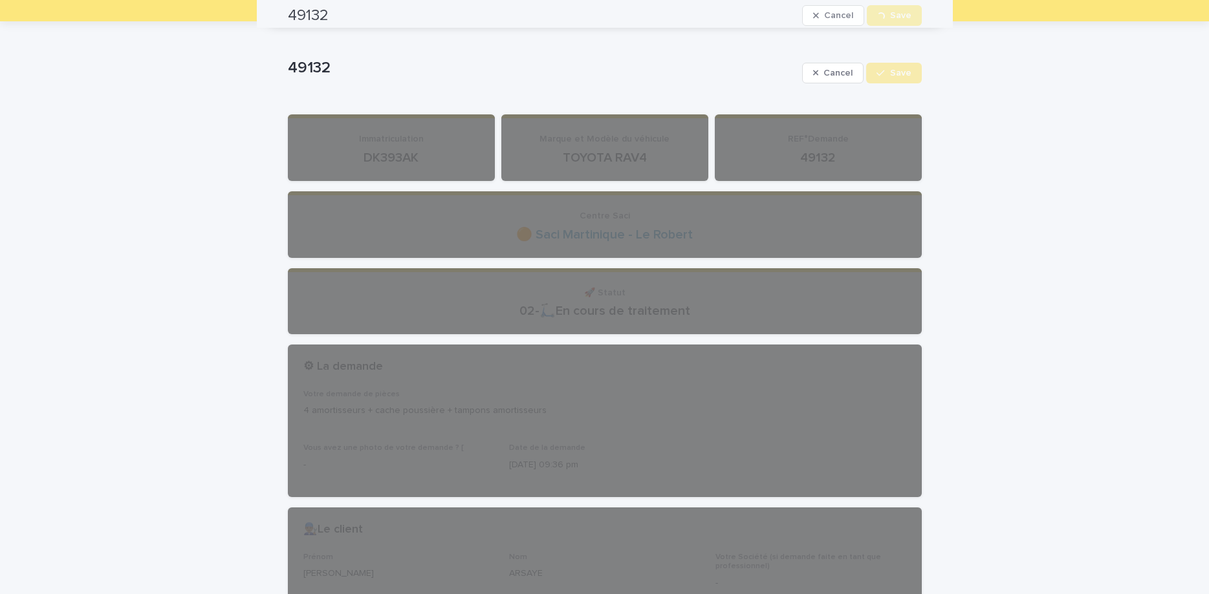
scroll to position [0, 0]
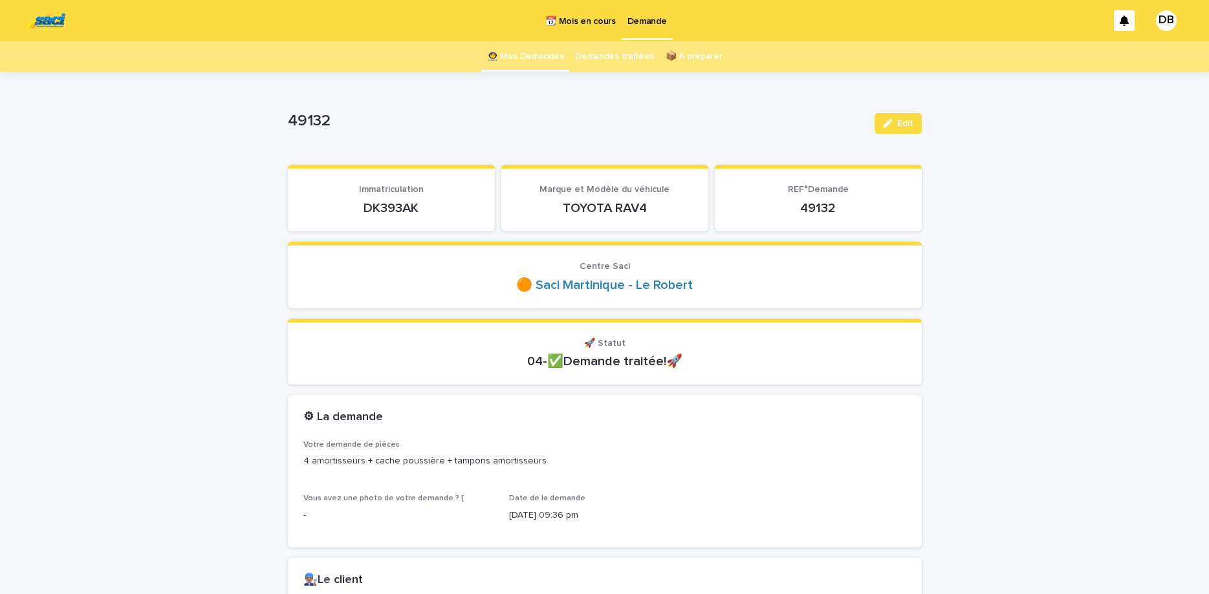
click at [515, 63] on link "👩‍🚀 Mes Demandes" at bounding box center [525, 56] width 77 height 30
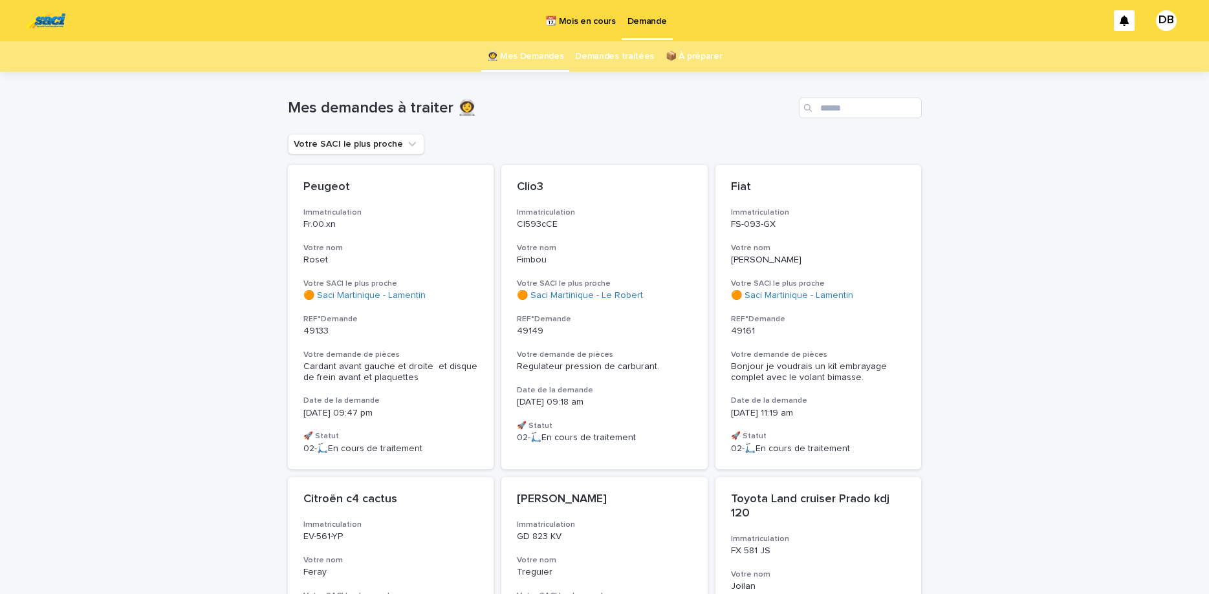
drag, startPoint x: 587, startPoint y: 24, endPoint x: 593, endPoint y: 26, distance: 6.8
click at [593, 26] on p "📆 Mois en cours" at bounding box center [580, 13] width 70 height 27
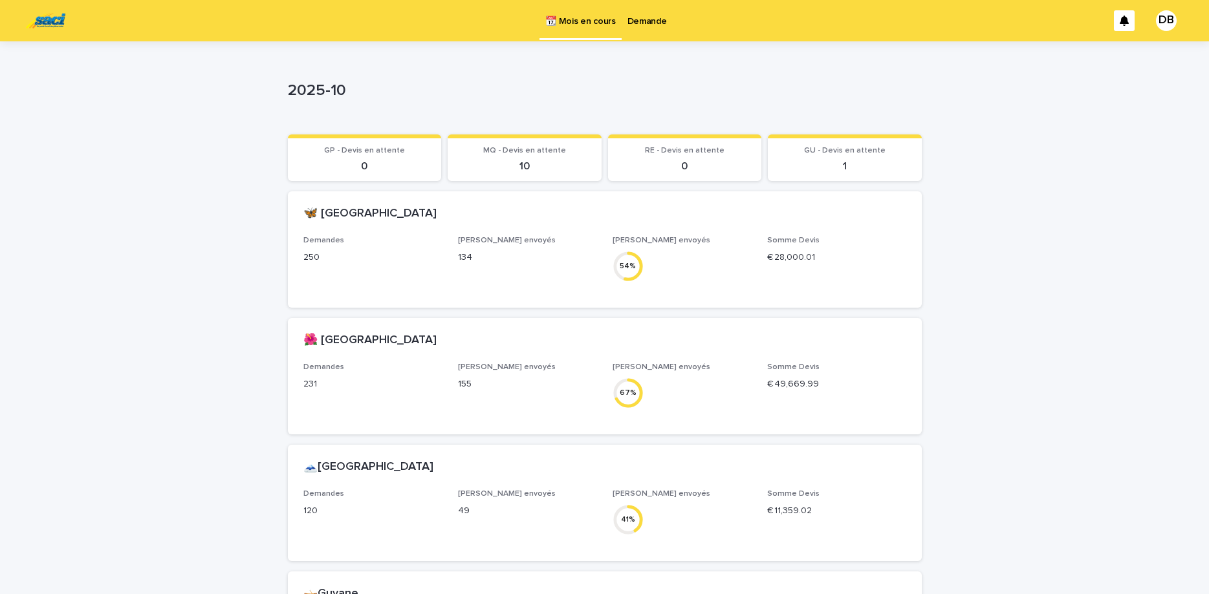
click at [638, 23] on p "Demande" at bounding box center [646, 13] width 39 height 27
